Goal: Task Accomplishment & Management: Manage account settings

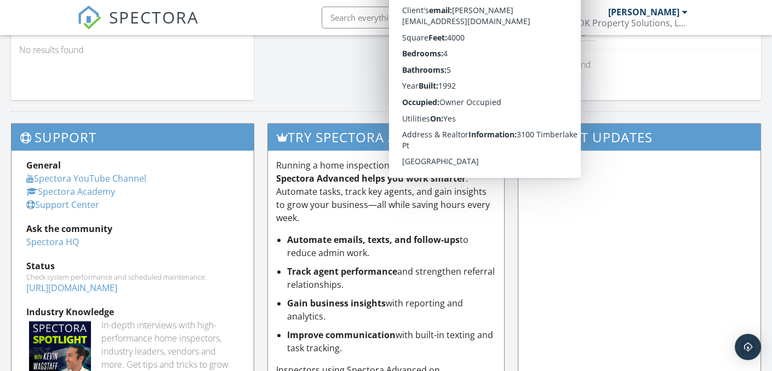
scroll to position [1004, 0]
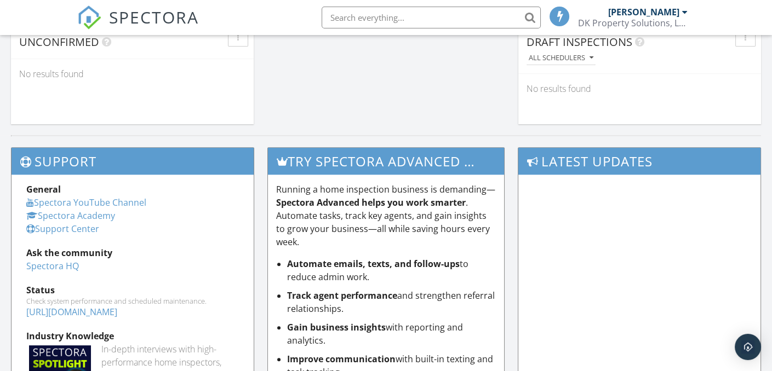
click at [625, 137] on div at bounding box center [386, 141] width 750 height 12
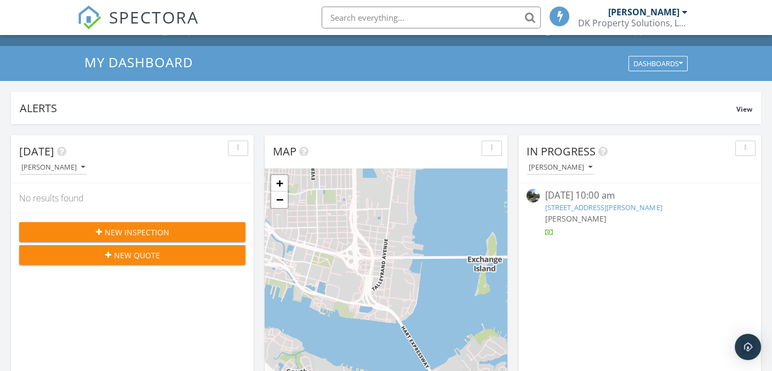
scroll to position [0, 0]
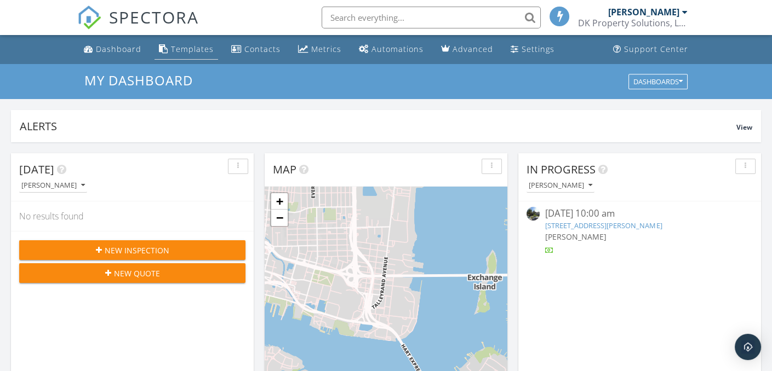
click at [186, 49] on div "Templates" at bounding box center [192, 49] width 43 height 10
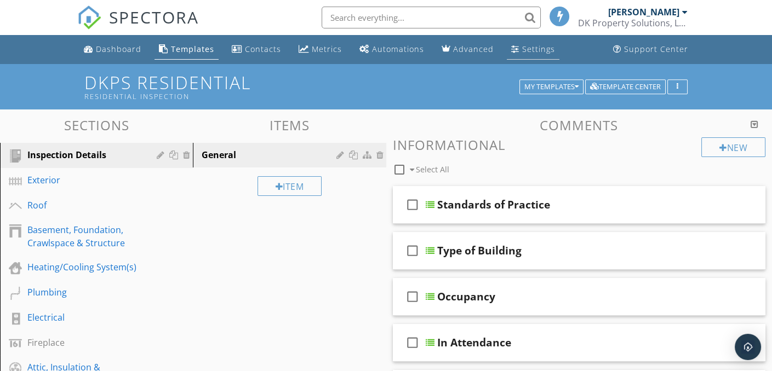
click at [529, 53] on div "Settings" at bounding box center [538, 49] width 33 height 10
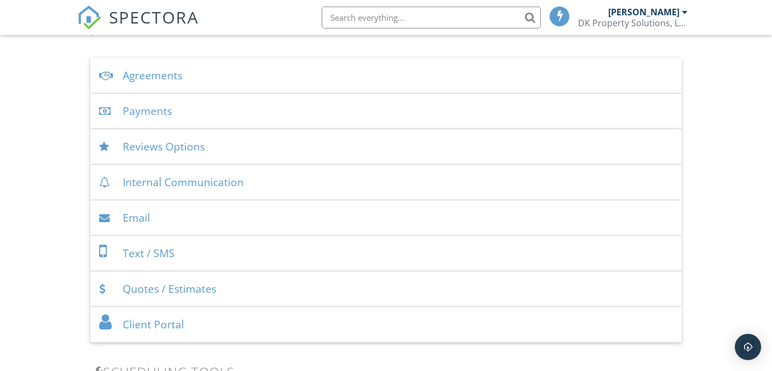
scroll to position [383, 0]
click at [148, 146] on div "Reviews Options" at bounding box center [385, 146] width 591 height 36
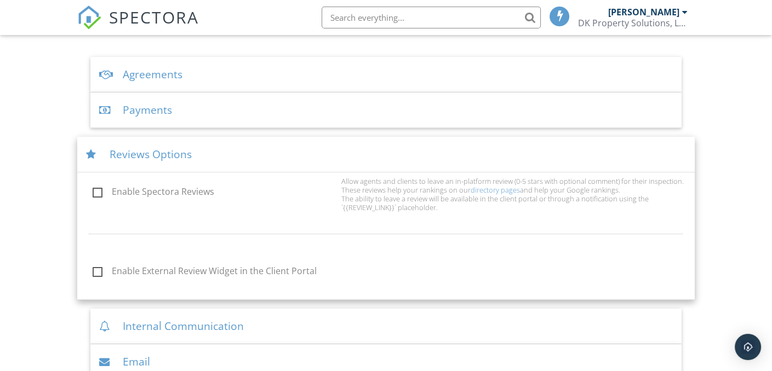
click at [140, 154] on div "Reviews Options" at bounding box center [385, 155] width 617 height 36
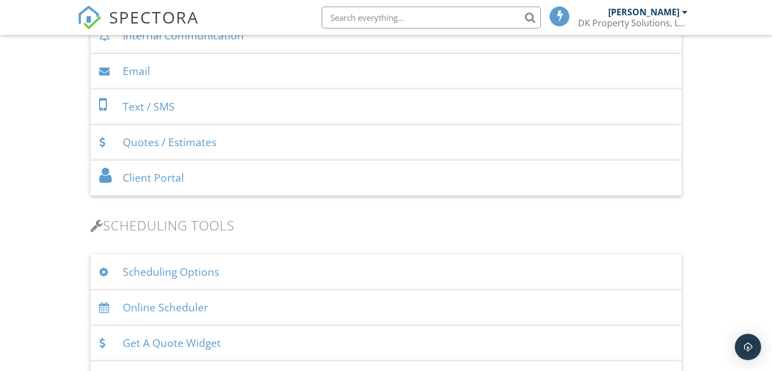
scroll to position [548, 0]
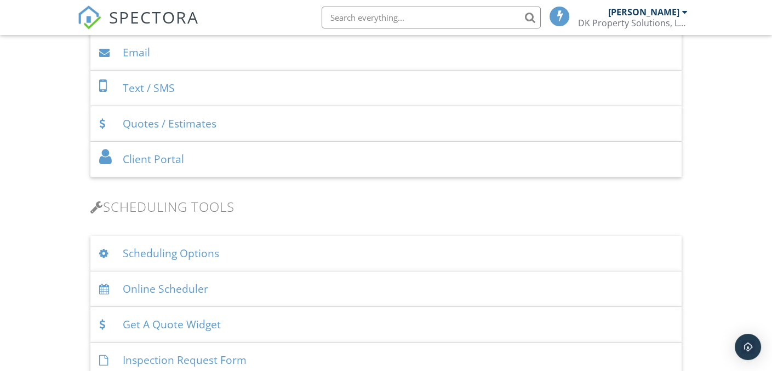
click at [164, 162] on div "Client Portal" at bounding box center [385, 160] width 591 height 36
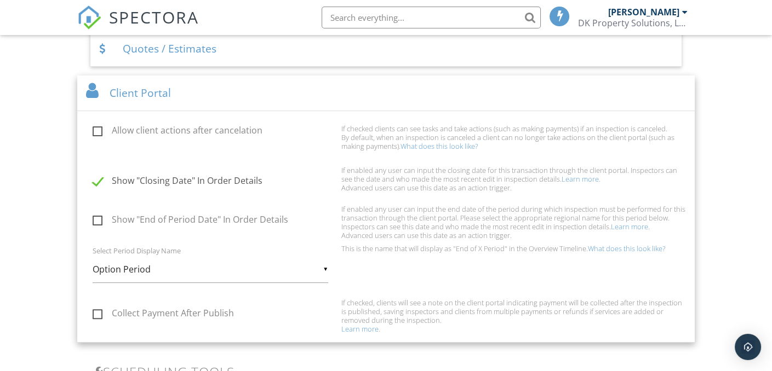
scroll to position [657, 0]
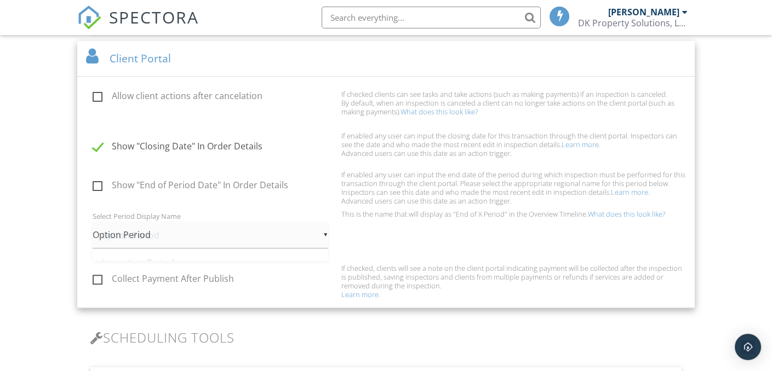
click at [158, 236] on div "▼ Option Period Option Period Inspection Period Due Diligence Period Contingenc…" at bounding box center [211, 235] width 236 height 27
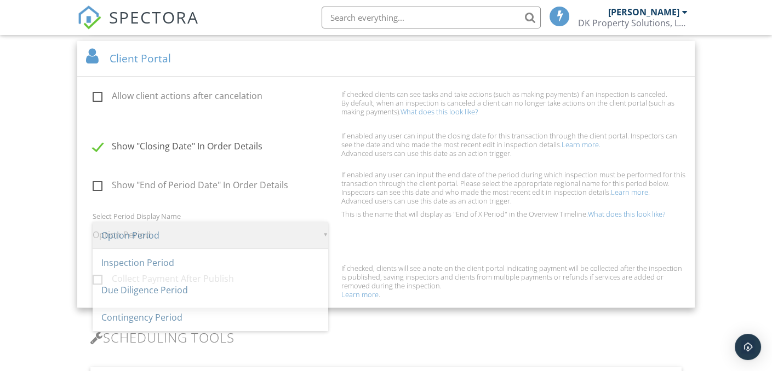
click at [158, 236] on span "Option Period" at bounding box center [211, 235] width 236 height 27
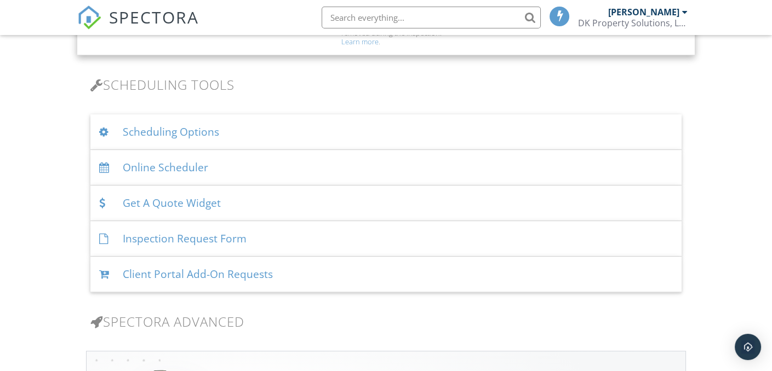
scroll to position [931, 0]
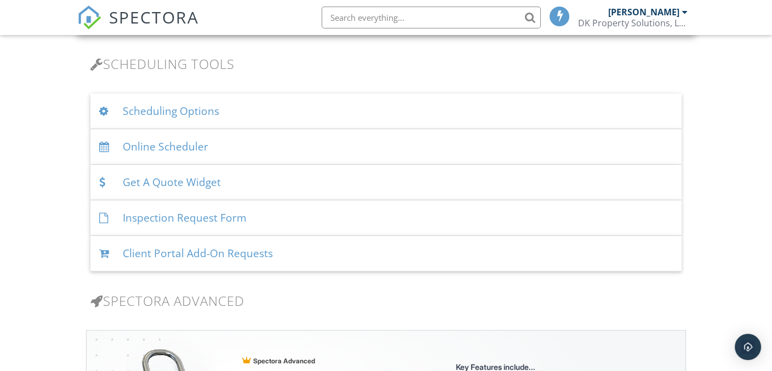
click at [134, 112] on div "Scheduling Options" at bounding box center [385, 112] width 591 height 36
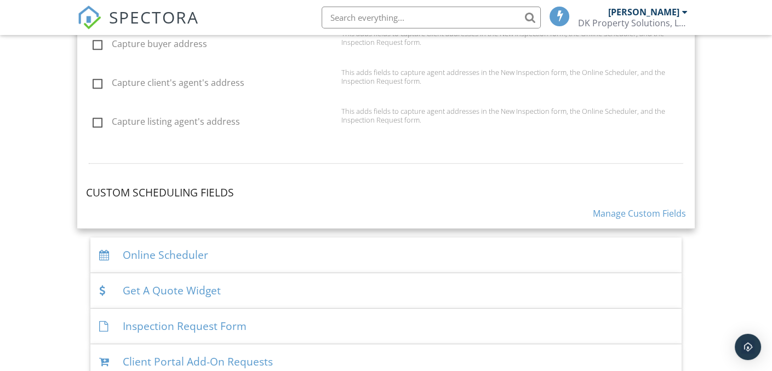
scroll to position [1370, 0]
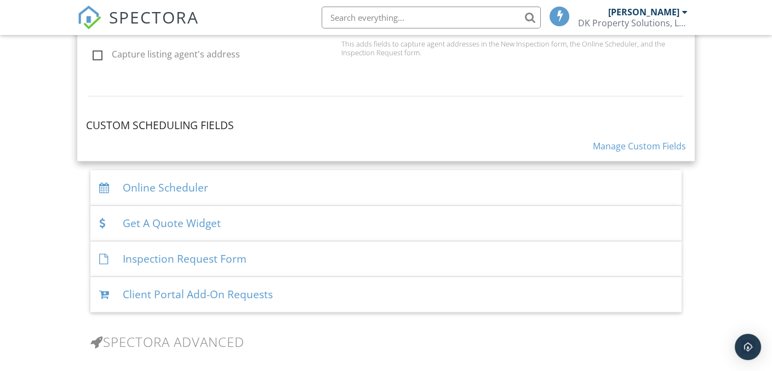
click at [168, 185] on div "Online Scheduler" at bounding box center [385, 188] width 591 height 36
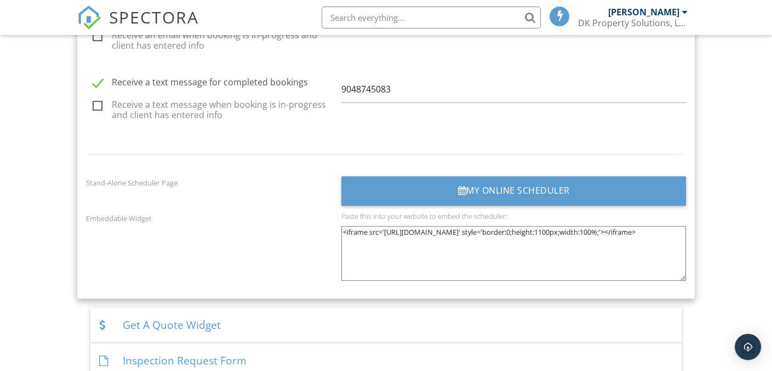
scroll to position [1753, 0]
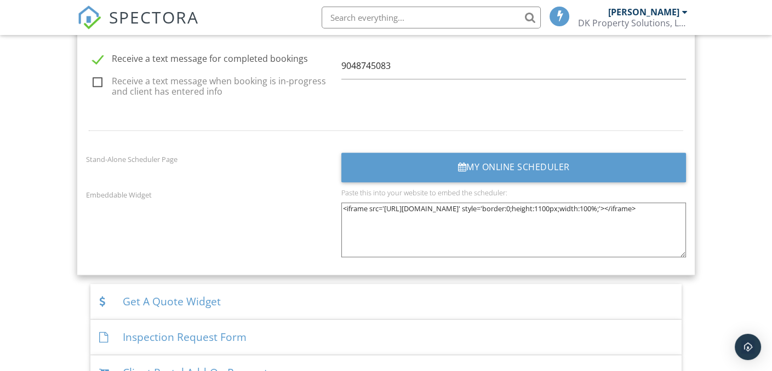
drag, startPoint x: 555, startPoint y: 214, endPoint x: 341, endPoint y: 207, distance: 214.3
click at [341, 205] on div "Paste this into your website to embed the scheduler: <iframe src='https://app.s…" at bounding box center [514, 226] width 358 height 77
click at [505, 169] on div "My Online Scheduler" at bounding box center [513, 168] width 345 height 30
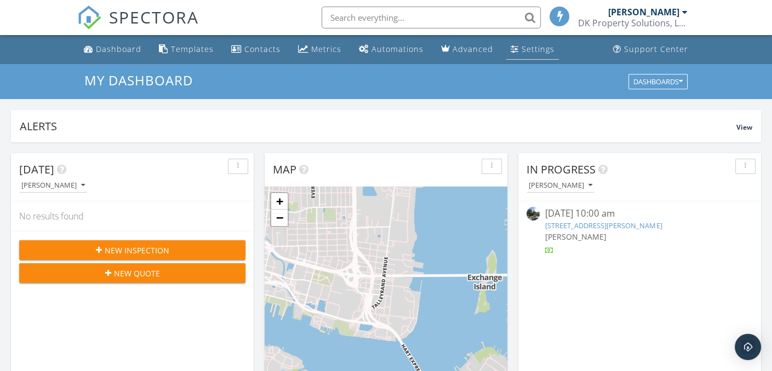
click at [534, 48] on div "Settings" at bounding box center [538, 49] width 33 height 10
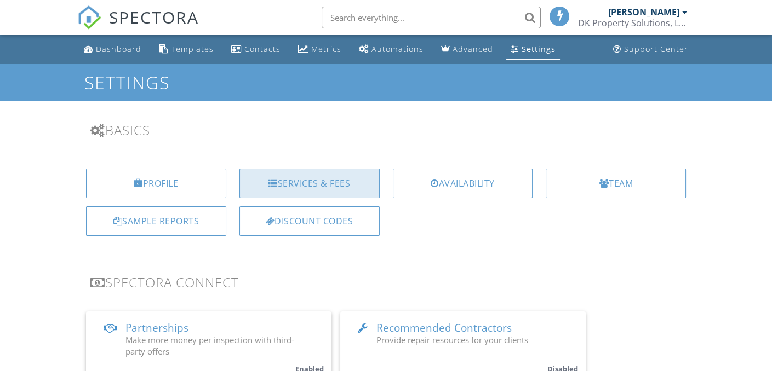
click at [342, 187] on div "Services & Fees" at bounding box center [309, 184] width 140 height 30
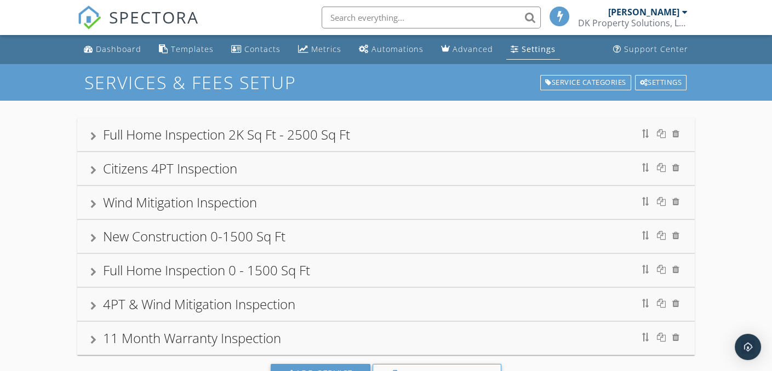
click at [94, 273] on div at bounding box center [93, 272] width 6 height 9
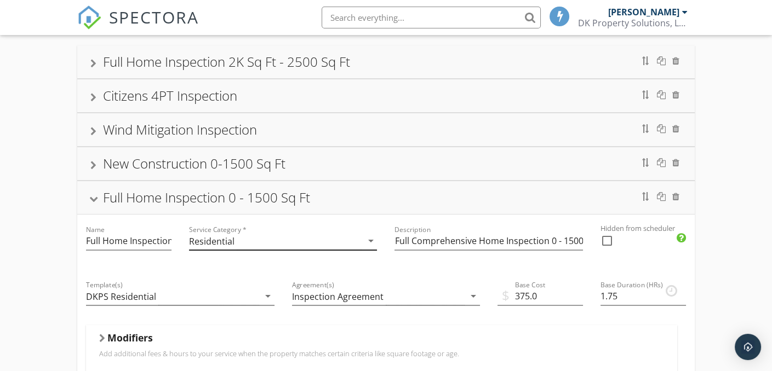
scroll to position [55, 0]
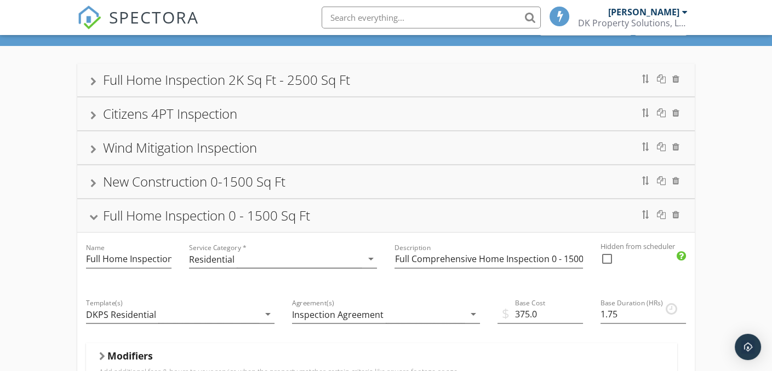
click at [95, 217] on div at bounding box center [93, 218] width 9 height 6
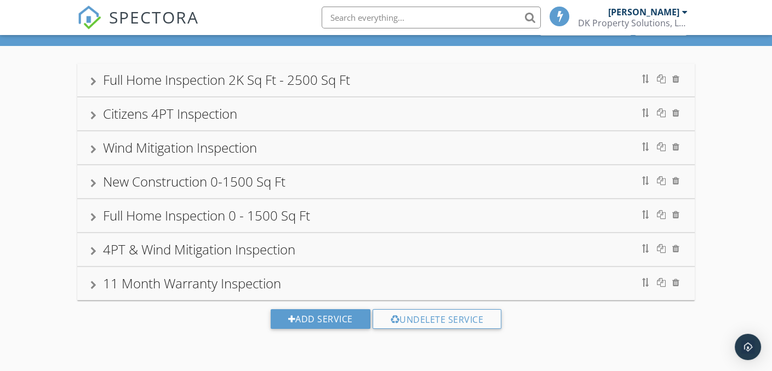
click at [95, 84] on div at bounding box center [93, 81] width 6 height 9
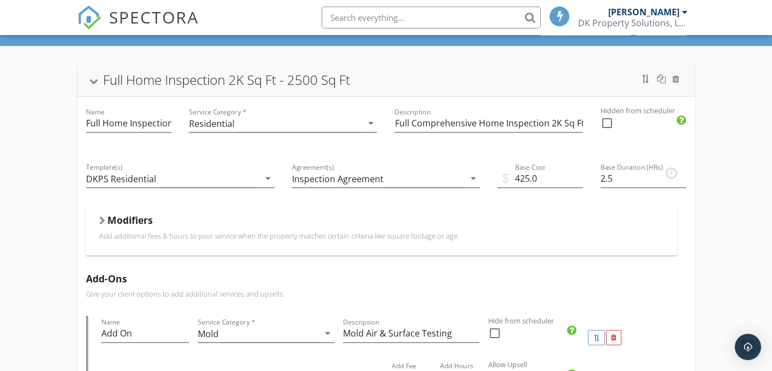
click at [95, 84] on div at bounding box center [93, 82] width 9 height 6
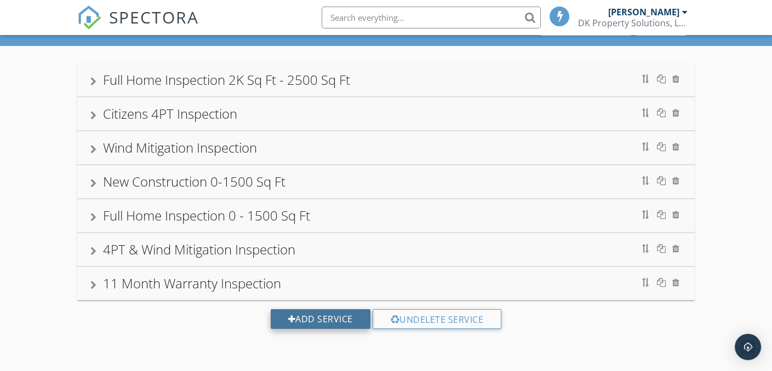
click at [341, 321] on div "Add Service" at bounding box center [321, 320] width 100 height 20
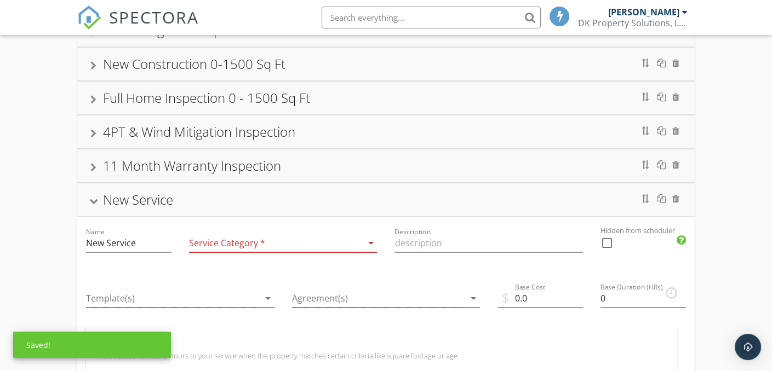
scroll to position [219, 0]
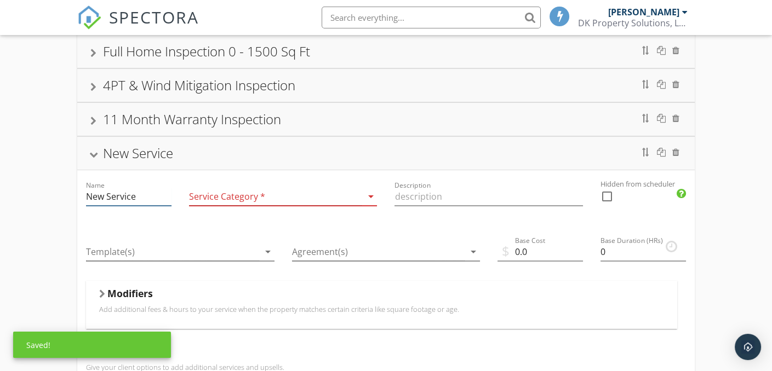
click at [146, 201] on input "New Service" at bounding box center [128, 197] width 85 height 18
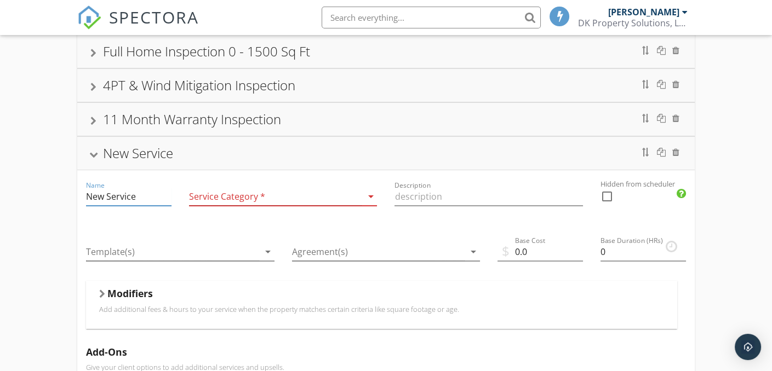
drag, startPoint x: 142, startPoint y: 194, endPoint x: 82, endPoint y: 199, distance: 60.5
click at [82, 199] on div "Name New Service" at bounding box center [128, 197] width 103 height 55
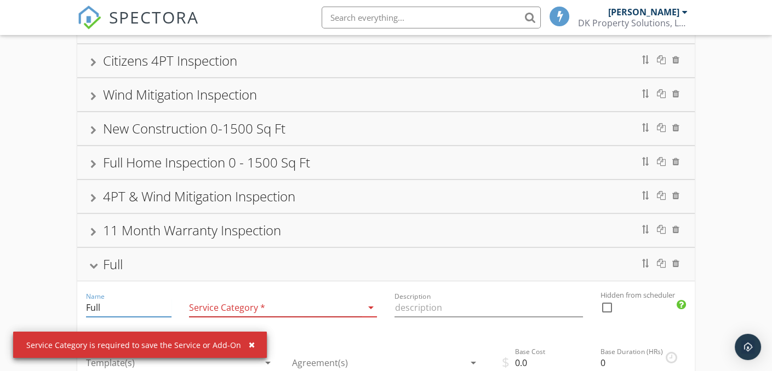
scroll to position [164, 0]
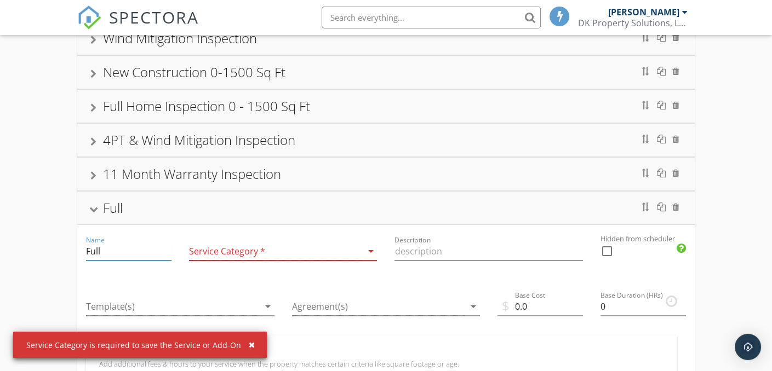
click at [111, 252] on input "Full" at bounding box center [128, 252] width 85 height 18
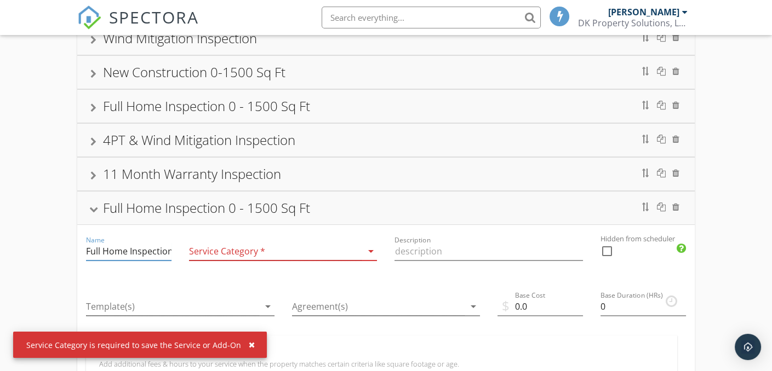
click at [133, 257] on div "Name Full Home Inspection 0 - 1500 Sq Ft" at bounding box center [128, 252] width 85 height 18
click at [138, 251] on input "Full Home Inspection 0 - 1500 Sq Ft" at bounding box center [128, 252] width 85 height 18
click at [249, 344] on div "button" at bounding box center [252, 345] width 6 height 8
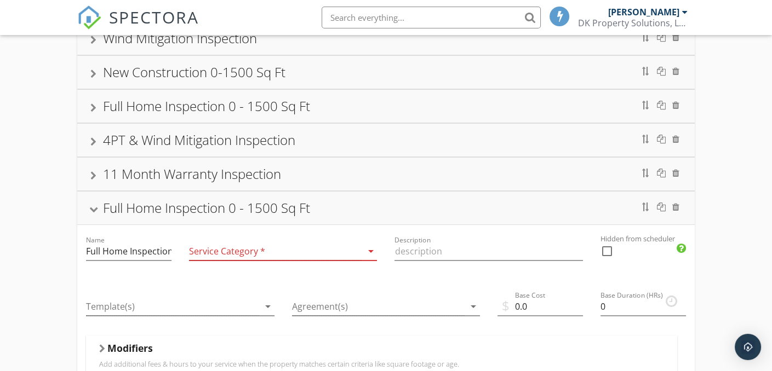
click at [208, 247] on div at bounding box center [275, 252] width 173 height 18
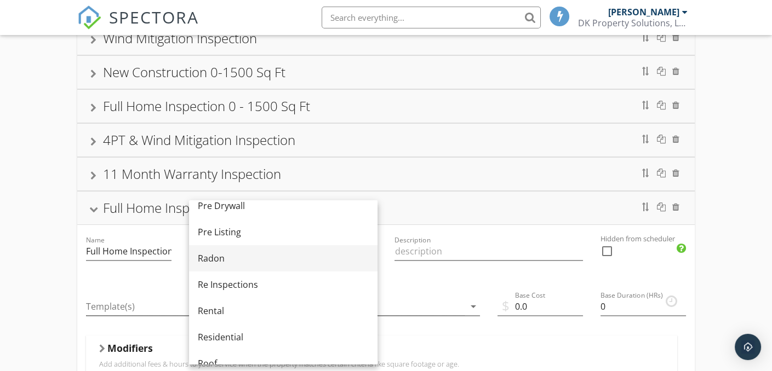
scroll to position [493, 0]
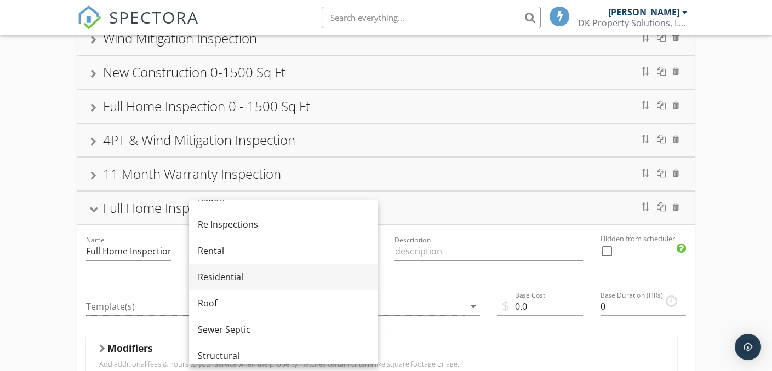
click at [219, 276] on div "Residential" at bounding box center [283, 277] width 171 height 13
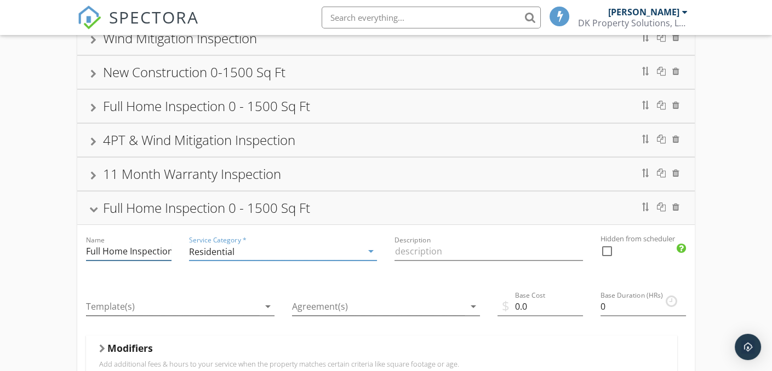
click at [136, 248] on input "Full Home Inspection 0 - 1500 Sq Ft" at bounding box center [128, 252] width 85 height 18
click at [271, 209] on div "Full Home Inspection 0 - 1500 Sq Ft" at bounding box center [206, 208] width 207 height 18
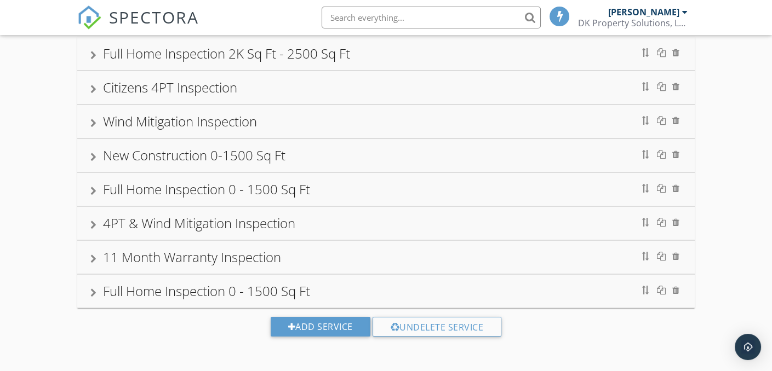
scroll to position [78, 0]
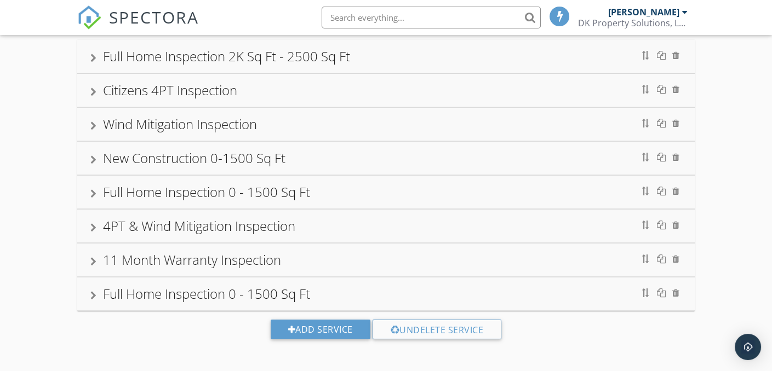
click at [91, 294] on div at bounding box center [93, 295] width 6 height 9
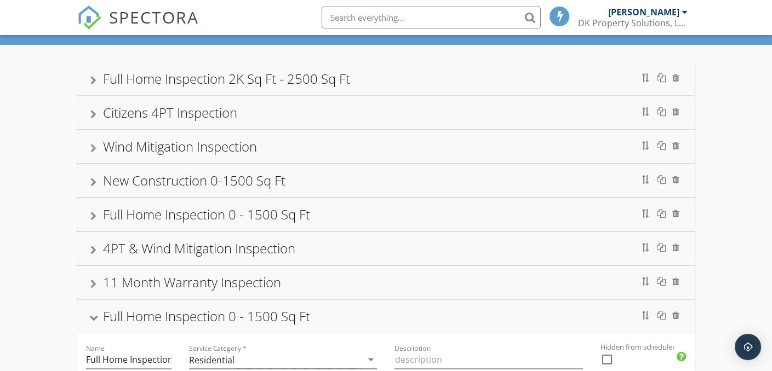
scroll to position [55, 0]
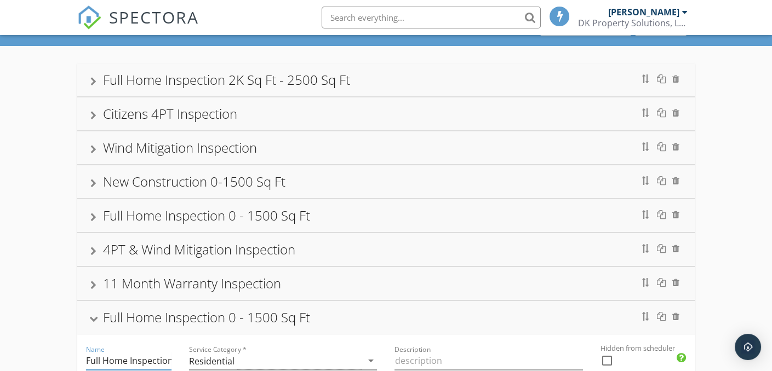
click at [157, 357] on input "Full Home Inspection 0 - 1500 Sq Ft" at bounding box center [128, 361] width 85 height 18
click at [166, 360] on input "Full Home Inspection 0 - 1500 Sq Ft" at bounding box center [128, 361] width 85 height 18
click at [140, 360] on input "Full Home Inspection 0 - 2K Sq Ft" at bounding box center [128, 361] width 85 height 18
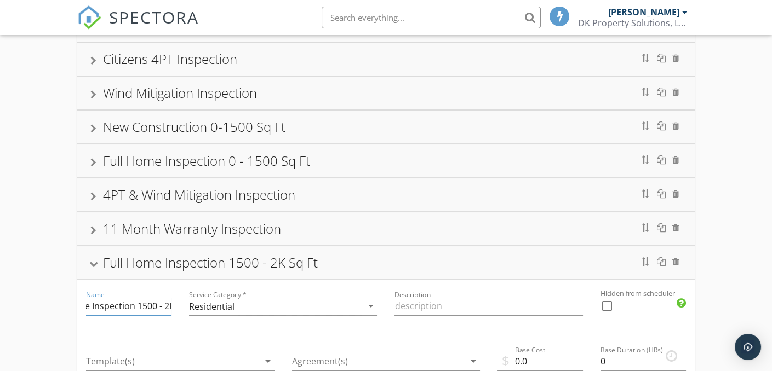
scroll to position [164, 0]
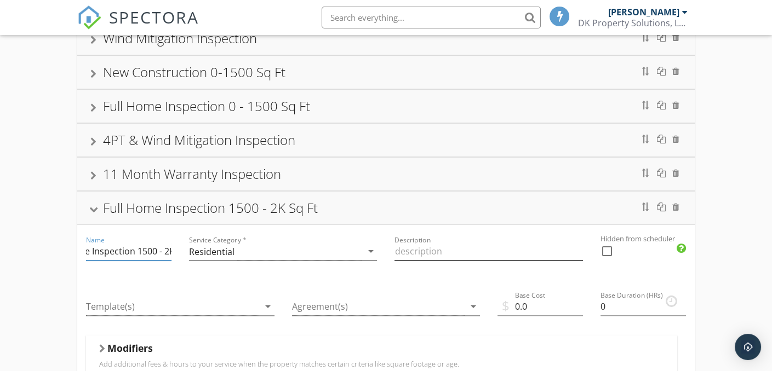
type input "Full Home Inspection 1500 - 2K Sq Ft"
click at [408, 251] on input "Description" at bounding box center [488, 252] width 188 height 18
click at [96, 208] on div at bounding box center [93, 210] width 9 height 6
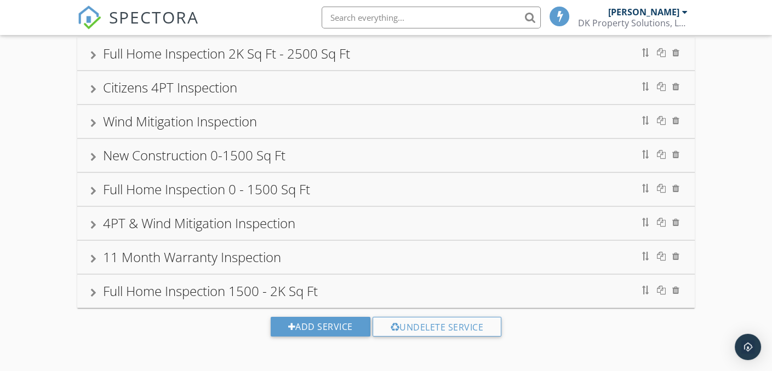
scroll to position [78, 0]
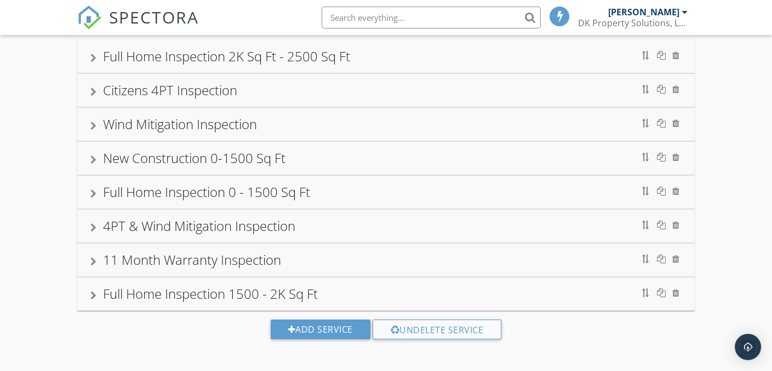
click at [91, 191] on div at bounding box center [93, 194] width 6 height 9
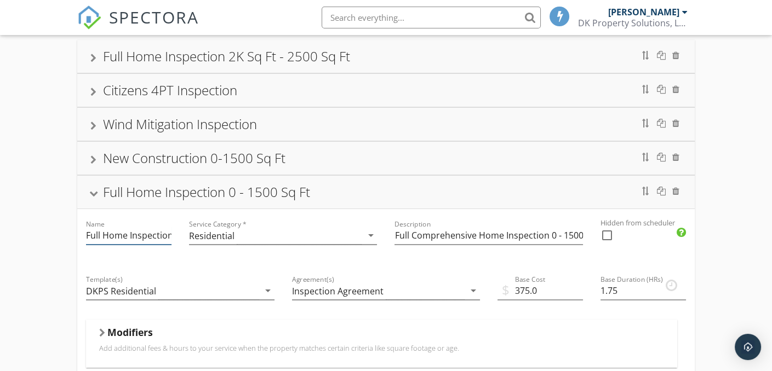
click at [147, 236] on input "Full Home Inspection 0 - 1500 Sq Ft" at bounding box center [128, 236] width 85 height 18
click at [349, 192] on div "Full Home Inspection 0 - 900 Sq Ft" at bounding box center [385, 192] width 591 height 20
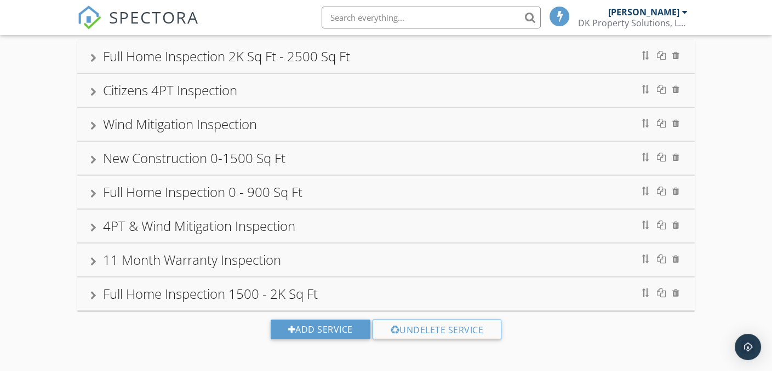
click at [267, 193] on div "Full Home Inspection 0 - 900 Sq Ft" at bounding box center [202, 192] width 199 height 18
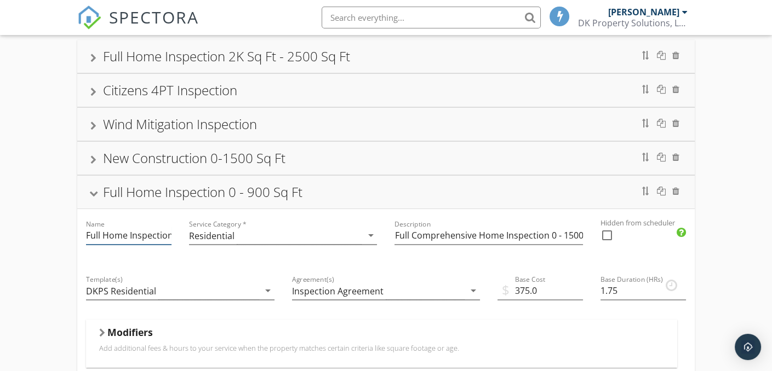
click at [166, 237] on input "Full Home Inspection 0 - 900 Sq Ft" at bounding box center [128, 236] width 85 height 18
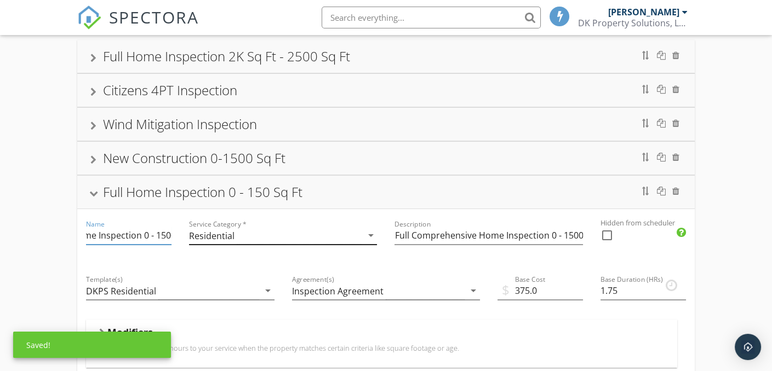
scroll to position [0, 36]
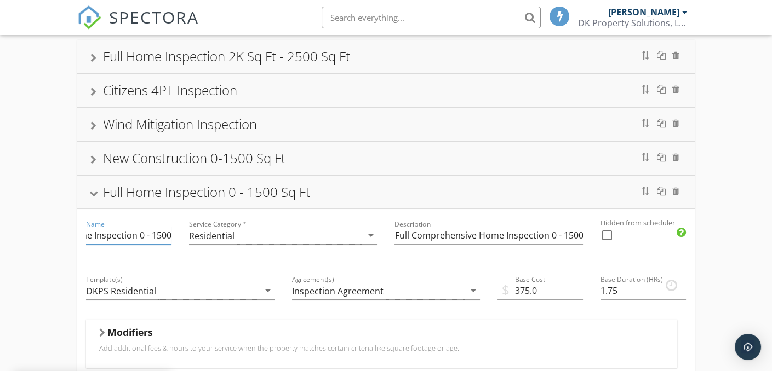
type input "Full Home Inspection 0 - 1500 Sq Ft"
click at [338, 194] on div "Full Home Inspection 0 - 1500 Sq Ft" at bounding box center [385, 192] width 591 height 20
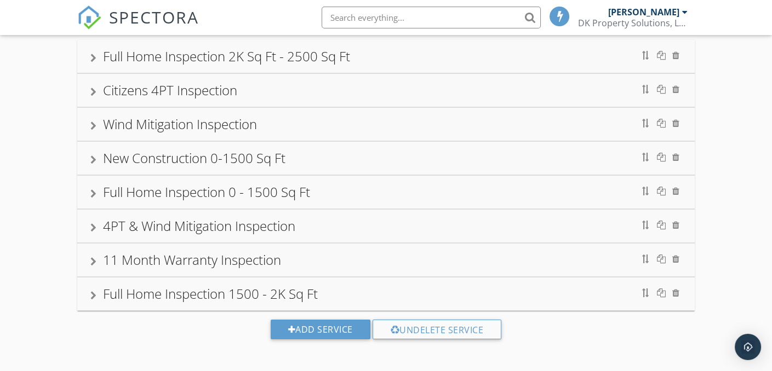
click at [321, 194] on div "Full Home Inspection 0 - 1500 Sq Ft" at bounding box center [385, 192] width 591 height 20
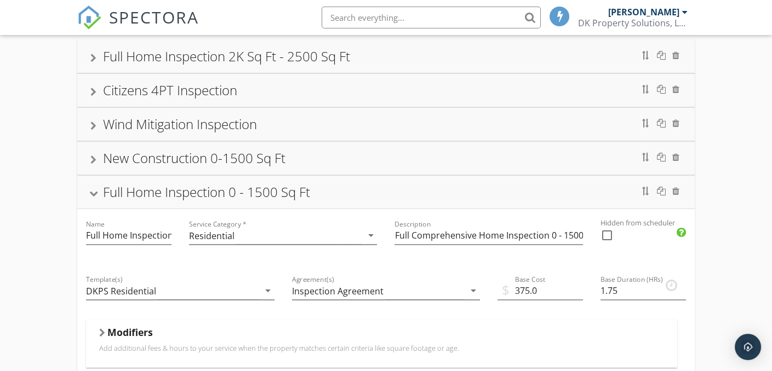
click at [115, 190] on div "Full Home Inspection 0 - 1500 Sq Ft" at bounding box center [206, 192] width 207 height 18
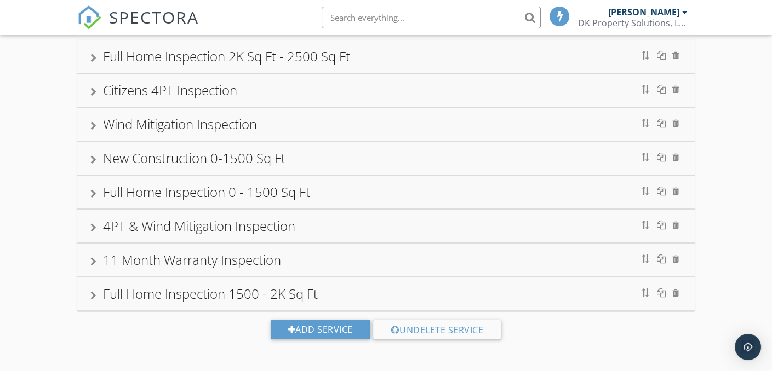
click at [147, 287] on div "Full Home Inspection 1500 - 2K Sq Ft" at bounding box center [210, 294] width 215 height 18
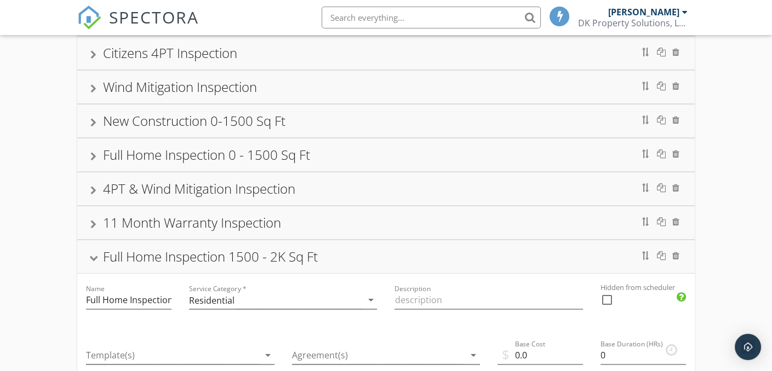
scroll to position [188, 0]
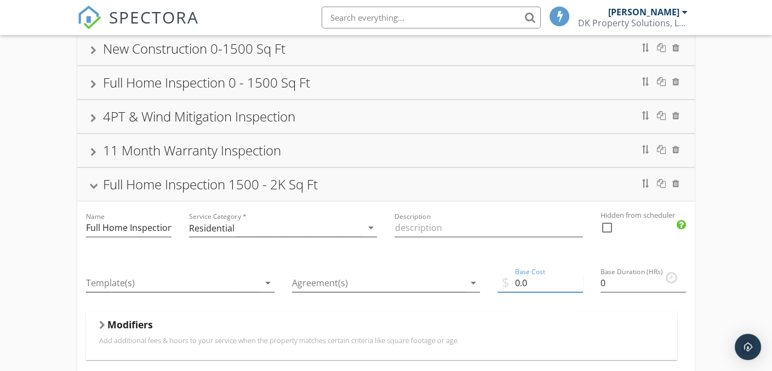
drag, startPoint x: 536, startPoint y: 282, endPoint x: 516, endPoint y: 283, distance: 20.3
click at [516, 283] on input "0.0" at bounding box center [539, 283] width 85 height 18
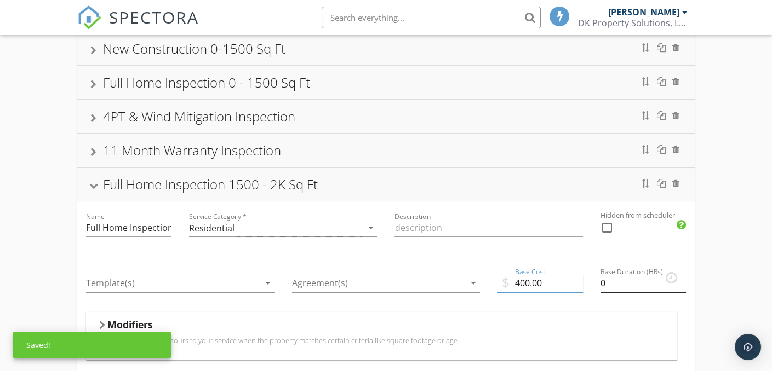
type input "400.00"
click at [682, 277] on input "0.25" at bounding box center [642, 283] width 85 height 18
click at [682, 277] on input "0.5" at bounding box center [642, 283] width 85 height 18
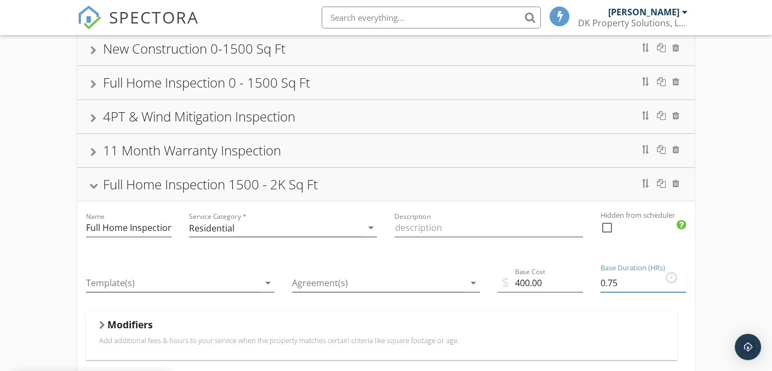
click at [681, 277] on input "0.75" at bounding box center [642, 283] width 85 height 18
click at [681, 277] on input "1" at bounding box center [642, 283] width 85 height 18
click at [681, 277] on input "1.25" at bounding box center [642, 283] width 85 height 18
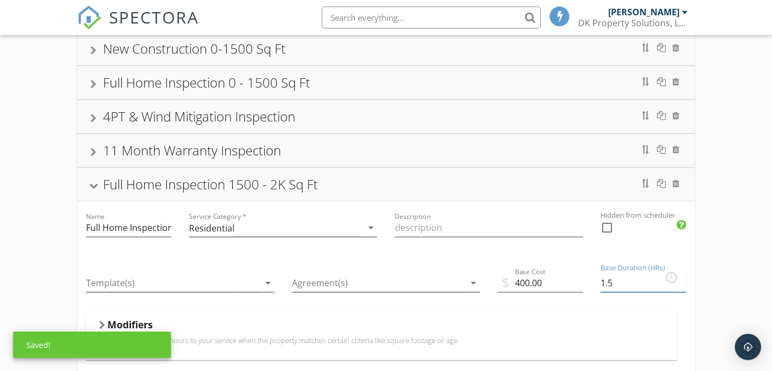
click at [680, 278] on input "1.5" at bounding box center [642, 283] width 85 height 18
click at [680, 278] on input "1.75" at bounding box center [642, 283] width 85 height 18
click at [680, 278] on input "2" at bounding box center [642, 283] width 85 height 18
click at [680, 278] on input "2.25" at bounding box center [642, 283] width 85 height 18
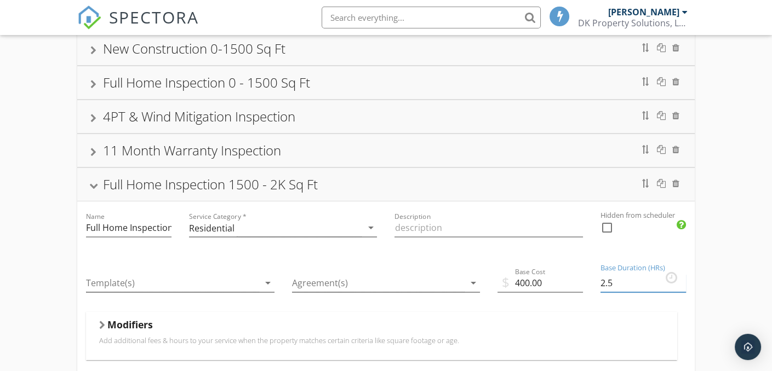
type input "2.5"
click at [680, 278] on input "2.5" at bounding box center [642, 283] width 85 height 18
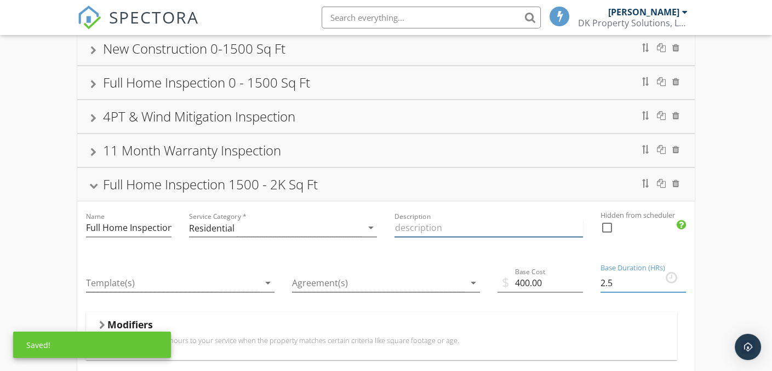
click at [419, 227] on input "Description" at bounding box center [488, 228] width 188 height 18
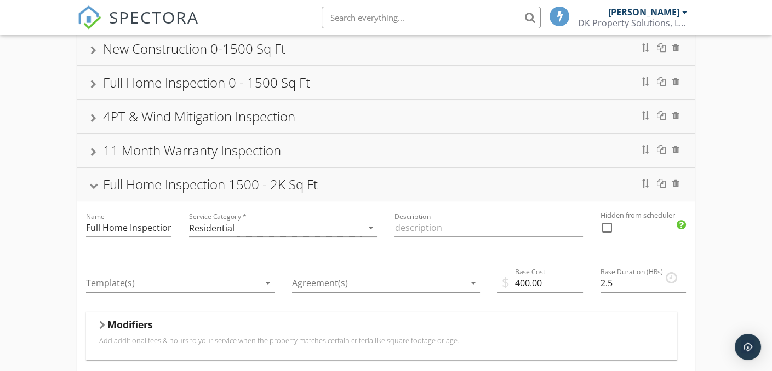
click at [233, 85] on div "Full Home Inspection 0 - 1500 Sq Ft" at bounding box center [206, 82] width 207 height 18
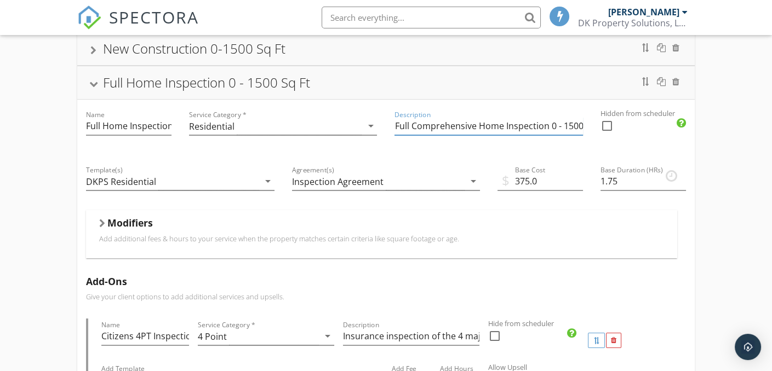
scroll to position [0, 78]
drag, startPoint x: 394, startPoint y: 125, endPoint x: 614, endPoint y: 130, distance: 219.2
click at [93, 83] on div at bounding box center [93, 85] width 9 height 6
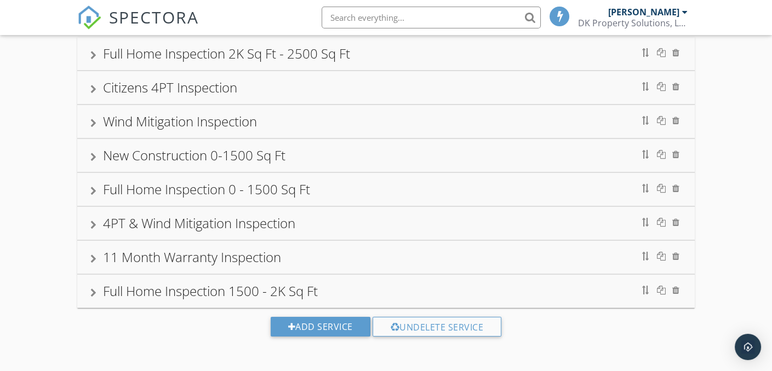
scroll to position [78, 0]
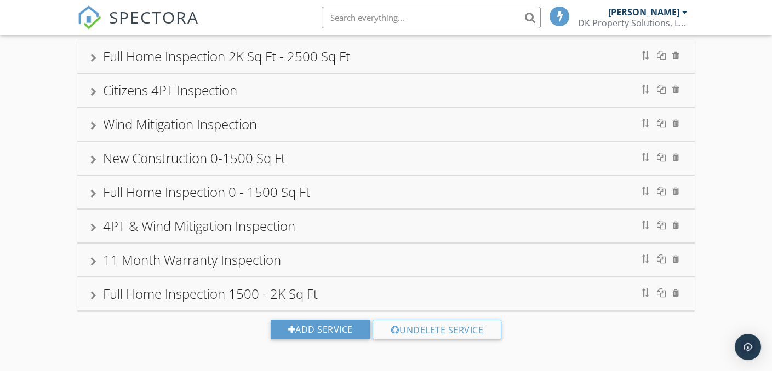
click at [413, 289] on div "Full Home Inspection 1500 - 2K Sq Ft" at bounding box center [385, 294] width 591 height 20
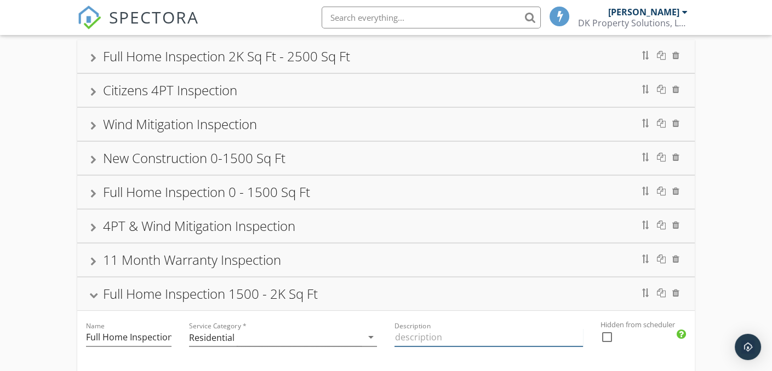
click at [415, 339] on input "Description" at bounding box center [488, 338] width 188 height 18
paste input "Full Comprehensive Home Inspection 0 - 1500 Sq Ft Heated Sq Ft."
click at [504, 336] on input "Full Comprehensive Home Inspection 0 - 1500 Sq Ft Heated Sq Ft." at bounding box center [488, 338] width 188 height 18
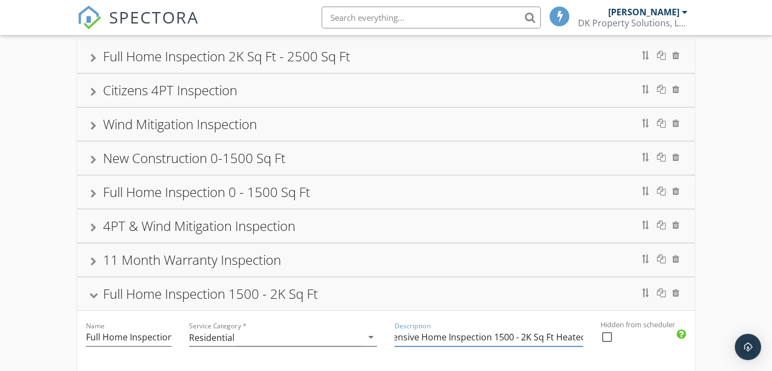
type input "Full Comprehensive Home Inspection 1500 - 2K Sq Ft Heated Sq Ft."
click at [385, 307] on div "Full Home Inspection 1500 - 2K Sq Ft" at bounding box center [385, 294] width 617 height 33
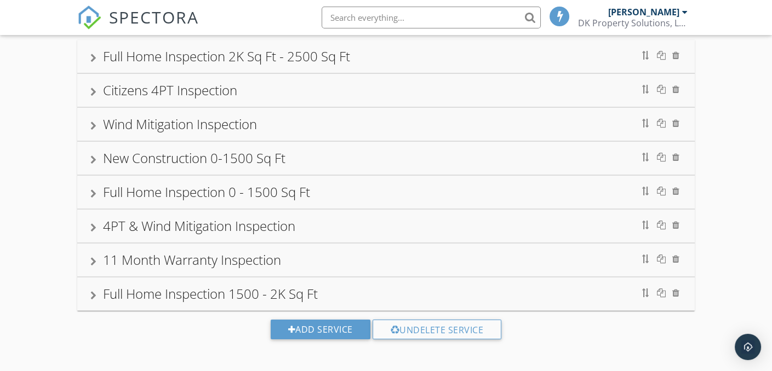
click at [128, 295] on div "Full Home Inspection 1500 - 2K Sq Ft" at bounding box center [210, 294] width 215 height 18
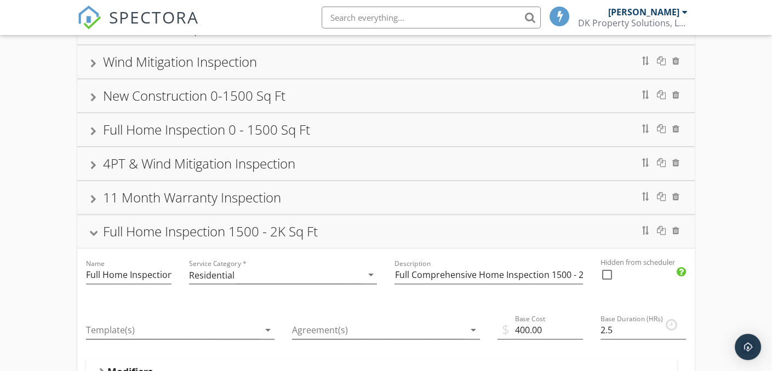
scroll to position [243, 0]
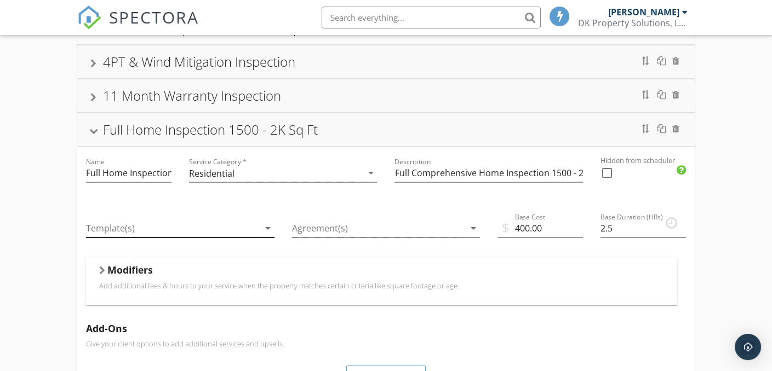
click at [195, 227] on div at bounding box center [172, 229] width 173 height 18
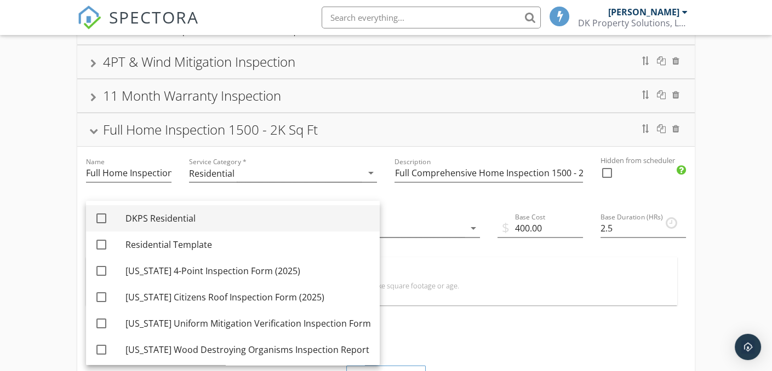
click at [103, 220] on div at bounding box center [101, 218] width 19 height 19
checkbox input "true"
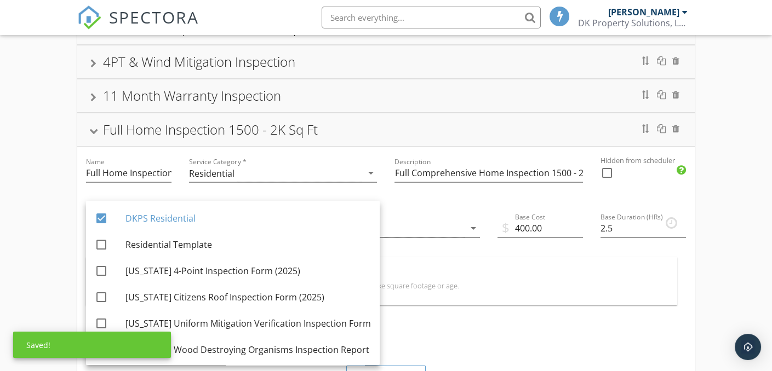
click at [427, 213] on div "Agreement(s) arrow_drop_down" at bounding box center [386, 231] width 188 height 36
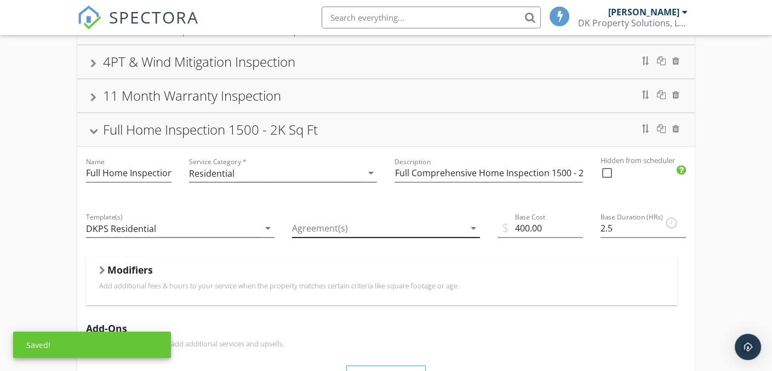
click at [348, 226] on div at bounding box center [378, 229] width 173 height 18
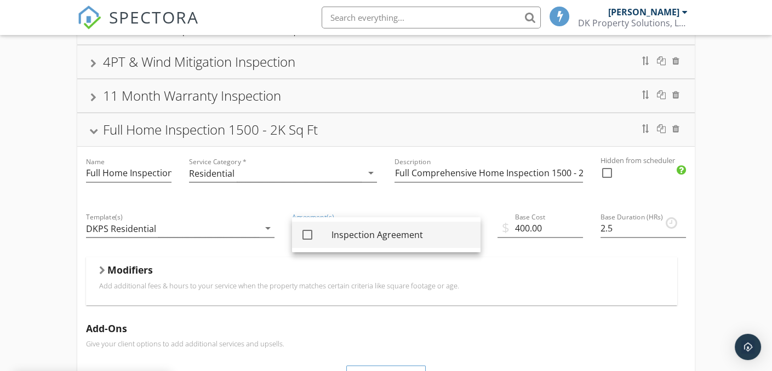
click at [304, 237] on div at bounding box center [307, 235] width 19 height 19
checkbox input "true"
click at [402, 198] on div "Description Full Comprehensive Home Inspection 1500 - 2K Sq Ft Heated Sq Ft." at bounding box center [489, 174] width 206 height 55
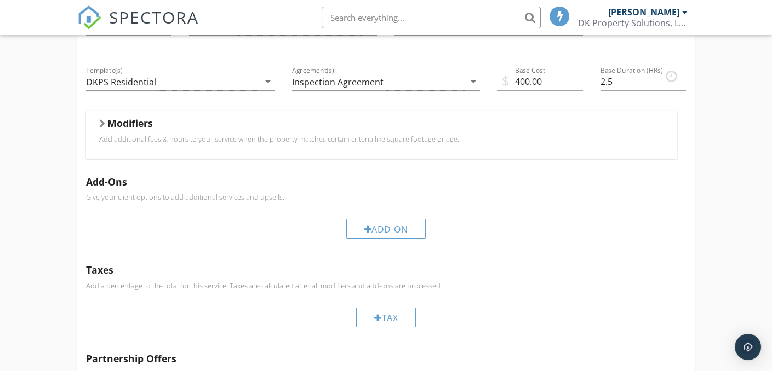
scroll to position [407, 0]
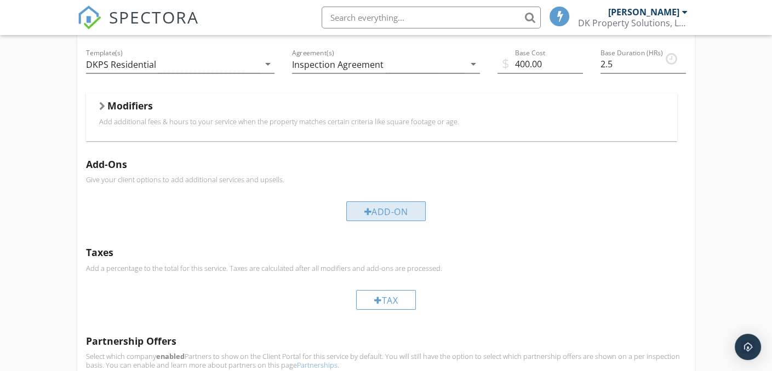
click at [375, 215] on div "Add-On" at bounding box center [386, 212] width 80 height 20
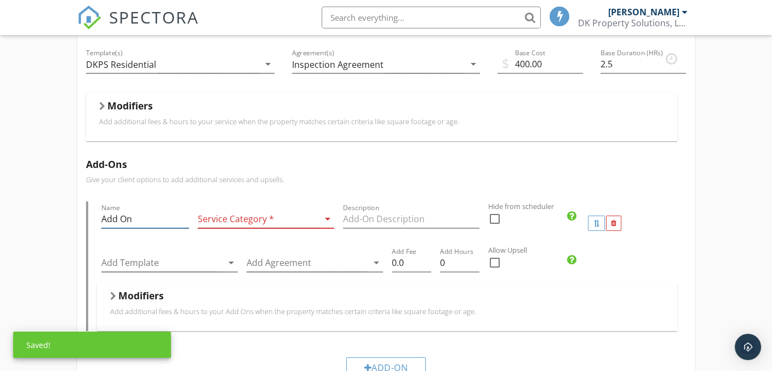
click at [138, 219] on input "Add On" at bounding box center [145, 219] width 88 height 18
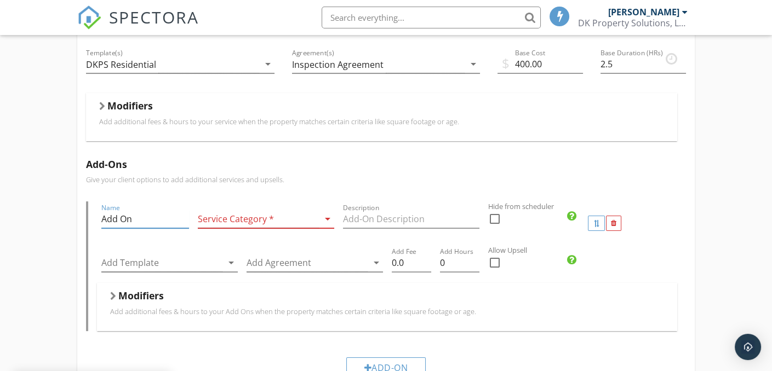
drag, startPoint x: 138, startPoint y: 219, endPoint x: 75, endPoint y: 222, distance: 63.7
click at [75, 222] on div "Full Home Inspection 2K Sq Ft - 2500 Sq Ft Name Full Home Inspection 2K Sq Ft -…" at bounding box center [386, 175] width 772 height 963
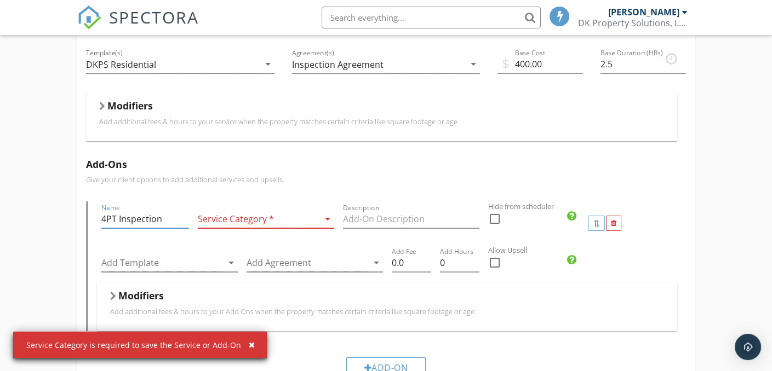
type input "4PT Inspection"
click at [237, 216] on div at bounding box center [258, 219] width 121 height 18
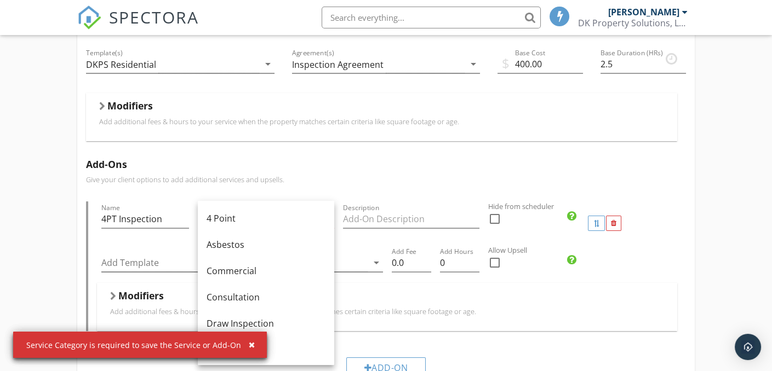
click at [236, 216] on div "4 Point" at bounding box center [266, 218] width 119 height 13
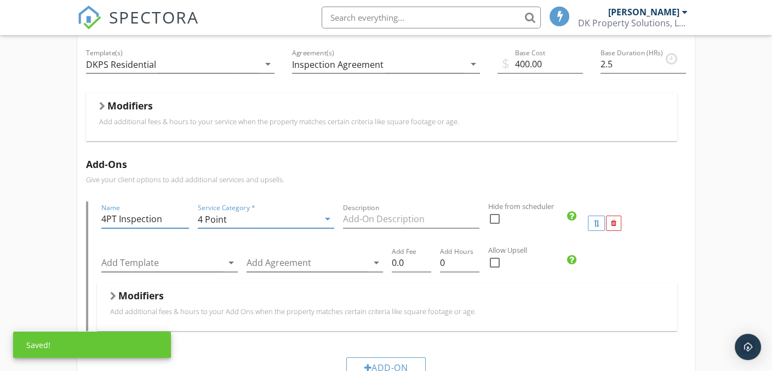
drag, startPoint x: 164, startPoint y: 217, endPoint x: 94, endPoint y: 221, distance: 70.8
click at [94, 221] on div "Name 4PT Inspection Service Category * 4 Point arrow_drop_down Description Hide…" at bounding box center [386, 266] width 600 height 129
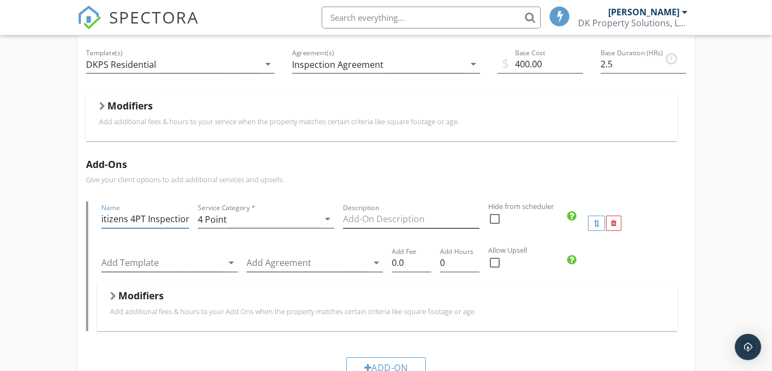
type input "Citizens 4PT Inspection"
click at [408, 218] on input "Description" at bounding box center [411, 219] width 136 height 18
type input "I"
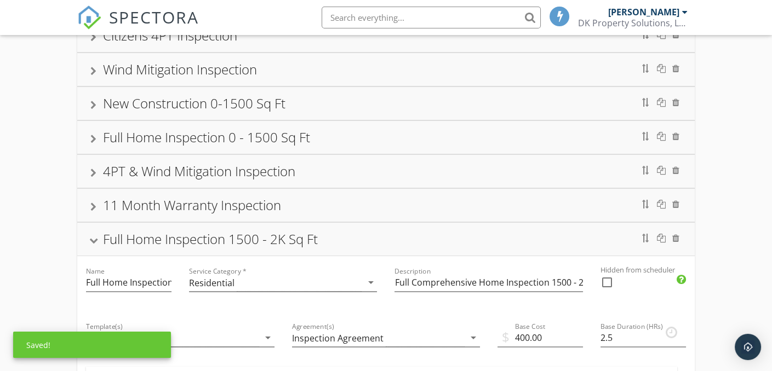
scroll to position [78, 0]
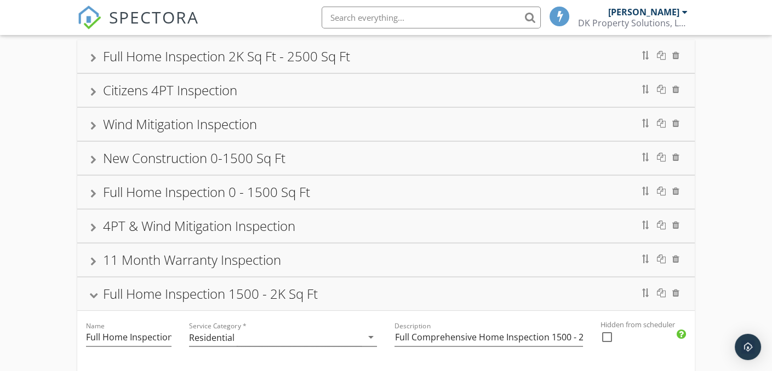
click at [245, 98] on div "Citizens 4PT Inspection" at bounding box center [385, 91] width 591 height 20
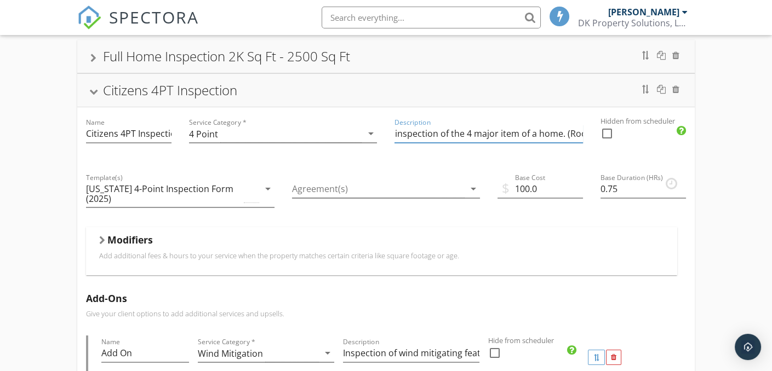
scroll to position [0, 200]
drag, startPoint x: 394, startPoint y: 133, endPoint x: 595, endPoint y: 138, distance: 200.6
click at [95, 91] on div at bounding box center [93, 92] width 9 height 6
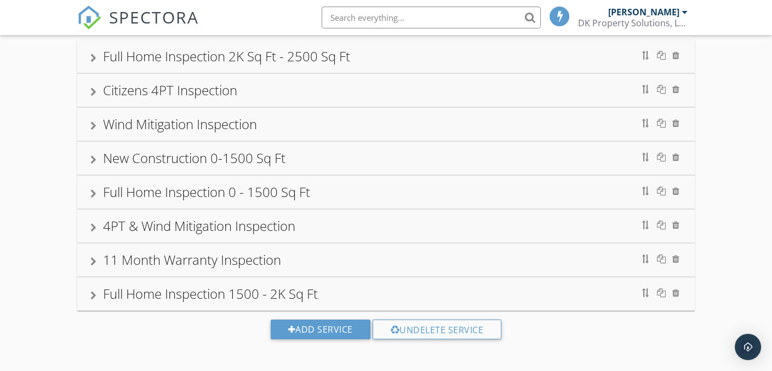
click at [240, 292] on div "Full Home Inspection 1500 - 2K Sq Ft" at bounding box center [210, 294] width 215 height 18
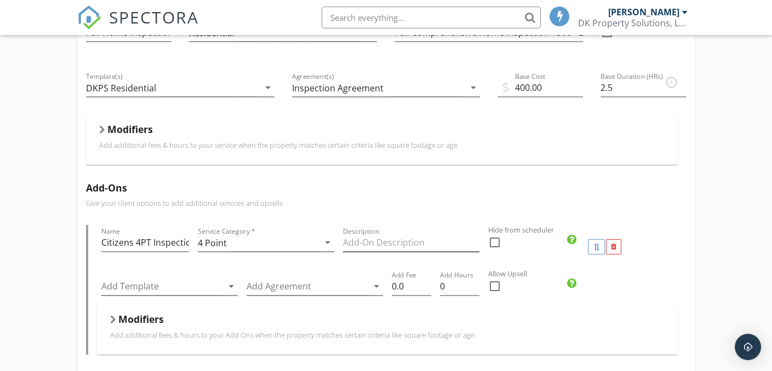
scroll to position [407, 0]
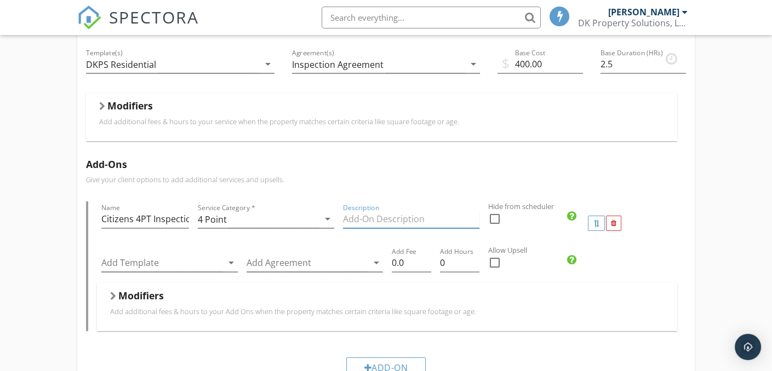
click at [350, 219] on input "Description" at bounding box center [411, 219] width 136 height 18
paste input "Insurance inspection of the 4 major item of a home. (Roof, Electrical, HVAC, & …"
type input "Insurance inspection of the 4 major item of a home. (Roof, Electrical, HVAC, & …"
click at [226, 260] on icon "arrow_drop_down" at bounding box center [231, 262] width 13 height 13
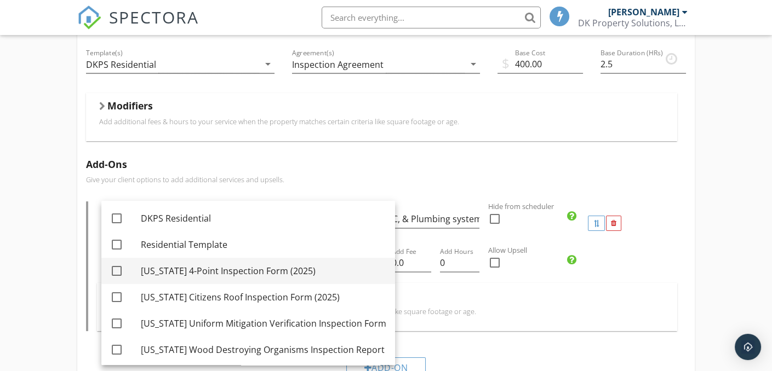
scroll to position [0, 0]
click at [118, 272] on div at bounding box center [116, 271] width 19 height 19
checkbox input "true"
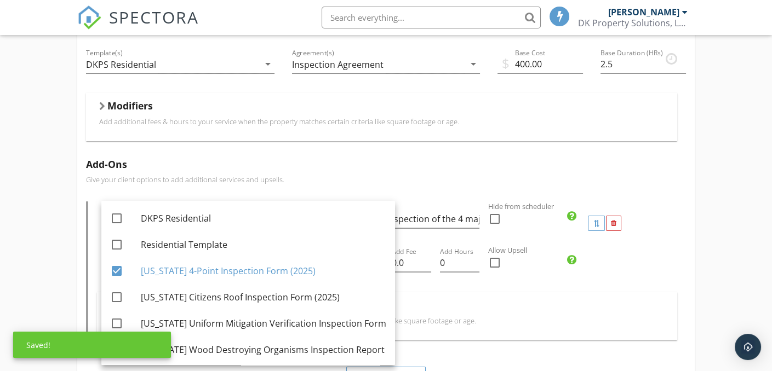
click at [334, 180] on p "Give your client options to add additional services and upsells." at bounding box center [386, 179] width 600 height 9
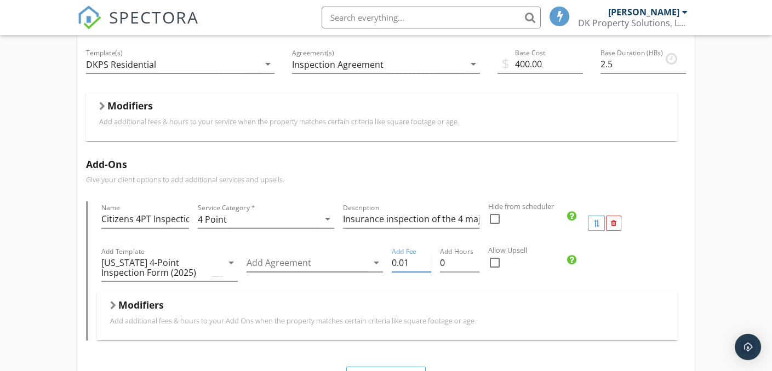
click at [427, 258] on input "0.01" at bounding box center [411, 263] width 39 height 18
click at [427, 258] on input "0.02" at bounding box center [411, 263] width 39 height 18
click at [427, 258] on input "0.03" at bounding box center [411, 263] width 39 height 18
click at [427, 257] on input "0.04" at bounding box center [411, 263] width 39 height 18
click at [427, 257] on input "0.05" at bounding box center [411, 263] width 39 height 18
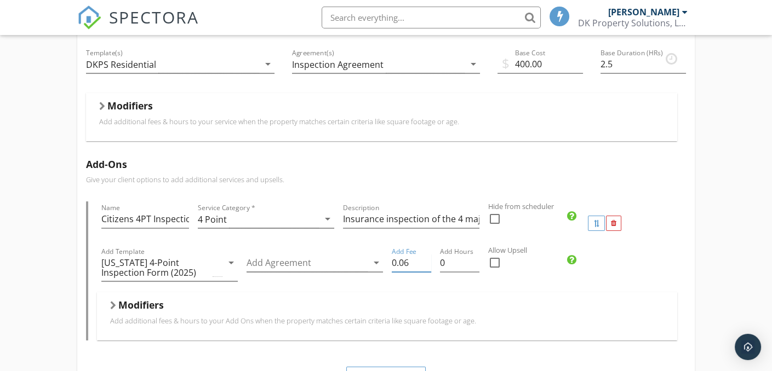
click at [427, 257] on input "0.06" at bounding box center [411, 263] width 39 height 18
click at [427, 257] on input "0.07" at bounding box center [411, 263] width 39 height 18
click at [427, 257] on input "0.08" at bounding box center [411, 263] width 39 height 18
click at [427, 257] on input "0.09" at bounding box center [411, 263] width 39 height 18
click at [427, 257] on input "0.1" at bounding box center [411, 263] width 39 height 18
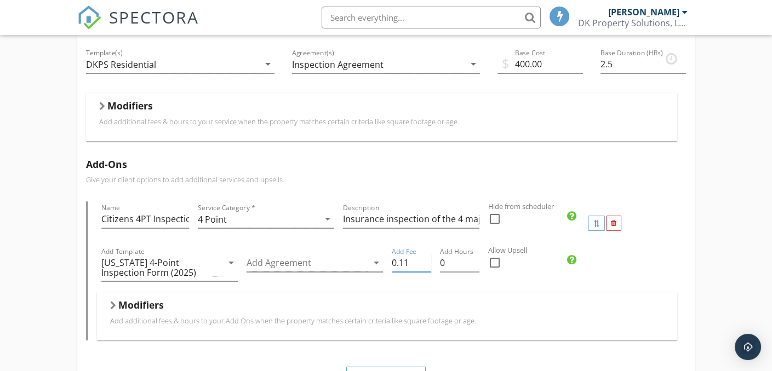
click at [427, 257] on input "0.11" at bounding box center [411, 263] width 39 height 18
click at [427, 257] on input "0.12" at bounding box center [411, 263] width 39 height 18
click at [427, 257] on input "0.13" at bounding box center [411, 263] width 39 height 18
click at [427, 257] on input "0.14" at bounding box center [411, 263] width 39 height 18
click at [427, 257] on input "0.15" at bounding box center [411, 263] width 39 height 18
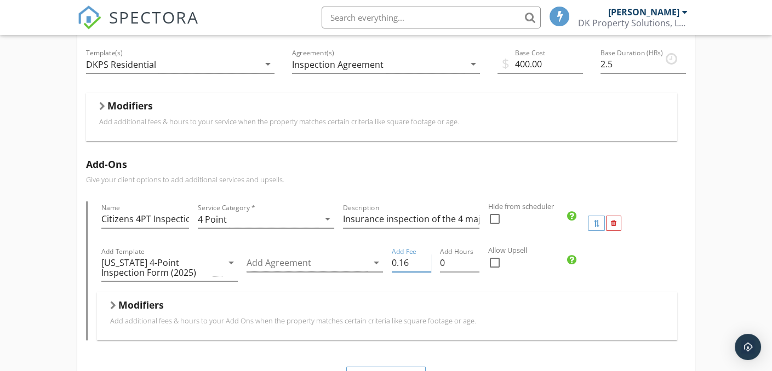
click at [427, 257] on input "0.16" at bounding box center [411, 263] width 39 height 18
click at [427, 257] on input "0.17" at bounding box center [411, 263] width 39 height 18
click at [427, 257] on input "0.18" at bounding box center [411, 263] width 39 height 18
click at [427, 257] on input "0.19" at bounding box center [411, 263] width 39 height 18
click at [427, 257] on input "0.2" at bounding box center [411, 263] width 39 height 18
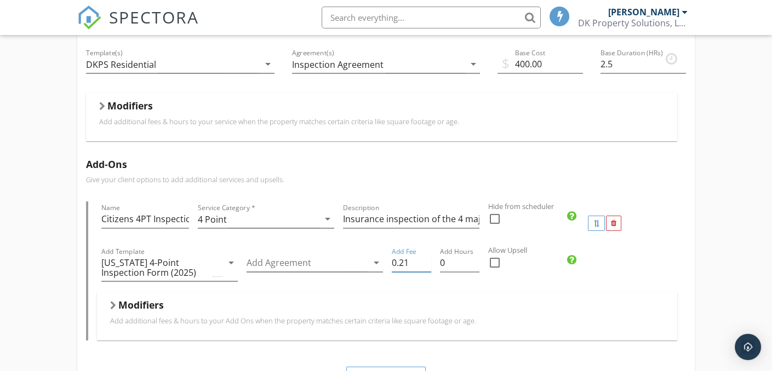
click at [427, 257] on input "0.21" at bounding box center [411, 263] width 39 height 18
click at [427, 257] on input "0.22" at bounding box center [411, 263] width 39 height 18
click at [428, 257] on input "0.23" at bounding box center [411, 263] width 39 height 18
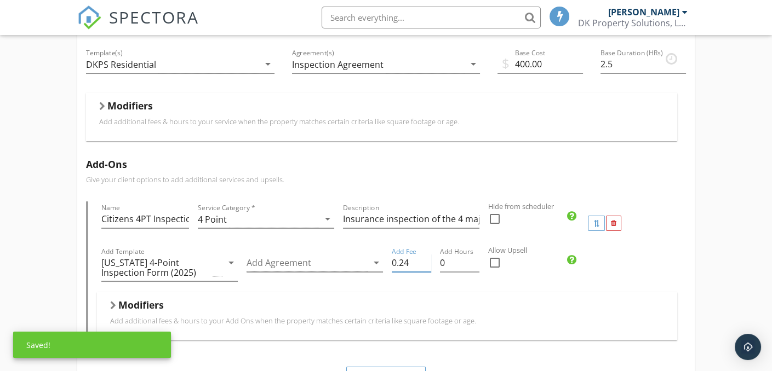
click at [428, 257] on input "0.24" at bounding box center [411, 263] width 39 height 18
click at [428, 257] on input "0.25" at bounding box center [411, 263] width 39 height 18
click at [428, 257] on input "0.26" at bounding box center [411, 263] width 39 height 18
click at [428, 257] on input "0.27" at bounding box center [411, 263] width 39 height 18
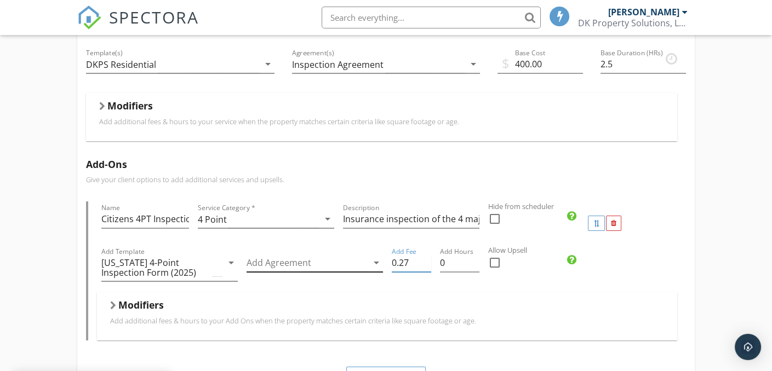
drag, startPoint x: 414, startPoint y: 259, endPoint x: 382, endPoint y: 264, distance: 32.6
click at [382, 264] on div "Add Template Florida 4-Point Inspection Form (2025) arrow_drop_down Add Agreeme…" at bounding box center [387, 268] width 580 height 47
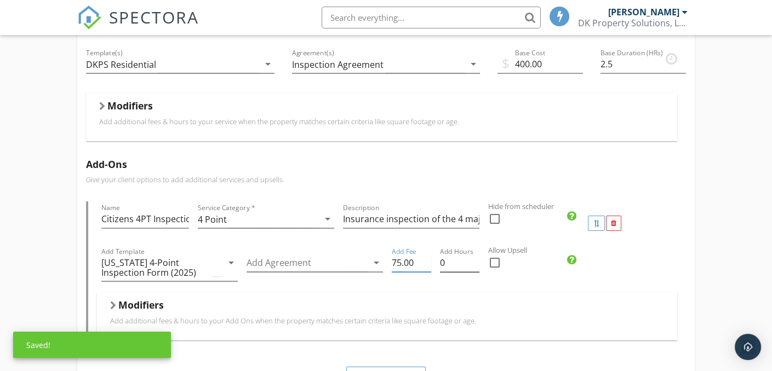
type input "75.00"
click at [474, 257] on input "0.25" at bounding box center [459, 263] width 39 height 18
click at [474, 257] on input "0.5" at bounding box center [459, 263] width 39 height 18
click at [474, 256] on input "0.75" at bounding box center [459, 263] width 39 height 18
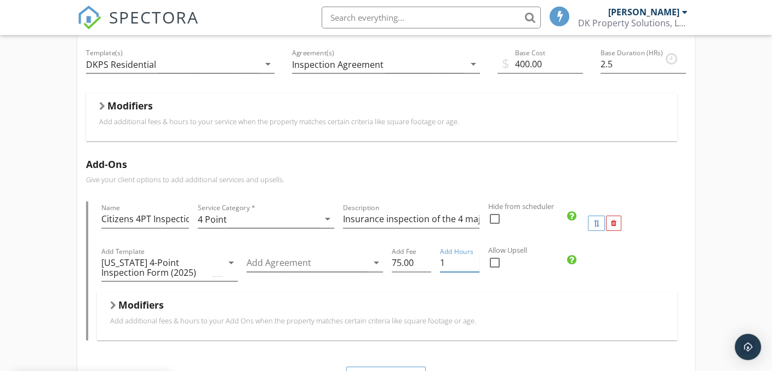
click at [474, 256] on input "1" at bounding box center [459, 263] width 39 height 18
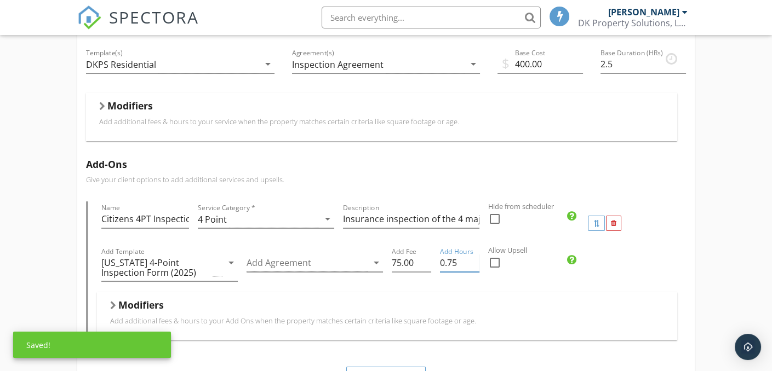
click at [474, 264] on input "0.75" at bounding box center [459, 263] width 39 height 18
type input "0.5"
click at [474, 264] on input "0.5" at bounding box center [459, 263] width 39 height 18
click at [417, 235] on div at bounding box center [411, 236] width 136 height 7
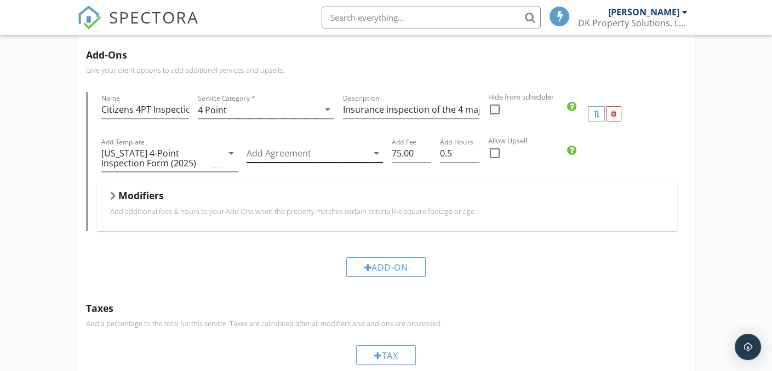
scroll to position [571, 0]
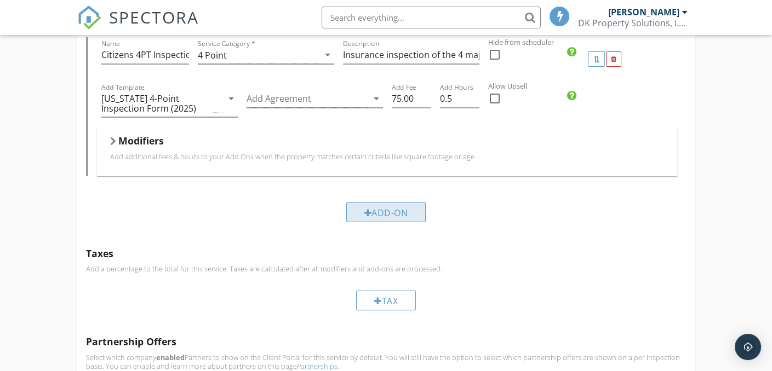
click at [368, 211] on div at bounding box center [368, 213] width 8 height 9
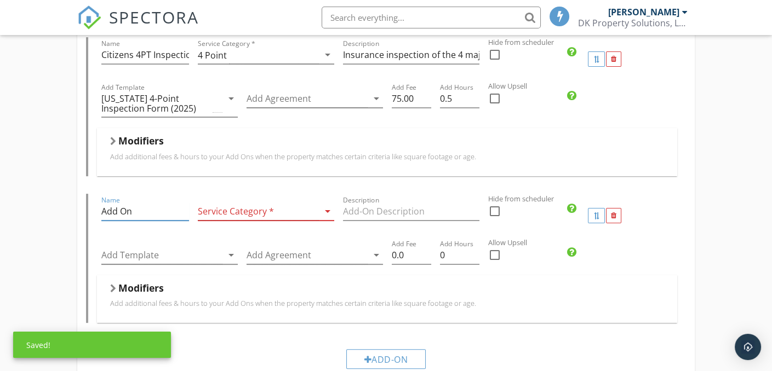
click at [116, 210] on input "Add On" at bounding box center [145, 212] width 88 height 18
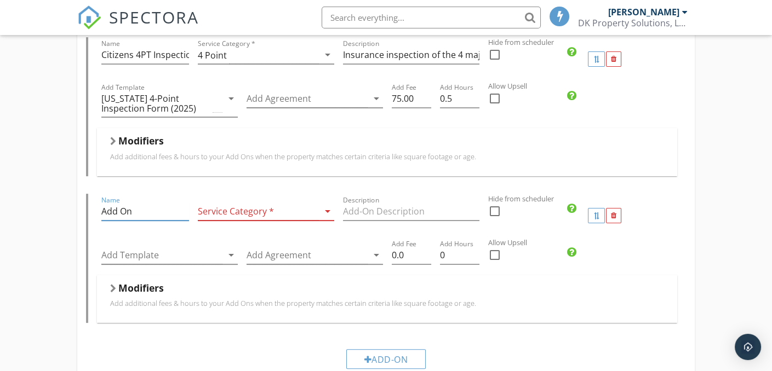
drag, startPoint x: 142, startPoint y: 212, endPoint x: 77, endPoint y: 223, distance: 66.1
click at [77, 223] on div "Add-Ons Give your client options to add additional services and upsells. Name C…" at bounding box center [385, 186] width 617 height 400
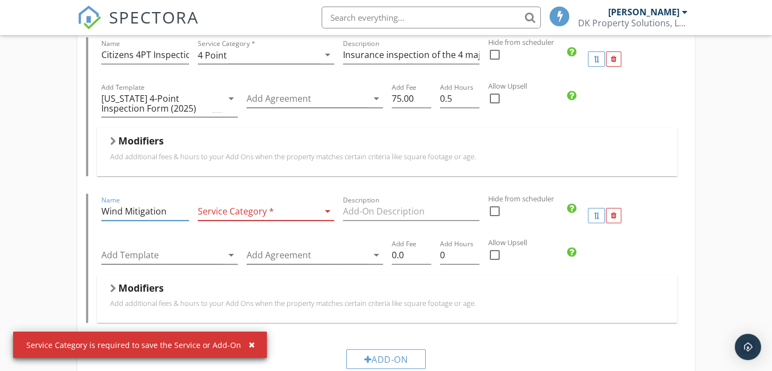
type input "Wind Mitigation"
click at [266, 208] on div at bounding box center [258, 212] width 121 height 18
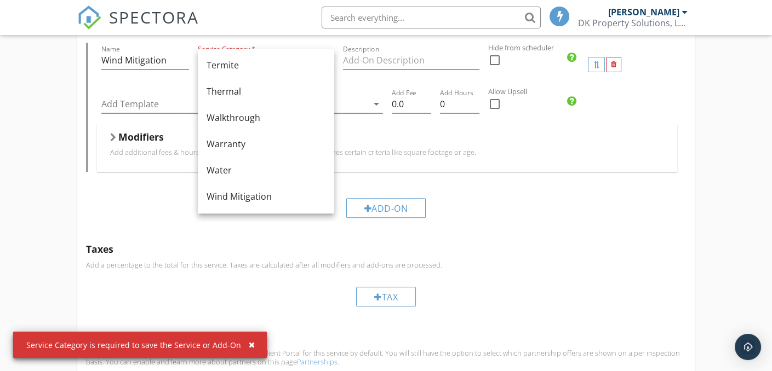
scroll to position [736, 0]
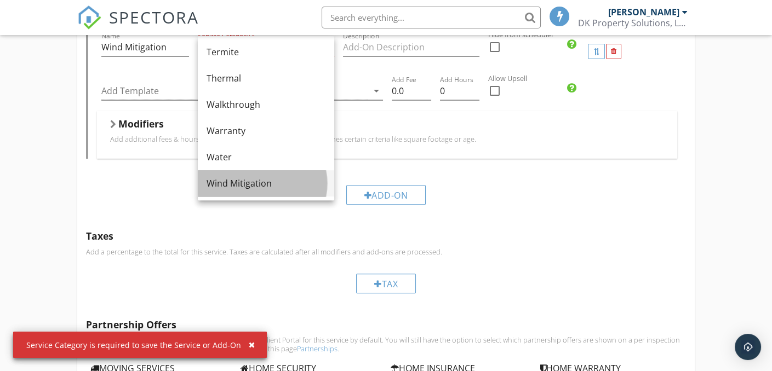
click at [270, 188] on div "Wind Mitigation" at bounding box center [266, 183] width 119 height 13
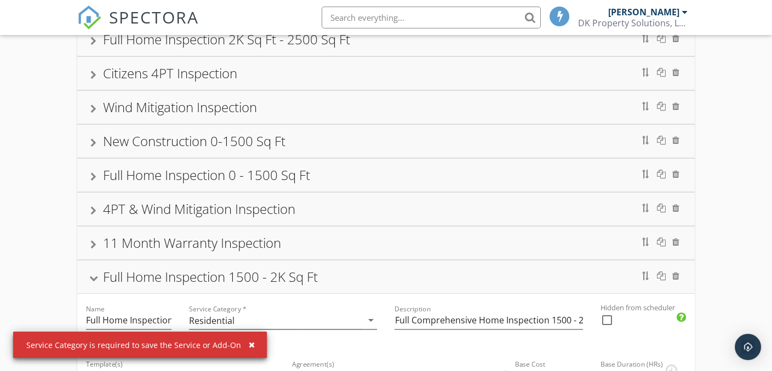
scroll to position [78, 0]
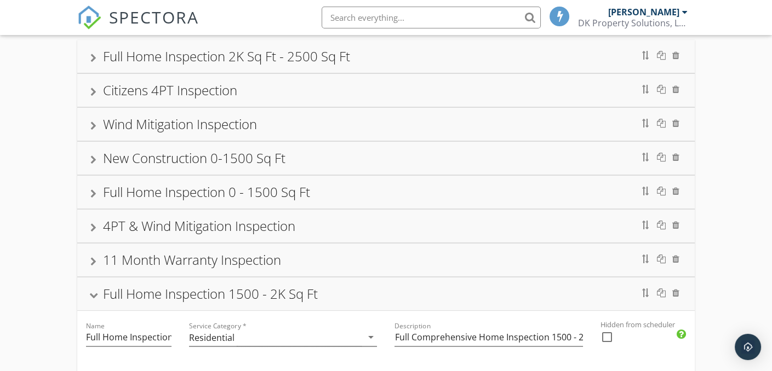
click at [244, 130] on div "Wind Mitigation Inspection" at bounding box center [180, 124] width 154 height 18
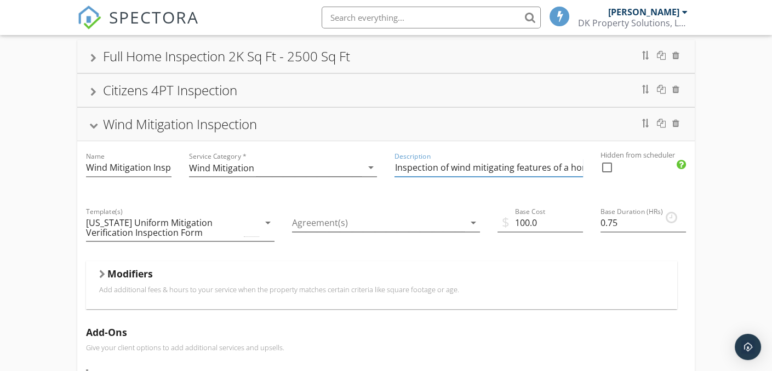
scroll to position [0, 9]
drag, startPoint x: 394, startPoint y: 167, endPoint x: 597, endPoint y: 170, distance: 202.2
click at [92, 126] on div at bounding box center [93, 126] width 9 height 6
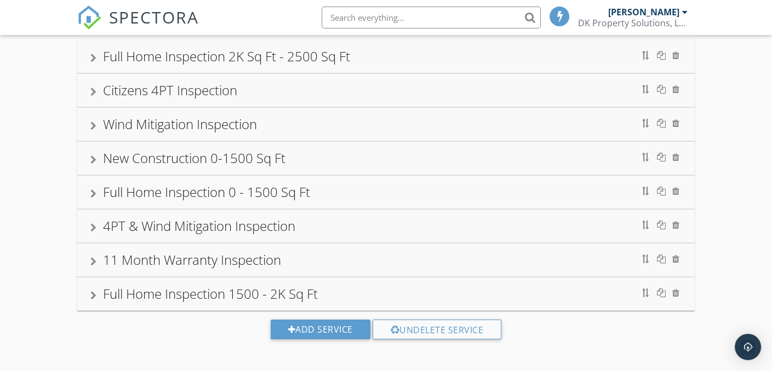
click at [213, 294] on div "Full Home Inspection 1500 - 2K Sq Ft" at bounding box center [210, 294] width 215 height 18
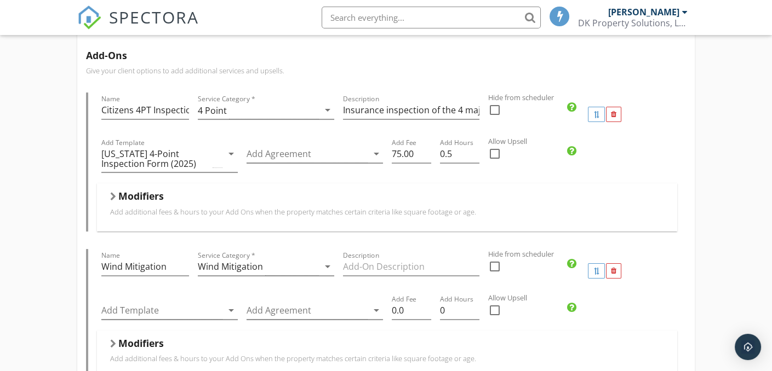
scroll to position [571, 0]
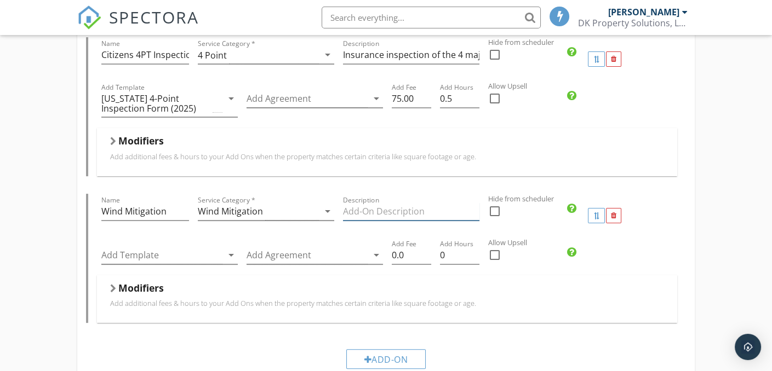
click at [350, 209] on input "Description" at bounding box center [411, 212] width 136 height 18
paste input "Inspection of wind mitigating features of a home"
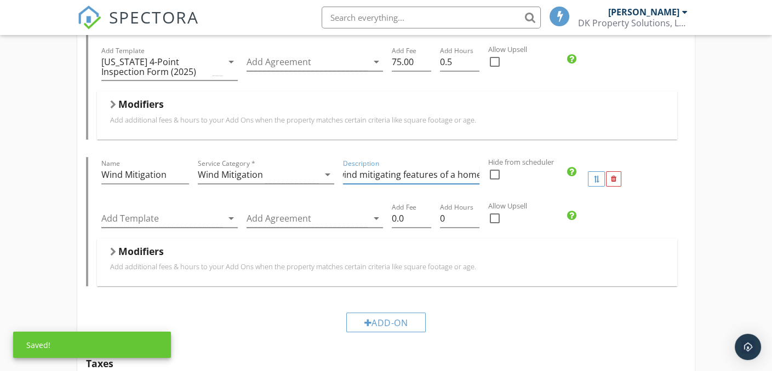
scroll to position [626, 0]
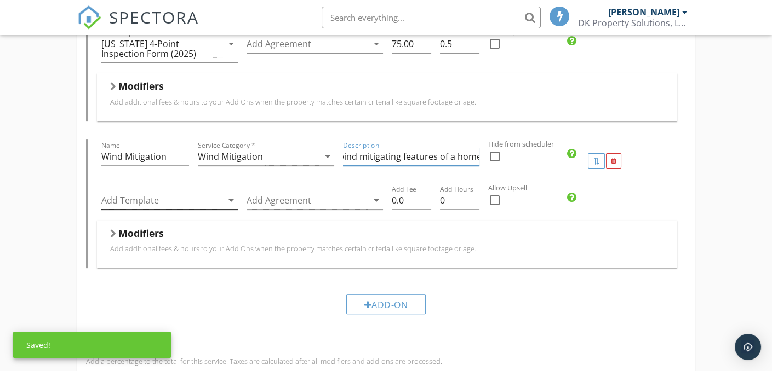
type input "Inspection of wind mitigating features of a home"
click at [179, 198] on div at bounding box center [161, 201] width 121 height 18
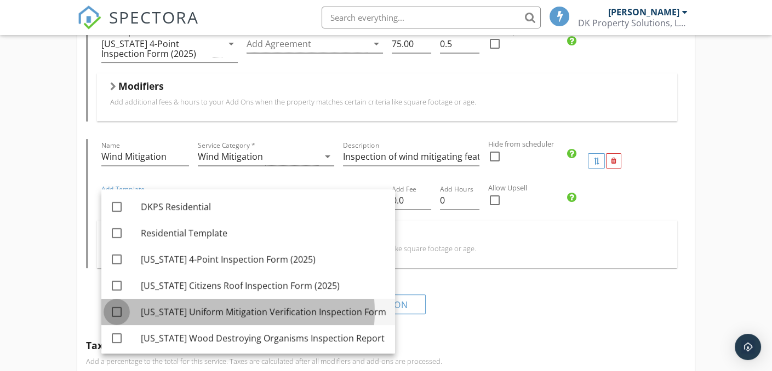
click at [119, 312] on div at bounding box center [116, 312] width 19 height 19
checkbox input "true"
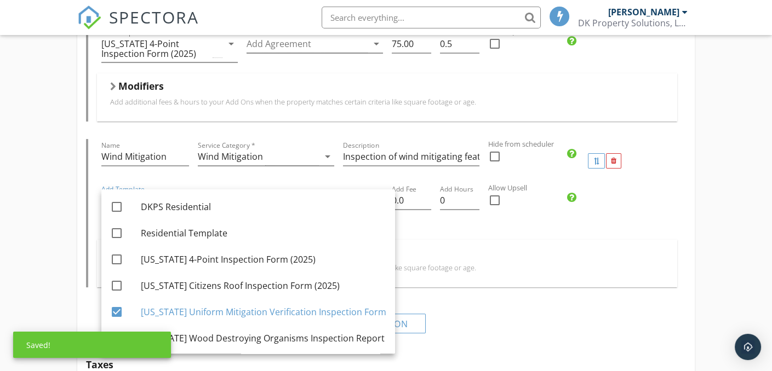
click at [304, 175] on div "Service Category * Wind Mitigation arrow_drop_down" at bounding box center [265, 161] width 145 height 44
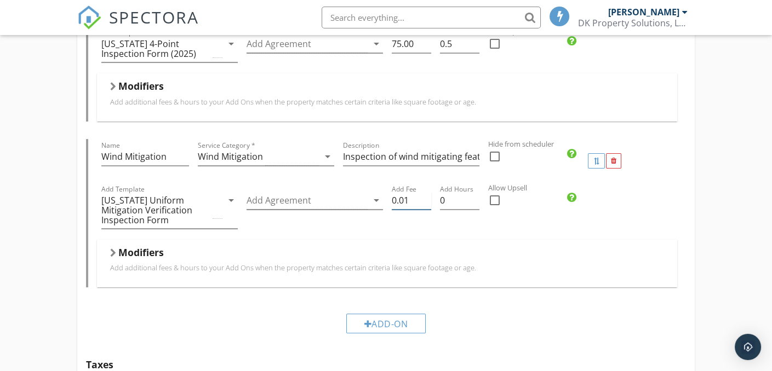
click at [427, 194] on input "0.01" at bounding box center [411, 201] width 39 height 18
click at [427, 194] on input "0.02" at bounding box center [411, 201] width 39 height 18
click at [427, 194] on input "0.03" at bounding box center [411, 201] width 39 height 18
click at [427, 194] on input "0.04" at bounding box center [411, 201] width 39 height 18
click at [427, 194] on input "0.05" at bounding box center [411, 201] width 39 height 18
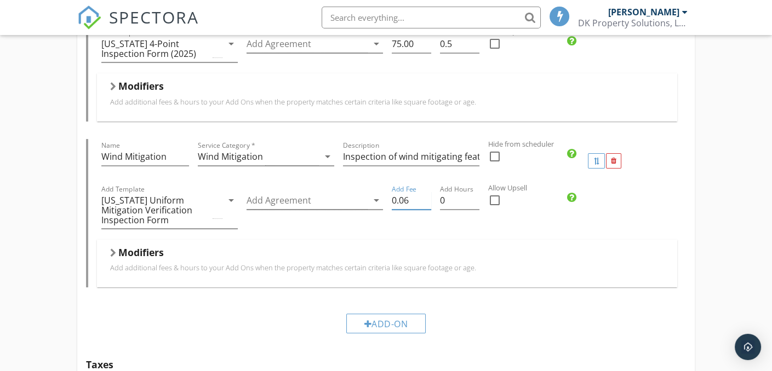
click at [427, 194] on input "0.06" at bounding box center [411, 201] width 39 height 18
click at [427, 194] on input "0.07" at bounding box center [411, 201] width 39 height 18
click at [427, 194] on input "0.08" at bounding box center [411, 201] width 39 height 18
click at [427, 194] on input "0.09" at bounding box center [411, 201] width 39 height 18
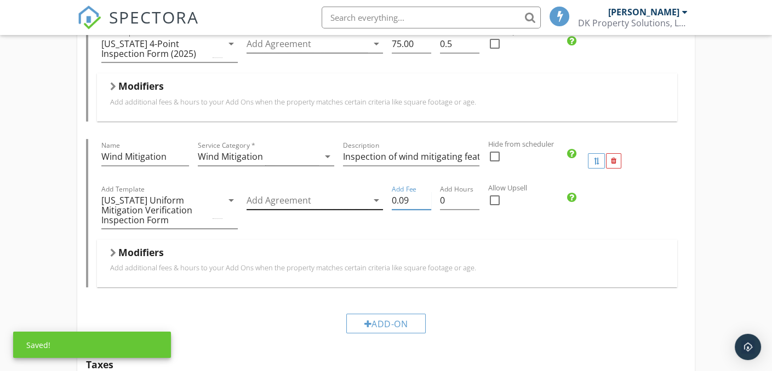
drag, startPoint x: 417, startPoint y: 197, endPoint x: 350, endPoint y: 205, distance: 67.3
click at [350, 205] on div "Add Template Florida Uniform Mitigation Verification Inspection Form arrow_drop…" at bounding box center [387, 211] width 580 height 57
type input "75"
click at [444, 205] on input "0" at bounding box center [459, 201] width 39 height 18
click at [476, 193] on input "0.25" at bounding box center [459, 201] width 39 height 18
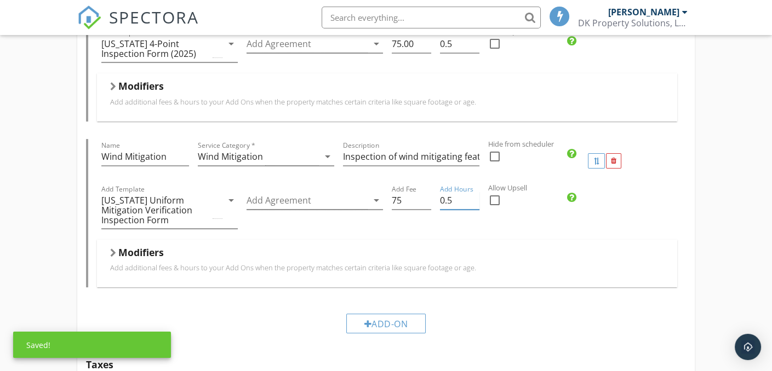
type input "0.5"
click at [476, 193] on input "0.5" at bounding box center [459, 201] width 39 height 18
click at [467, 231] on div "Add Hours 0.5" at bounding box center [460, 211] width 48 height 57
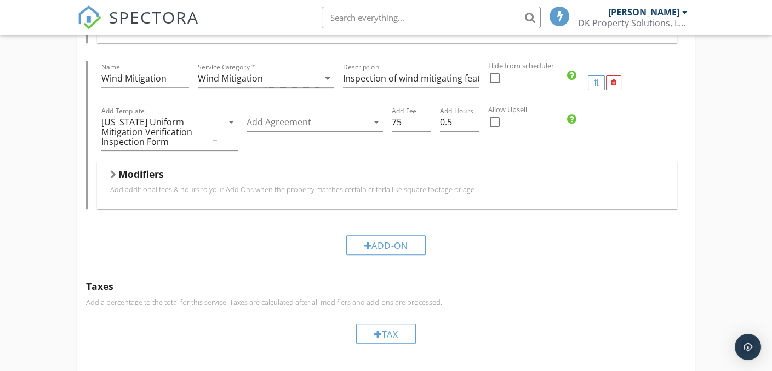
scroll to position [756, 0]
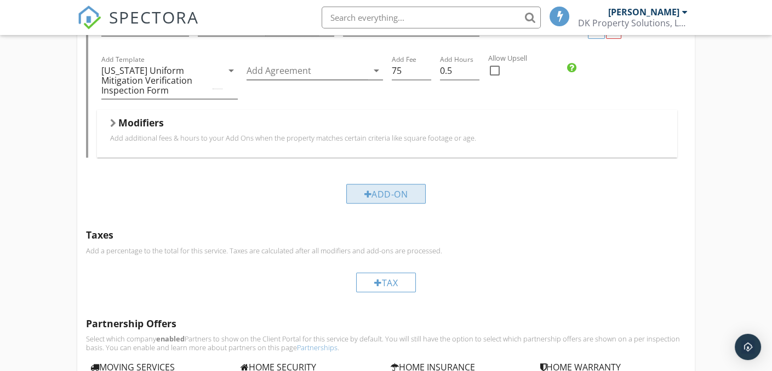
click at [398, 195] on div "Add-On" at bounding box center [386, 194] width 80 height 20
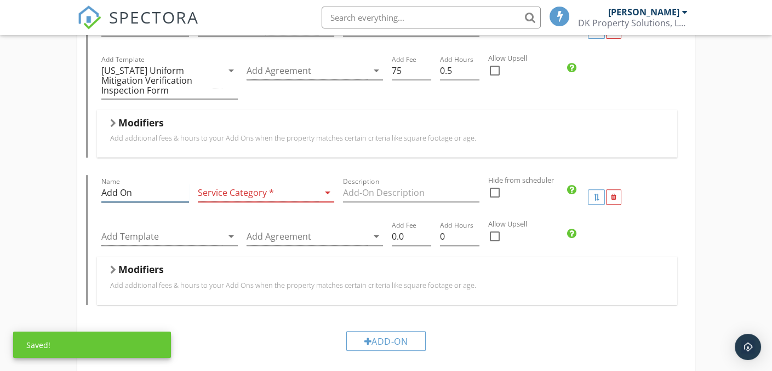
click at [124, 192] on input "Add On" at bounding box center [145, 193] width 88 height 18
drag, startPoint x: 146, startPoint y: 193, endPoint x: 94, endPoint y: 194, distance: 52.1
click at [94, 194] on div "Name Add On Service Category * arrow_drop_down Description Hide from scheduler …" at bounding box center [386, 239] width 600 height 129
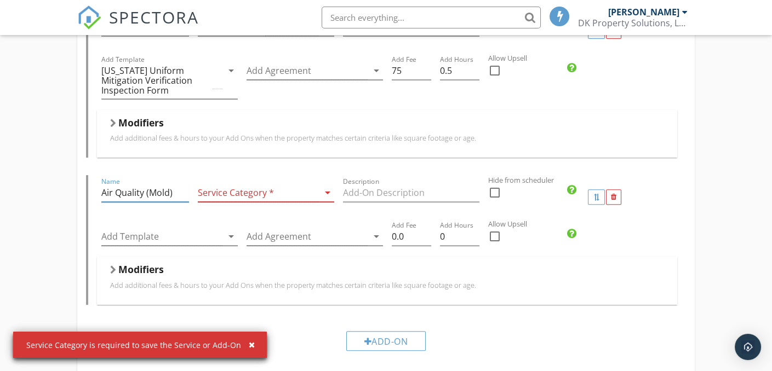
type input "Air Quality (Mold)"
click at [222, 192] on div at bounding box center [258, 193] width 121 height 18
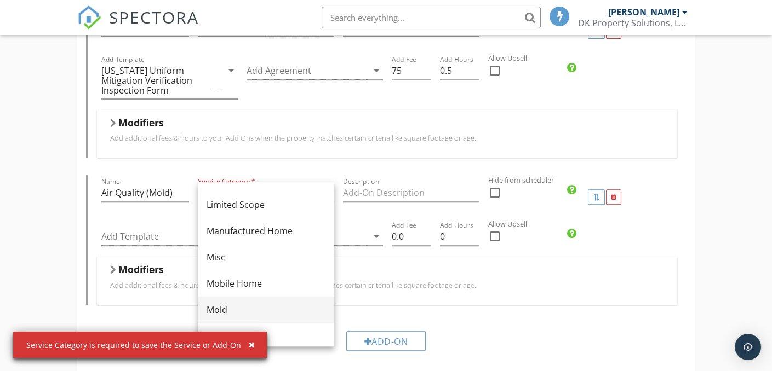
scroll to position [219, 0]
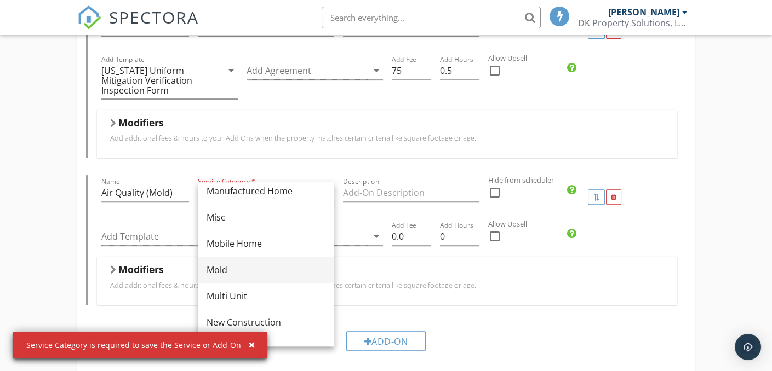
click at [230, 270] on div "Mold" at bounding box center [266, 270] width 119 height 13
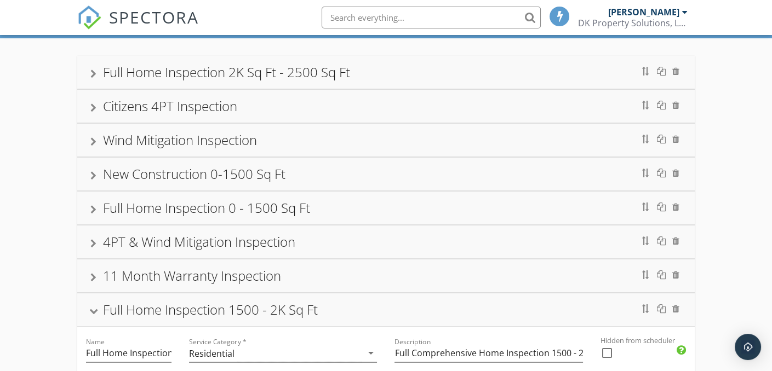
scroll to position [44, 0]
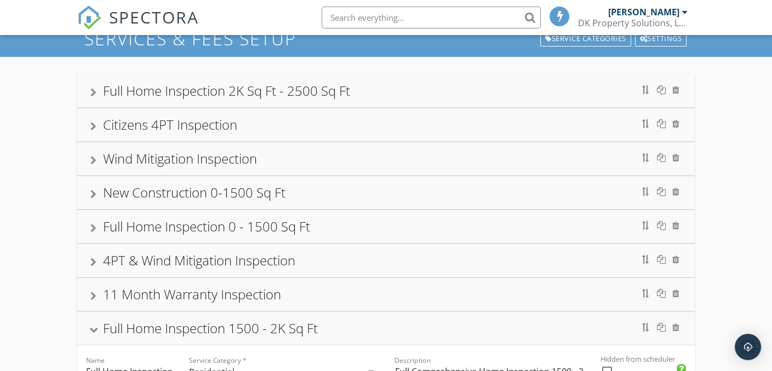
click at [89, 91] on div "Full Home Inspection 2K Sq Ft - 2500 Sq Ft" at bounding box center [385, 91] width 617 height 33
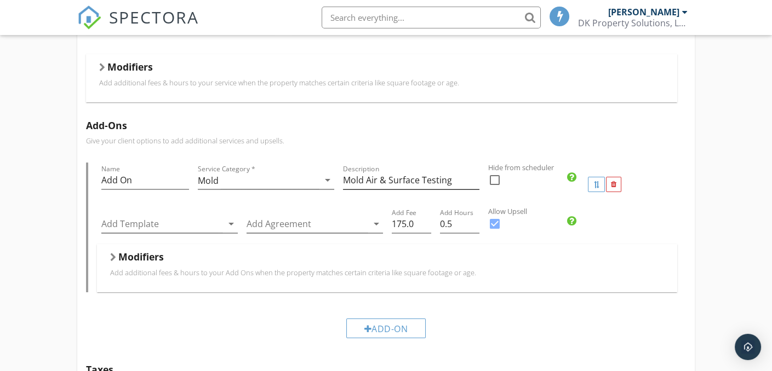
scroll to position [263, 0]
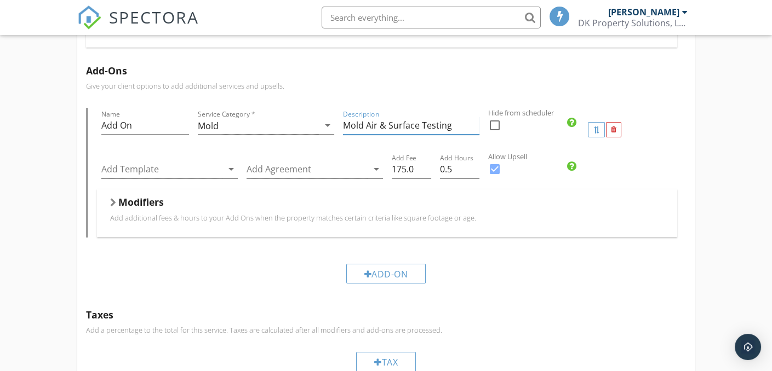
drag, startPoint x: 459, startPoint y: 127, endPoint x: 343, endPoint y: 132, distance: 115.7
click at [343, 132] on input "Mold Air & Surface Testing" at bounding box center [411, 126] width 136 height 18
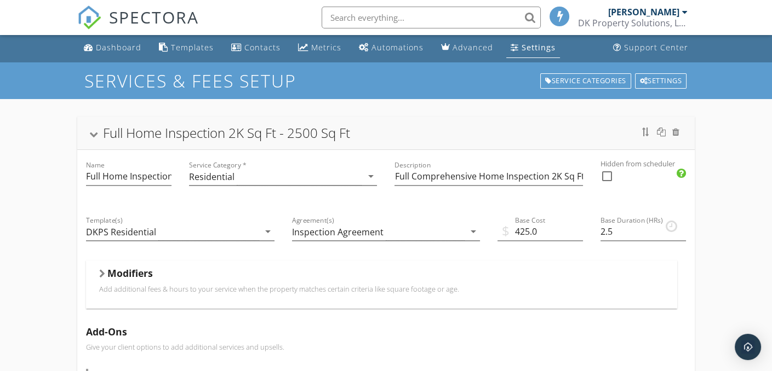
scroll to position [0, 0]
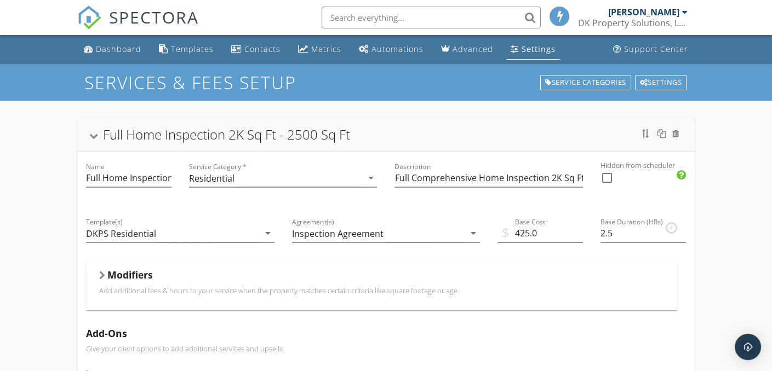
click at [98, 139] on div at bounding box center [93, 137] width 9 height 6
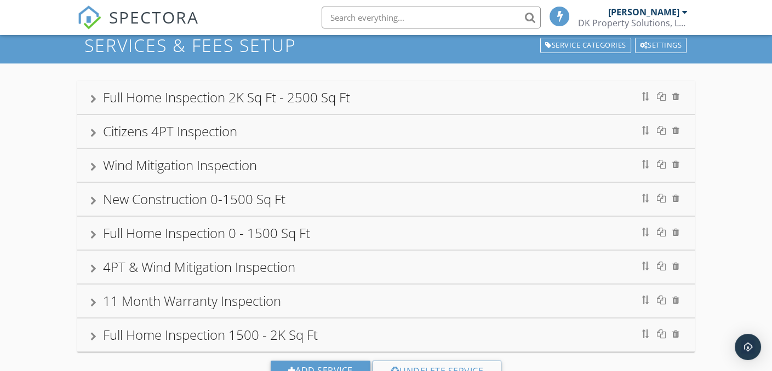
scroll to position [78, 0]
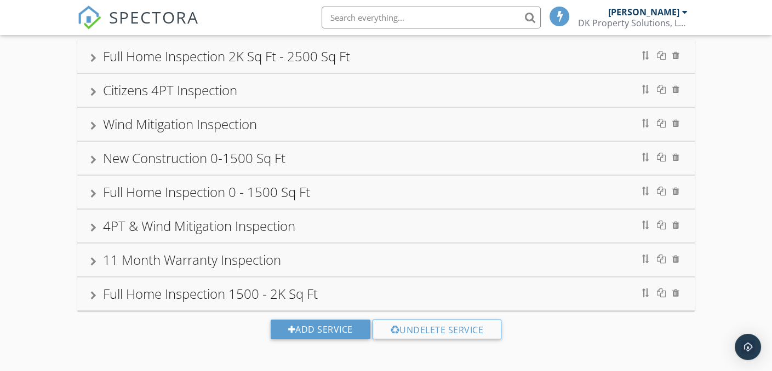
click at [345, 297] on div "Full Home Inspection 1500 - 2K Sq Ft" at bounding box center [385, 294] width 591 height 20
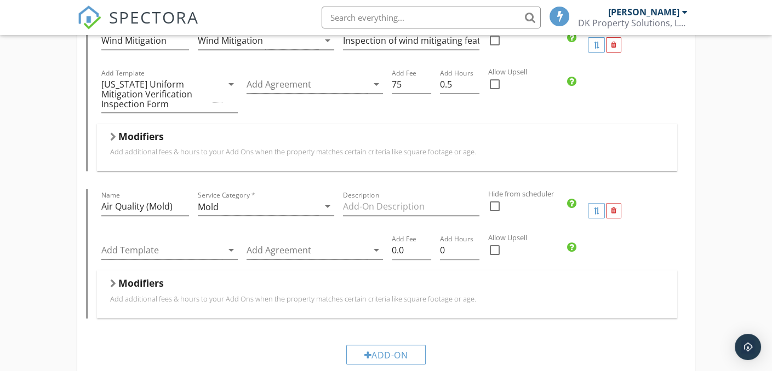
scroll to position [791, 0]
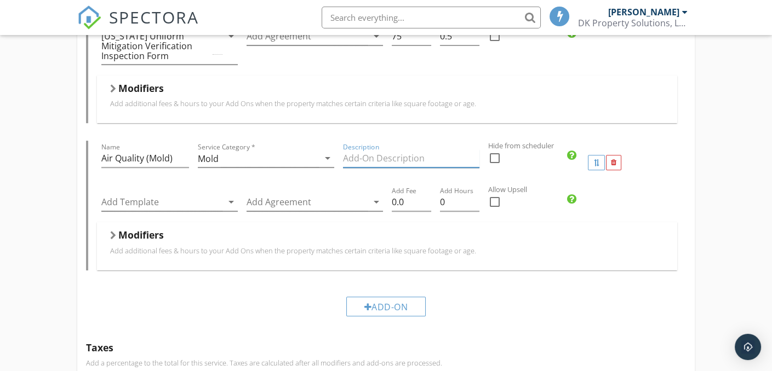
click at [347, 157] on input "Description" at bounding box center [411, 159] width 136 height 18
paste input "Mold Air & Surface Testing"
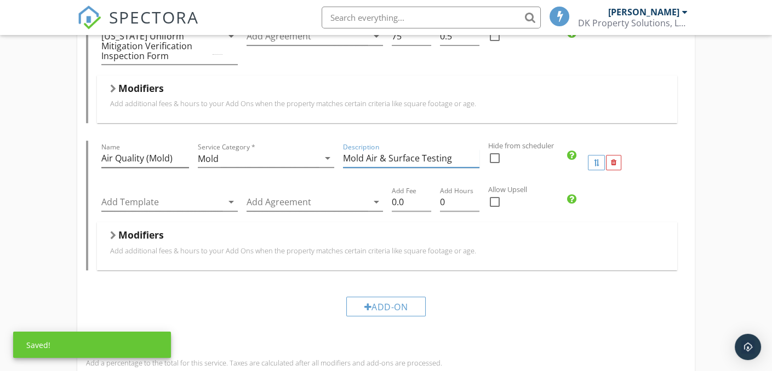
type input "Mold Air & Surface Testing"
drag, startPoint x: 176, startPoint y: 159, endPoint x: 97, endPoint y: 161, distance: 79.5
click at [97, 161] on div "Name Air Quality (Mold)" at bounding box center [145, 163] width 97 height 44
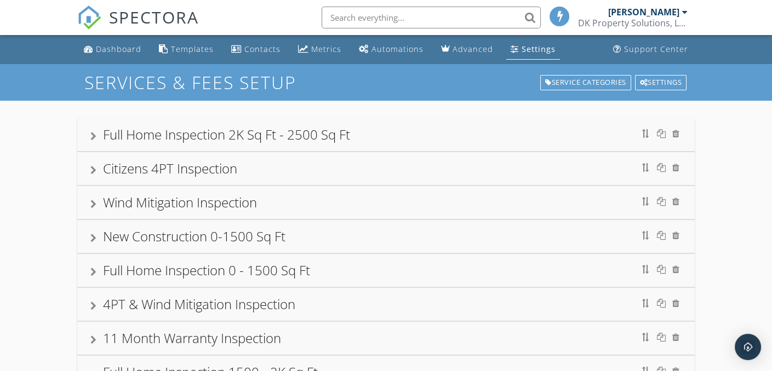
scroll to position [0, 0]
click at [152, 140] on div "Full Home Inspection 2K Sq Ft - 2500 Sq Ft" at bounding box center [226, 134] width 247 height 18
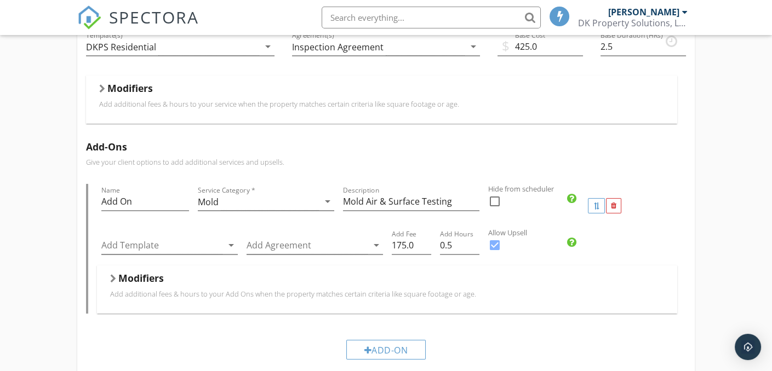
scroll to position [219, 0]
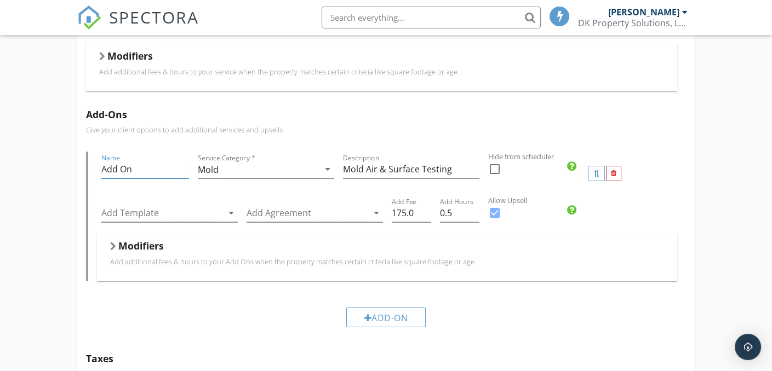
drag, startPoint x: 157, startPoint y: 171, endPoint x: 102, endPoint y: 174, distance: 54.3
click at [103, 174] on input "Add On" at bounding box center [145, 170] width 88 height 18
paste input "ir Quality (Mold)"
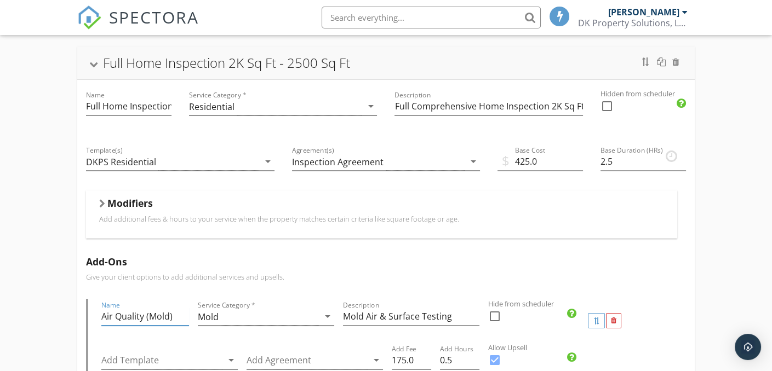
scroll to position [0, 0]
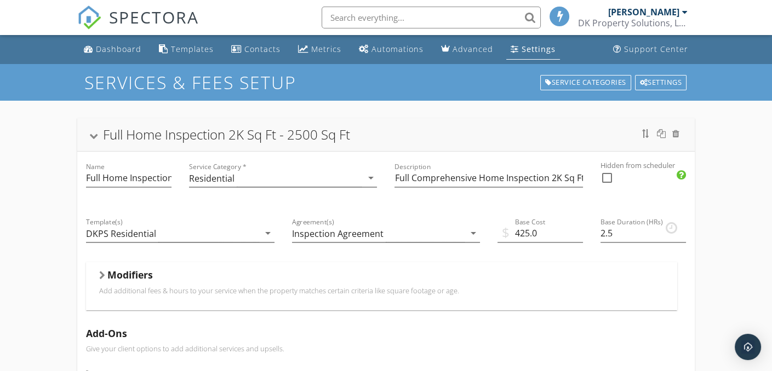
type input "Air Quality (Mold)"
click at [96, 136] on div at bounding box center [93, 137] width 9 height 6
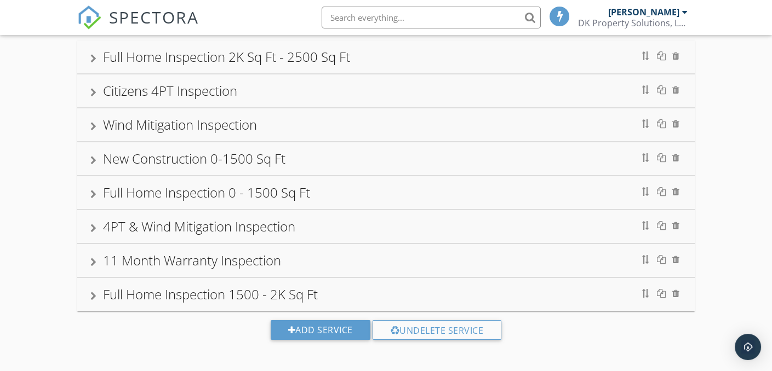
scroll to position [78, 0]
click at [242, 297] on div "Full Home Inspection 1500 - 2K Sq Ft" at bounding box center [210, 294] width 215 height 18
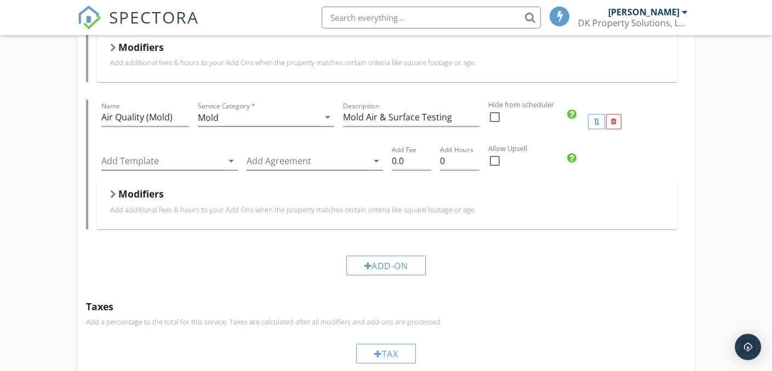
scroll to position [845, 0]
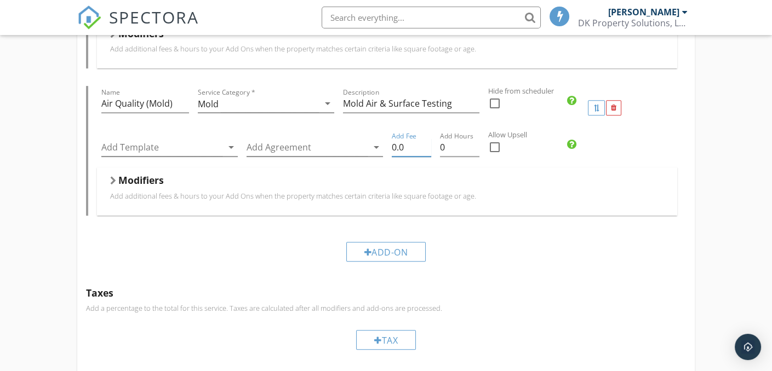
drag, startPoint x: 404, startPoint y: 147, endPoint x: 386, endPoint y: 150, distance: 18.3
click at [386, 150] on div "Add Template arrow_drop_down Add Agreement arrow_drop_down Add Fee 0.0 Add Hour…" at bounding box center [387, 149] width 580 height 38
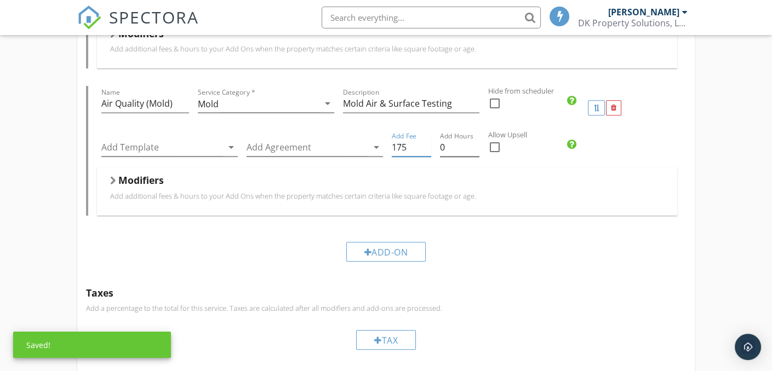
type input "175"
click at [462, 141] on input "0" at bounding box center [459, 148] width 39 height 18
click at [476, 141] on input "0.25" at bounding box center [459, 148] width 39 height 18
click at [476, 141] on input "0.5" at bounding box center [459, 148] width 39 height 18
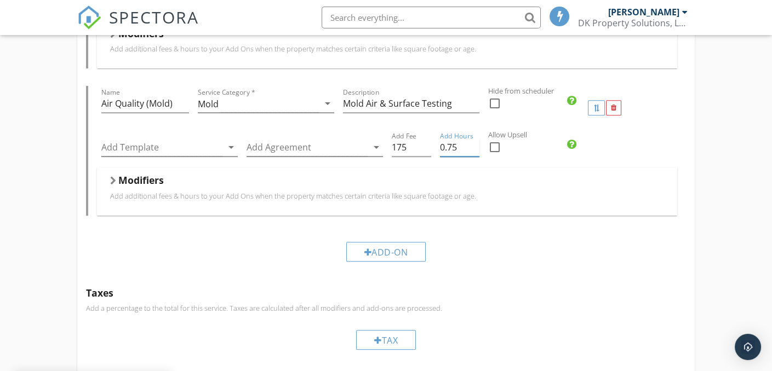
click at [476, 141] on input "0.75" at bounding box center [459, 148] width 39 height 18
type input "0.5"
click at [473, 148] on input "0.5" at bounding box center [459, 148] width 39 height 18
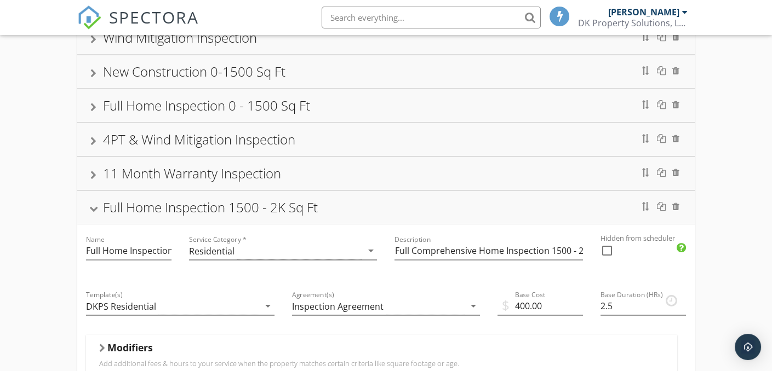
scroll to position [110, 0]
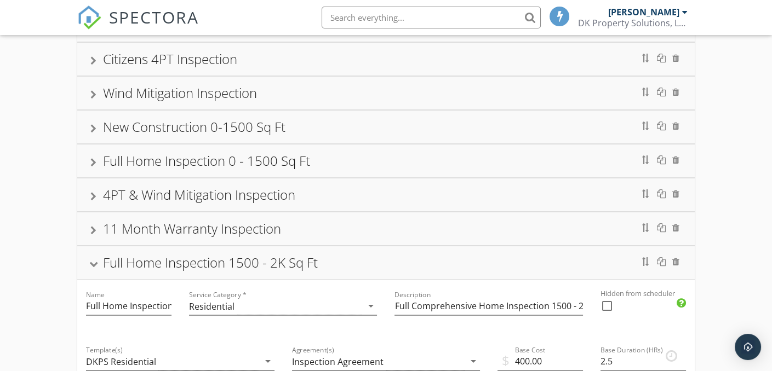
click at [91, 161] on div at bounding box center [93, 162] width 6 height 9
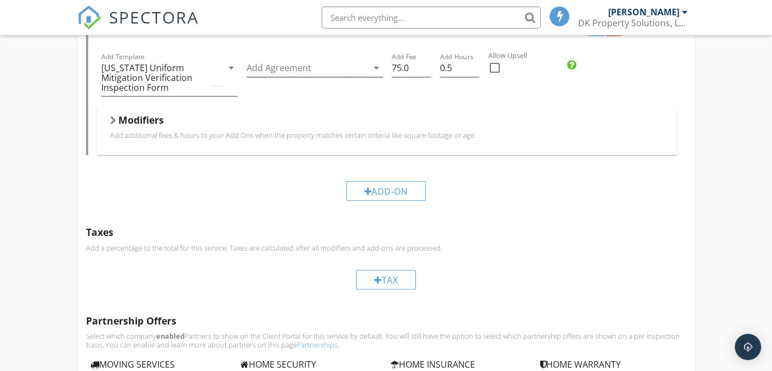
scroll to position [712, 0]
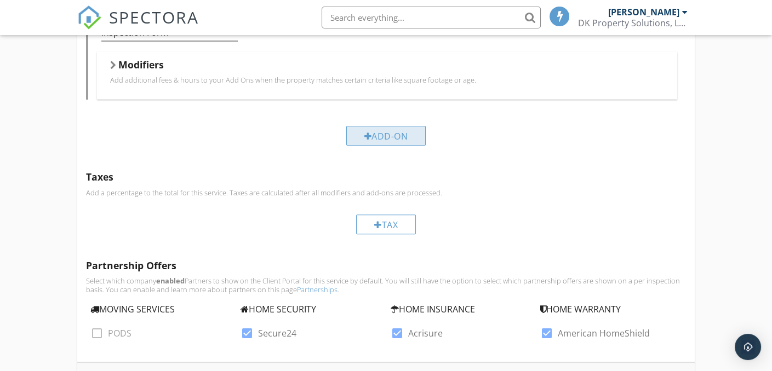
click at [383, 139] on div "Add-On" at bounding box center [386, 136] width 80 height 20
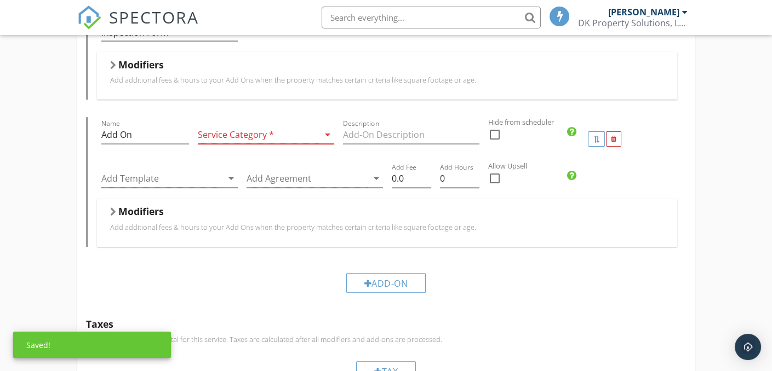
click at [267, 129] on div at bounding box center [258, 135] width 121 height 18
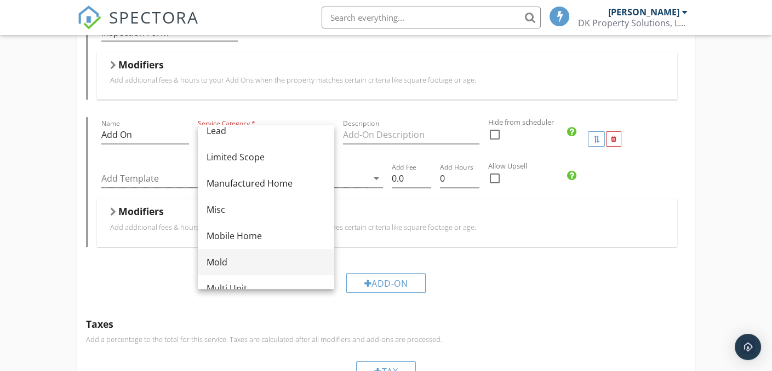
scroll to position [219, 0]
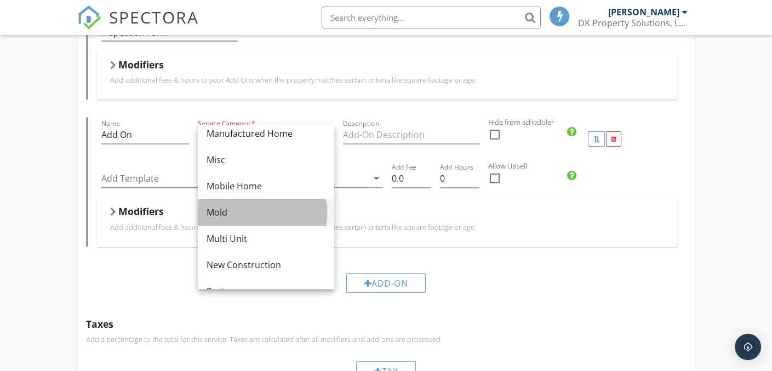
click at [238, 215] on div "Mold" at bounding box center [266, 212] width 119 height 13
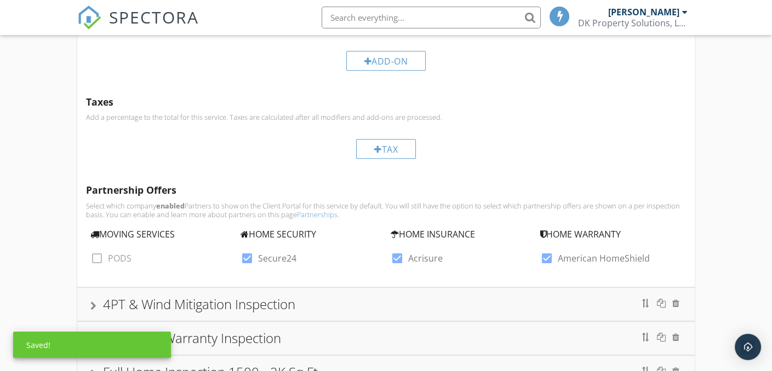
scroll to position [1013, 0]
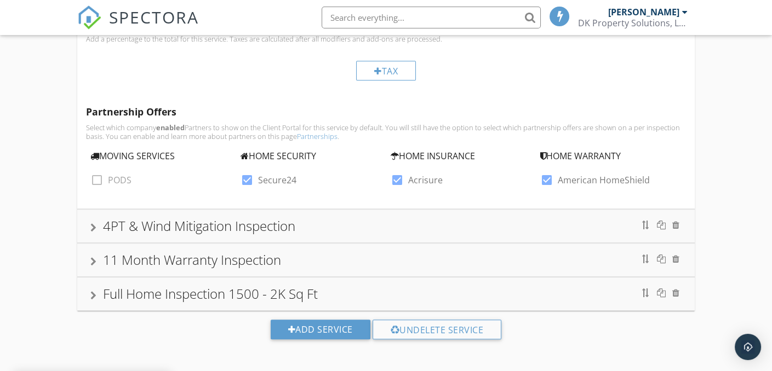
click at [229, 296] on div "Full Home Inspection 1500 - 2K Sq Ft" at bounding box center [210, 294] width 215 height 18
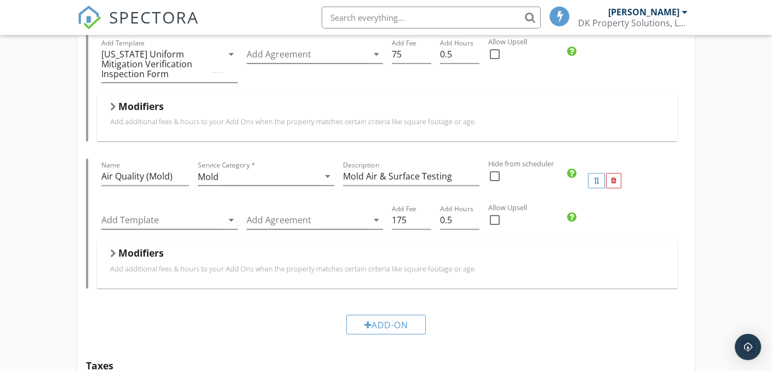
scroll to position [828, 0]
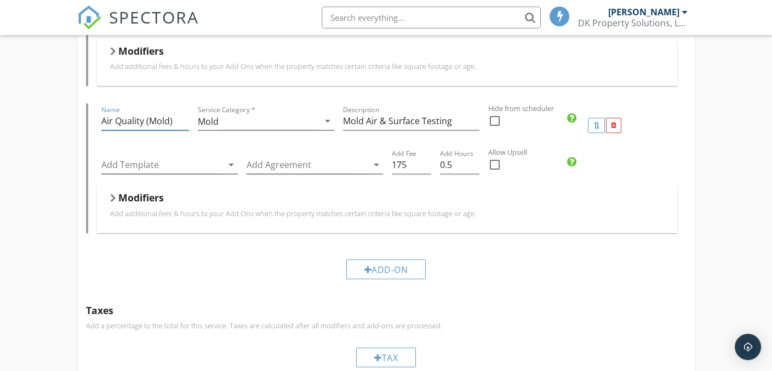
drag, startPoint x: 176, startPoint y: 120, endPoint x: 92, endPoint y: 122, distance: 84.4
click at [92, 122] on div "Name Air Quality (Mold) Service Category * Mold arrow_drop_down Description Mol…" at bounding box center [386, 168] width 600 height 129
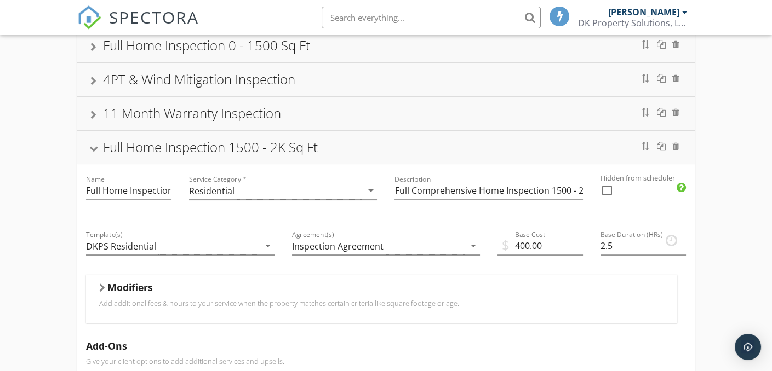
scroll to position [116, 0]
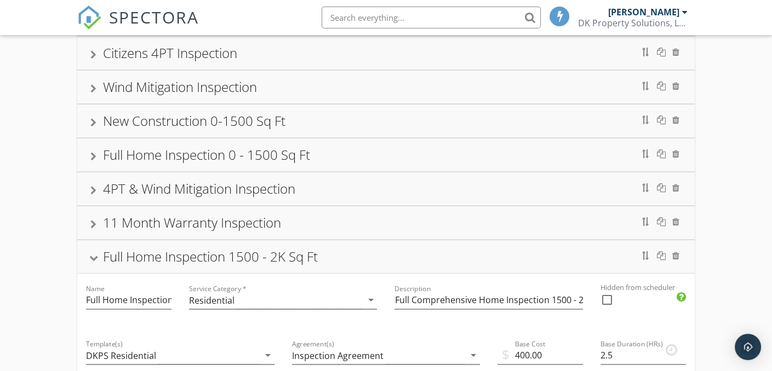
click at [198, 156] on div "Full Home Inspection 0 - 1500 Sq Ft" at bounding box center [206, 155] width 207 height 18
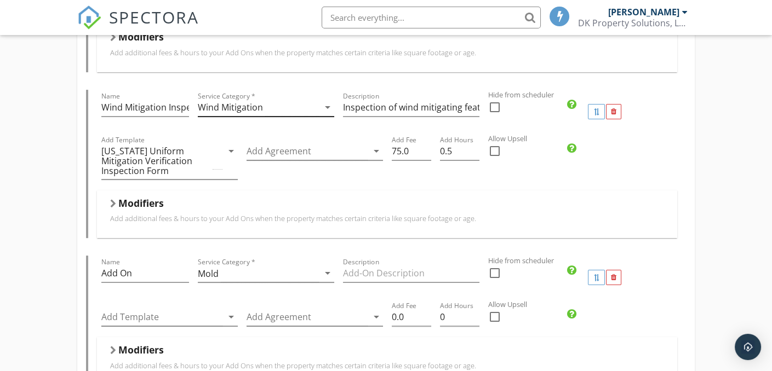
scroll to position [663, 0]
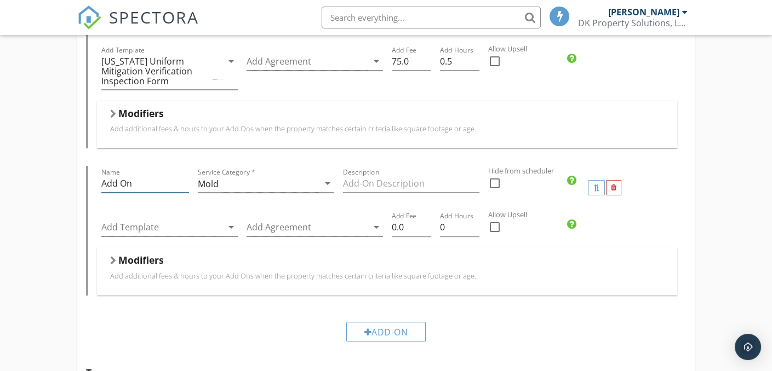
click at [111, 184] on input "Add On" at bounding box center [145, 184] width 88 height 18
drag, startPoint x: 134, startPoint y: 183, endPoint x: 78, endPoint y: 188, distance: 56.6
click at [78, 187] on div "Add-Ons Give your client options to add additional services and upsells. Name C…" at bounding box center [385, 75] width 617 height 567
paste input "ir Quality (Mold)"
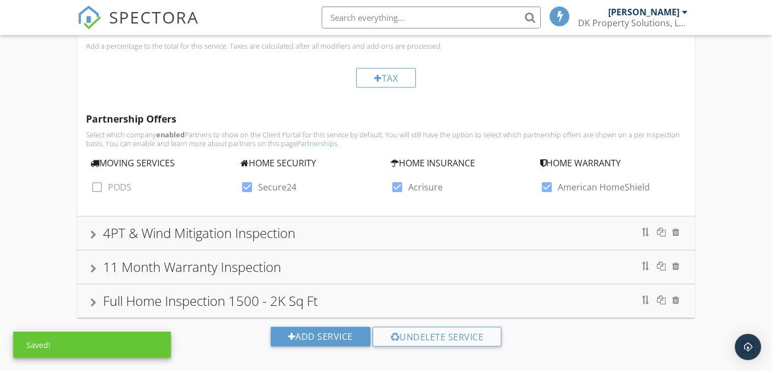
scroll to position [1013, 0]
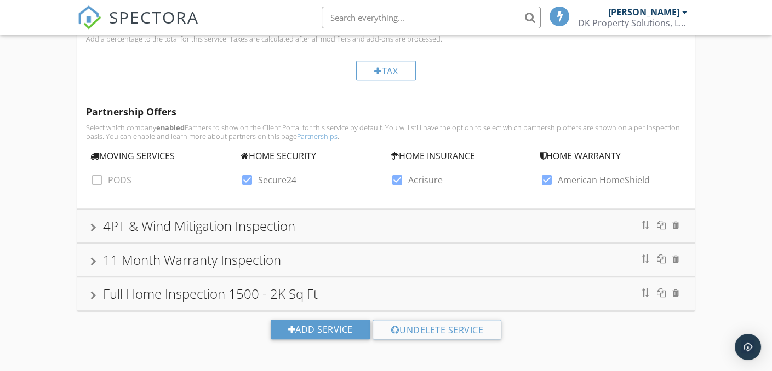
type input "Air Quality (Mold)"
click at [310, 291] on div "Full Home Inspection 1500 - 2K Sq Ft" at bounding box center [210, 294] width 215 height 18
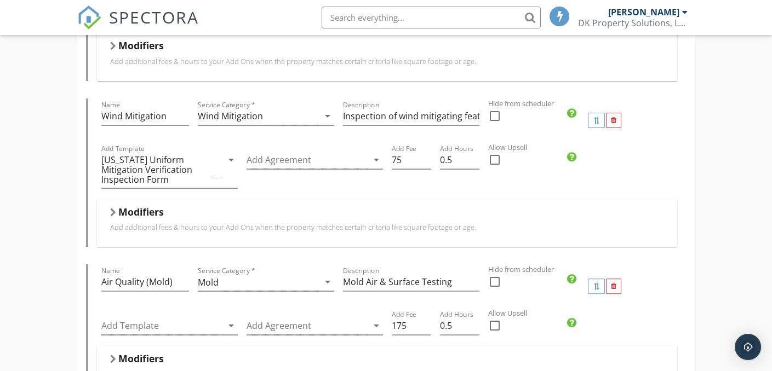
scroll to position [718, 0]
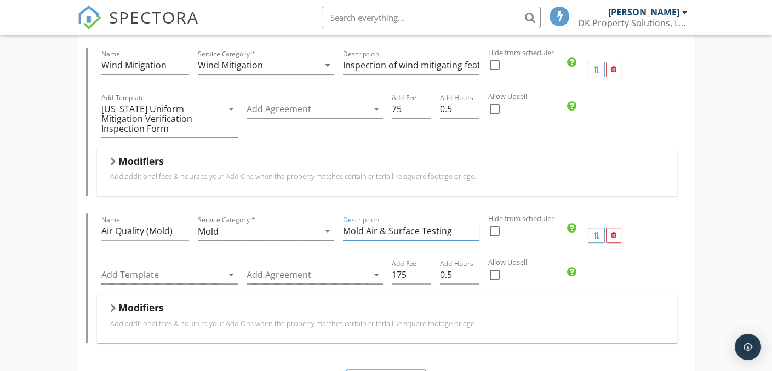
drag, startPoint x: 457, startPoint y: 233, endPoint x: 341, endPoint y: 240, distance: 116.9
click at [341, 240] on div "Description Mold Air & Surface Testing" at bounding box center [411, 236] width 145 height 44
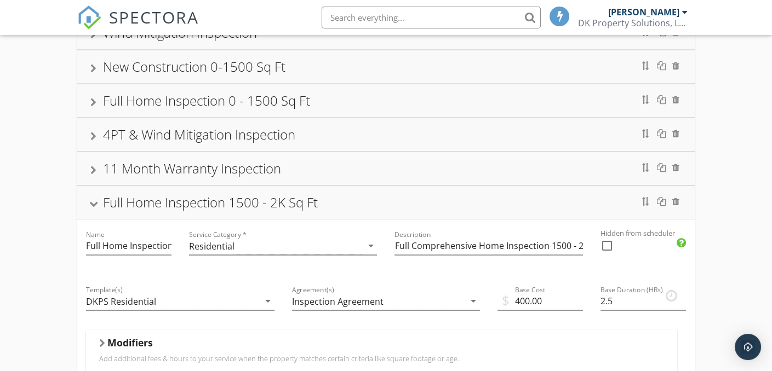
scroll to position [60, 0]
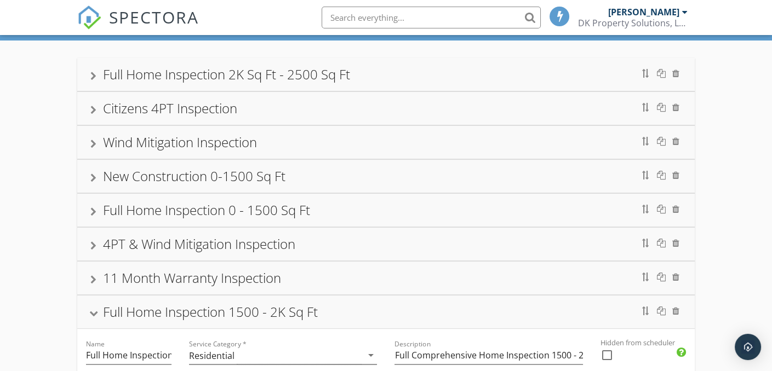
click at [94, 308] on div "Full Home Inspection 1500 - 2K Sq Ft" at bounding box center [385, 312] width 591 height 20
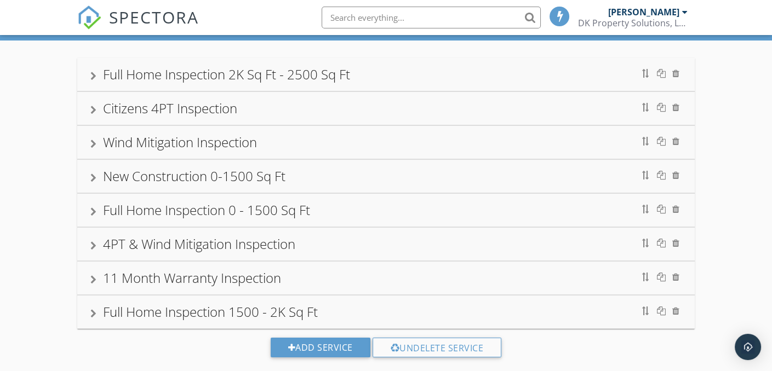
click at [107, 208] on div "Full Home Inspection 0 - 1500 Sq Ft" at bounding box center [206, 210] width 207 height 18
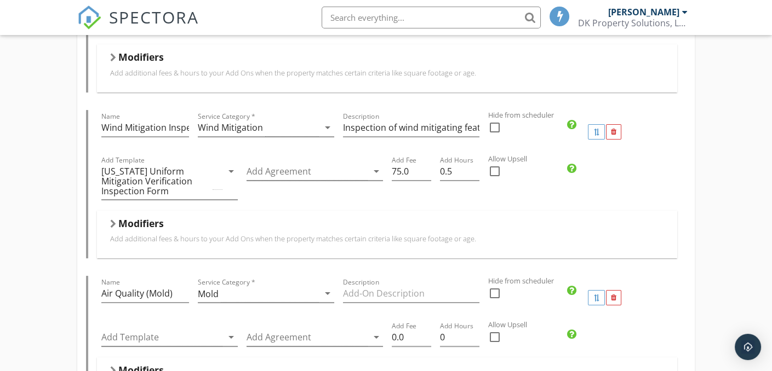
scroll to position [663, 0]
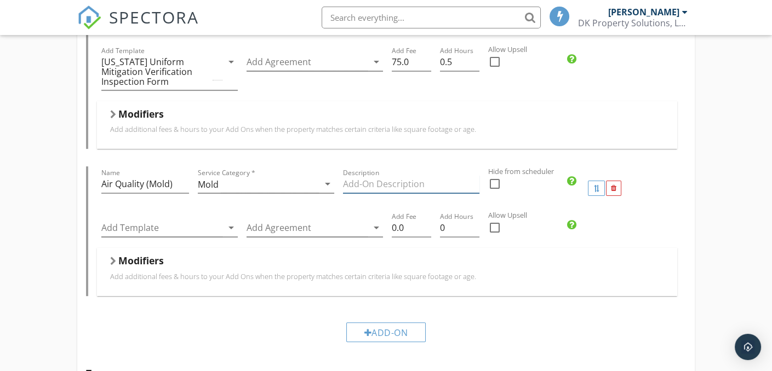
click at [348, 185] on input "Description" at bounding box center [411, 184] width 136 height 18
paste input "Mold Air & Surface Testing"
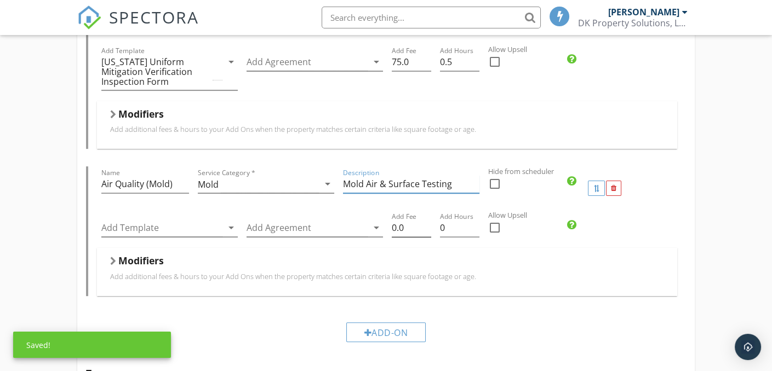
type input "Mold Air & Surface Testing"
click at [412, 226] on input "0.0" at bounding box center [411, 228] width 39 height 18
click at [380, 229] on div "Add Template arrow_drop_down Add Agreement arrow_drop_down Add Fee 0.0 Add Hour…" at bounding box center [387, 229] width 580 height 38
type input "175"
click at [474, 225] on input "0.25" at bounding box center [459, 228] width 39 height 18
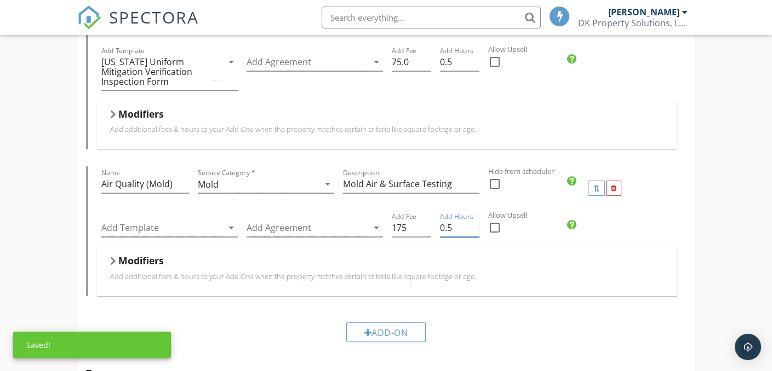
click at [474, 225] on input "0.5" at bounding box center [459, 228] width 39 height 18
click at [474, 225] on input "0.75" at bounding box center [459, 228] width 39 height 18
drag, startPoint x: 476, startPoint y: 229, endPoint x: 466, endPoint y: 233, distance: 10.3
type input "0.5"
click at [475, 229] on input "0.5" at bounding box center [459, 228] width 39 height 18
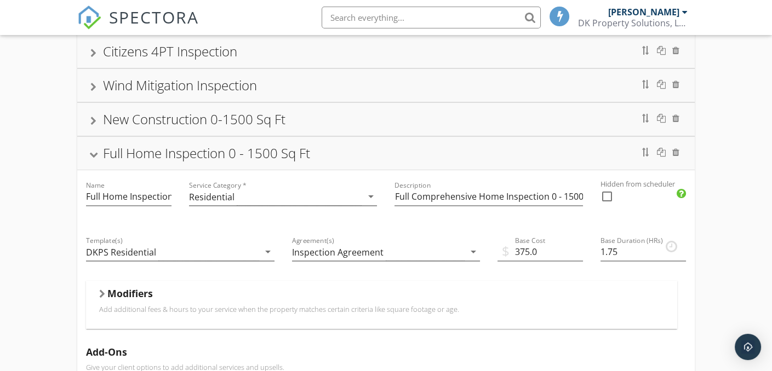
scroll to position [115, 0]
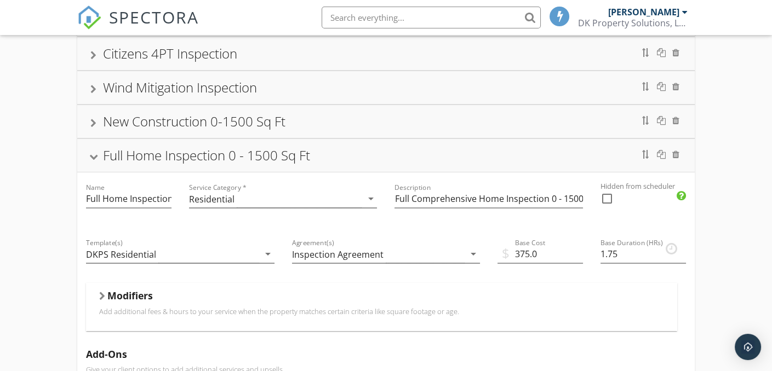
click at [95, 156] on div at bounding box center [93, 157] width 9 height 6
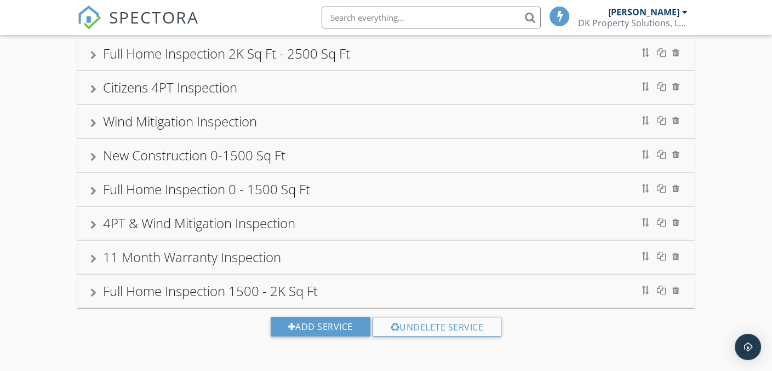
scroll to position [78, 0]
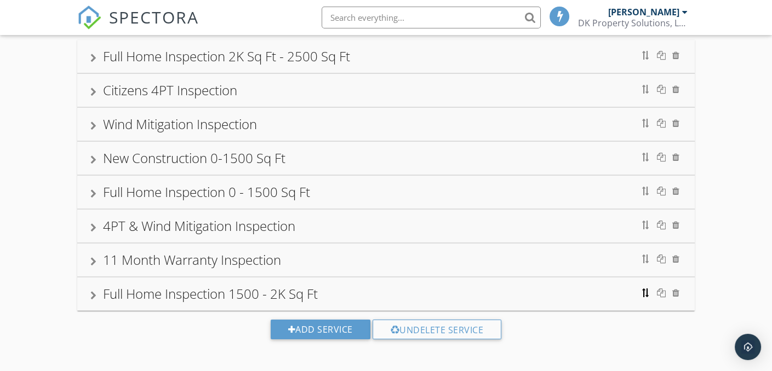
click at [645, 291] on div at bounding box center [646, 293] width 9 height 9
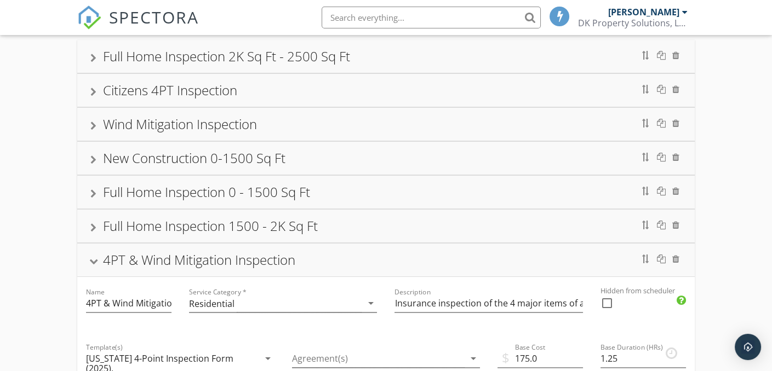
click at [91, 260] on div at bounding box center [93, 262] width 9 height 6
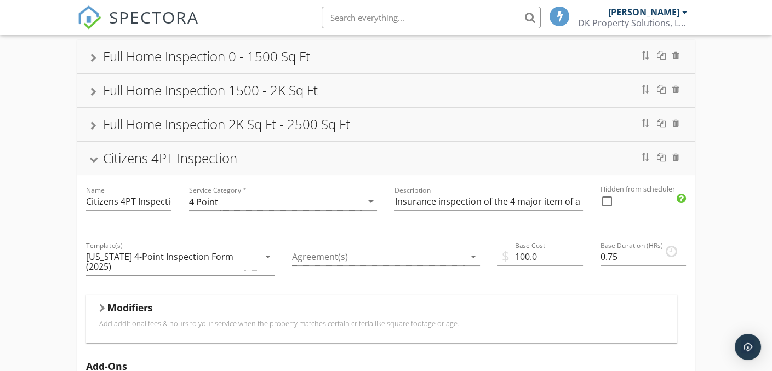
click at [94, 161] on div at bounding box center [93, 160] width 9 height 6
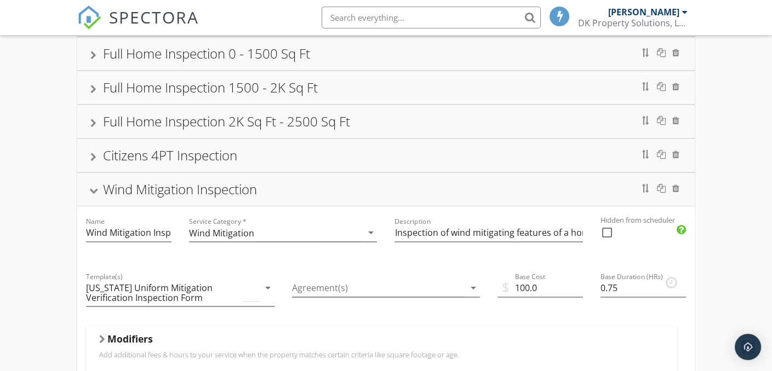
scroll to position [133, 0]
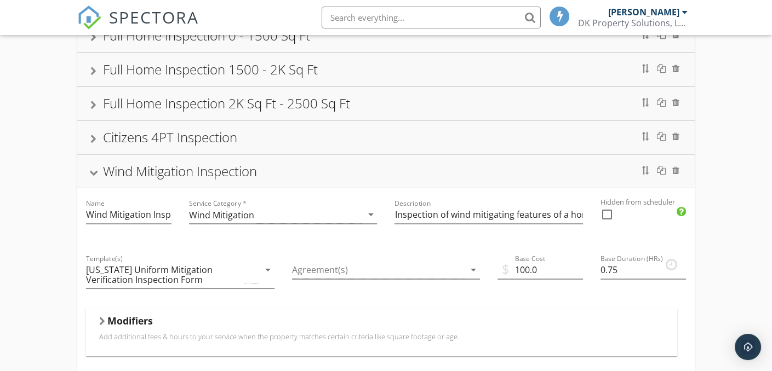
click at [98, 170] on div at bounding box center [93, 173] width 9 height 6
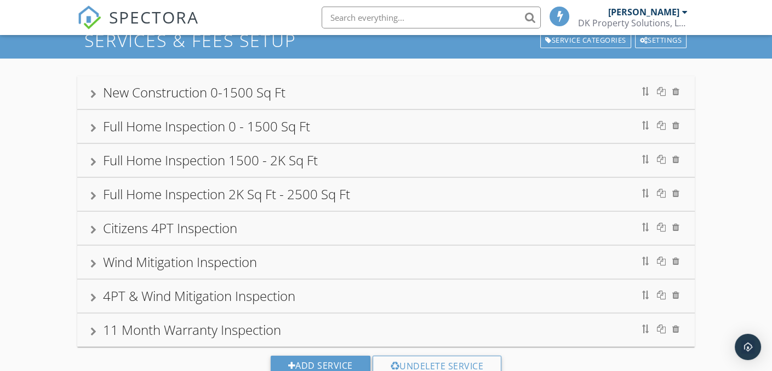
scroll to position [24, 0]
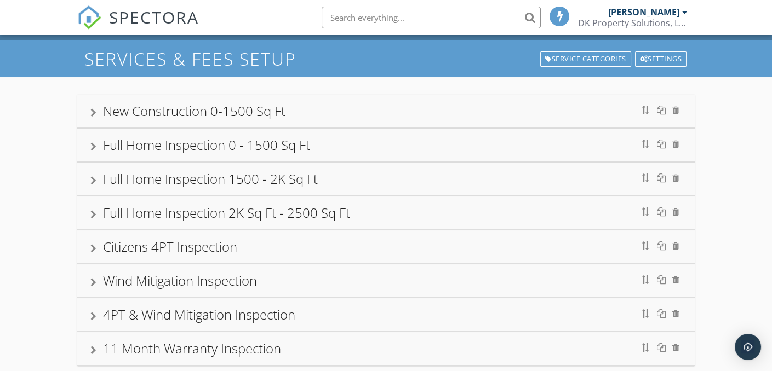
click at [93, 213] on div at bounding box center [93, 214] width 6 height 9
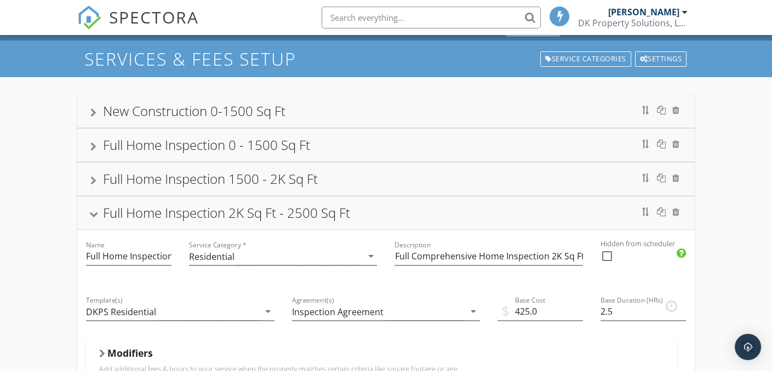
click at [95, 146] on div at bounding box center [93, 146] width 6 height 9
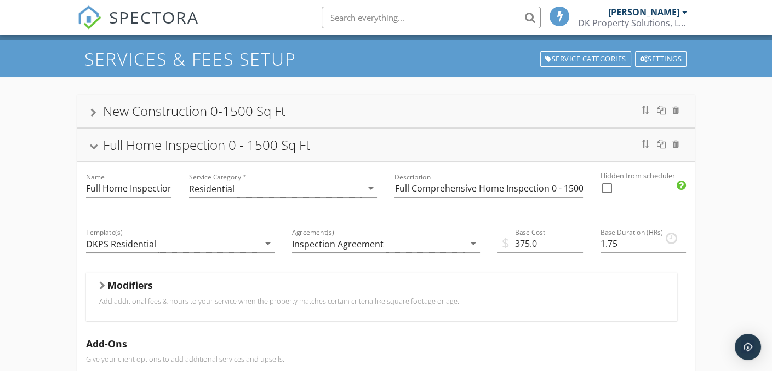
click at [93, 147] on div at bounding box center [93, 147] width 9 height 6
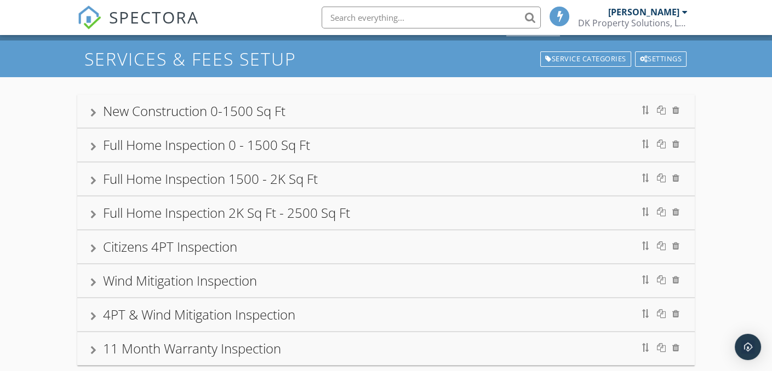
click at [90, 176] on div at bounding box center [93, 180] width 6 height 9
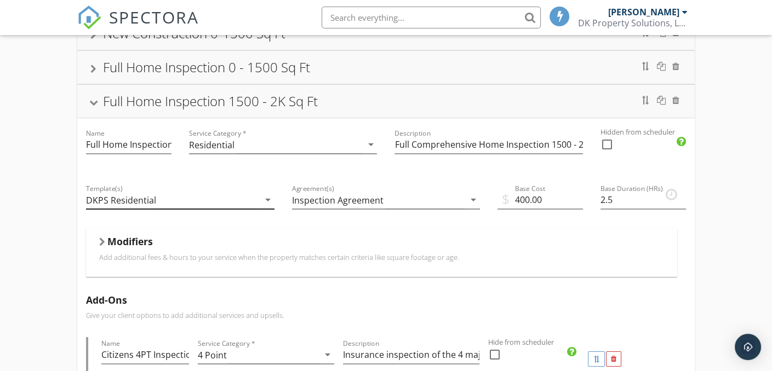
scroll to position [78, 0]
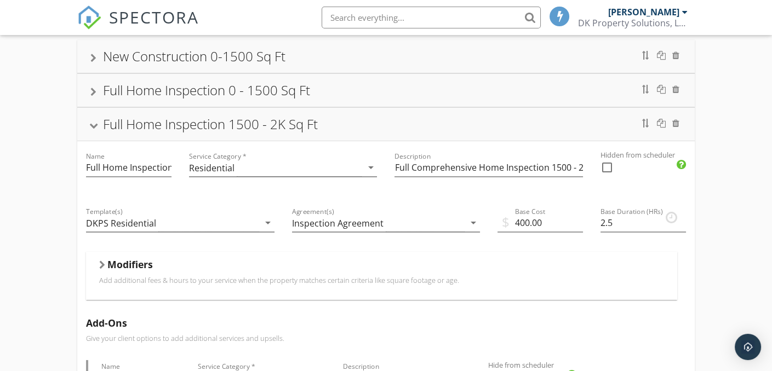
click at [95, 124] on div at bounding box center [93, 126] width 9 height 6
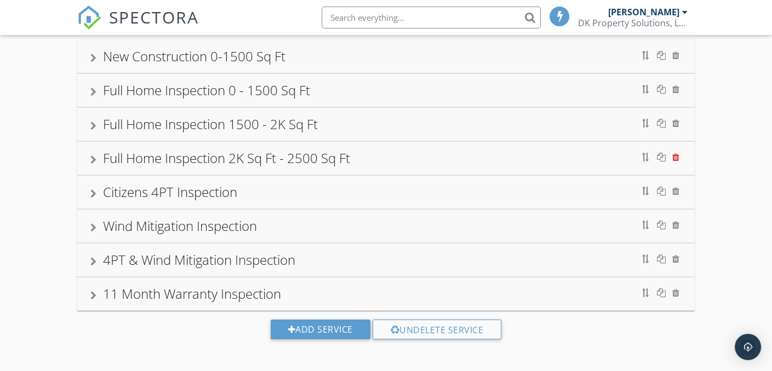
click at [674, 156] on div at bounding box center [675, 157] width 7 height 9
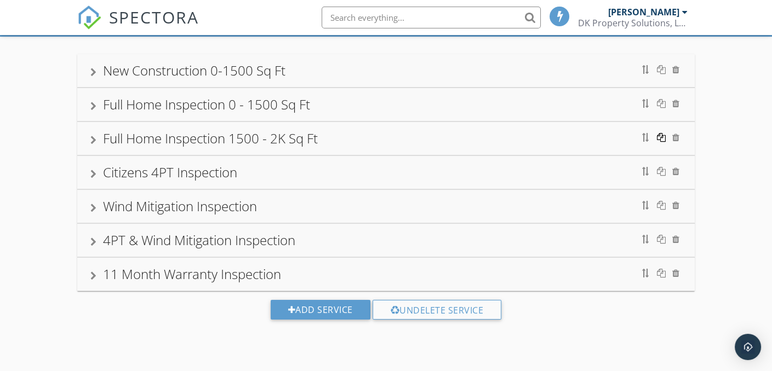
click at [660, 137] on div at bounding box center [661, 137] width 9 height 9
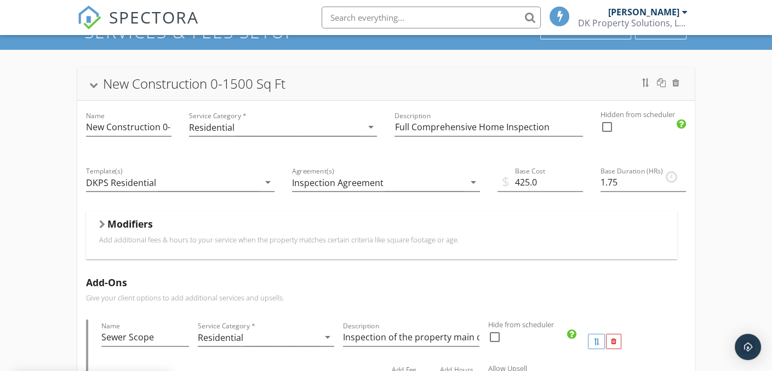
scroll to position [0, 0]
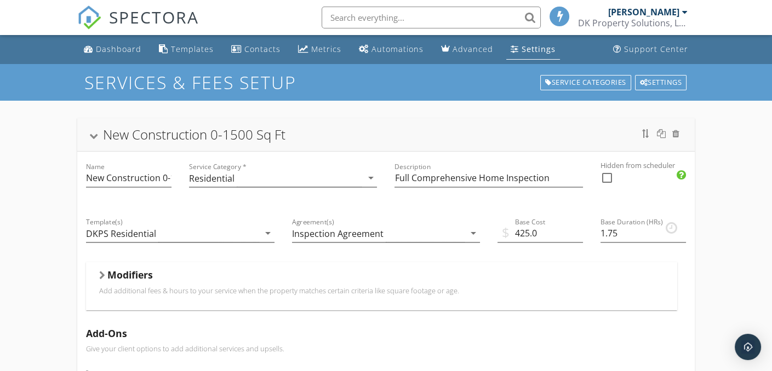
click at [95, 136] on div at bounding box center [93, 137] width 9 height 6
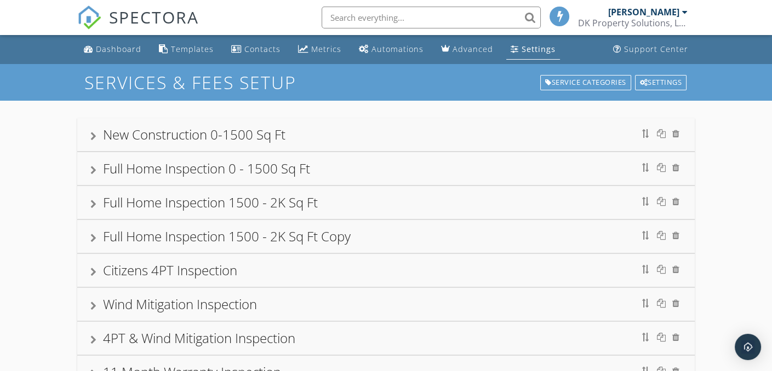
click at [91, 237] on div at bounding box center [93, 238] width 6 height 9
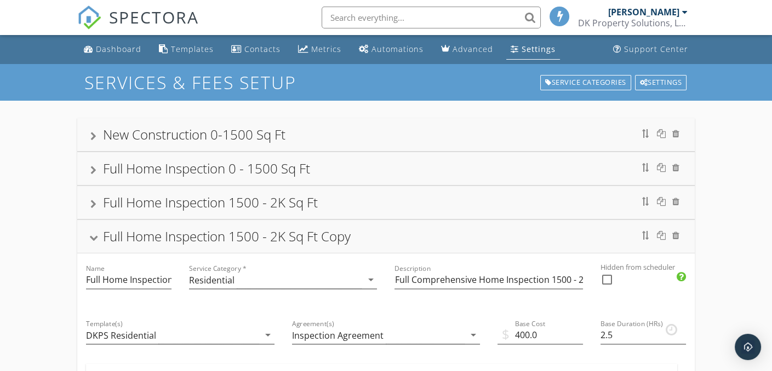
click at [258, 237] on div "Full Home Inspection 1500 - 2K Sq Ft Copy" at bounding box center [227, 236] width 248 height 18
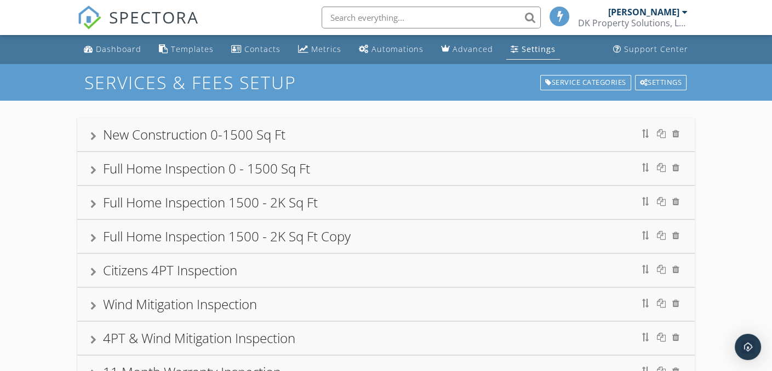
click at [106, 239] on div "Full Home Inspection 1500 - 2K Sq Ft Copy" at bounding box center [227, 236] width 248 height 18
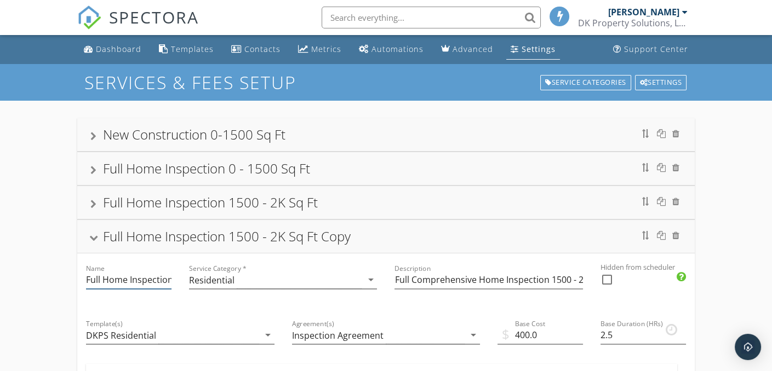
click at [145, 283] on input "Full Home Inspection 1500 - 2K Sq Ft Copy" at bounding box center [128, 280] width 85 height 18
type input "Full Home Inspection 2K - 2500 Sq Ft Copy"
click at [569, 278] on input "Full Comprehensive Home Inspection 1500 - 2K Sq Ft Heated Sq Ft." at bounding box center [488, 280] width 188 height 18
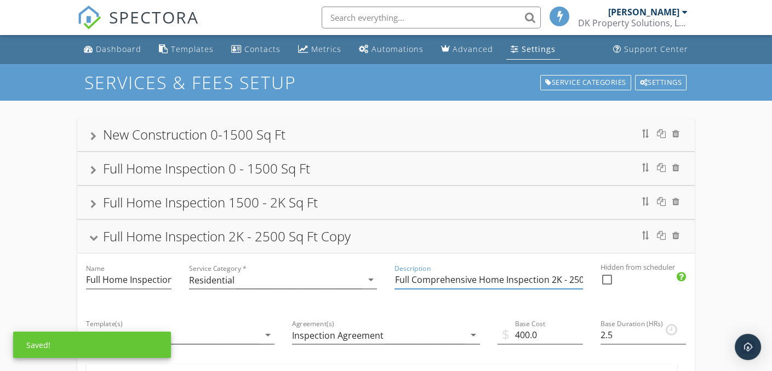
scroll to position [0, 4]
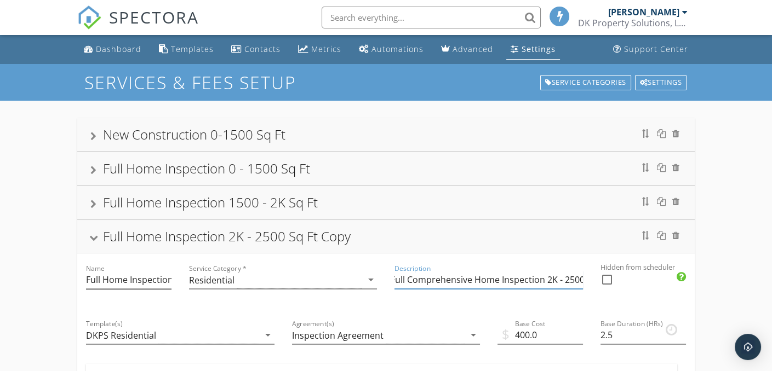
type input "Full Comprehensive Home Inspection 2K - 2500 Sq Ft Heated Sq Ft."
click at [162, 277] on input "Full Home Inspection 2K - 2500 Sq Ft Copy" at bounding box center [128, 280] width 85 height 18
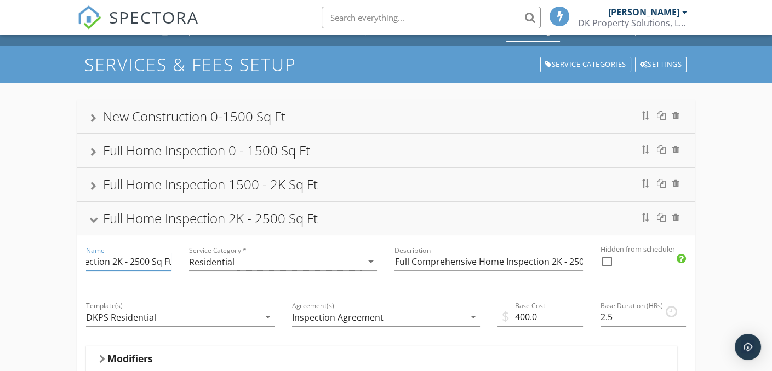
scroll to position [0, 0]
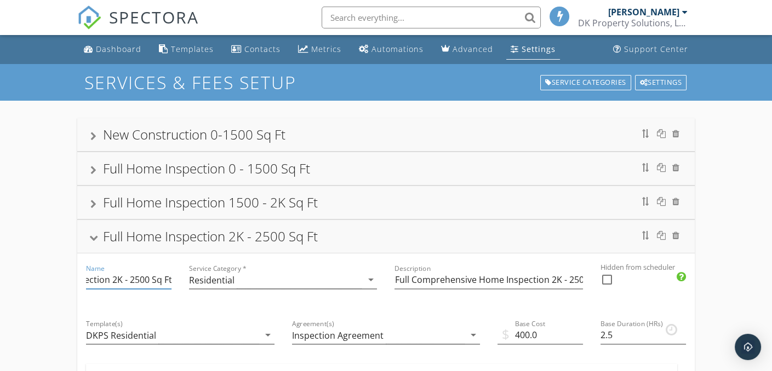
type input "Full Home Inspection 2K - 2500 Sq Ft"
click at [95, 239] on div at bounding box center [93, 239] width 9 height 6
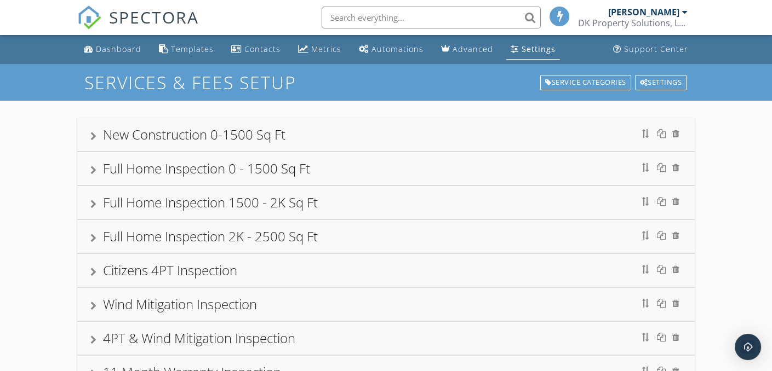
click at [93, 238] on div at bounding box center [93, 238] width 6 height 9
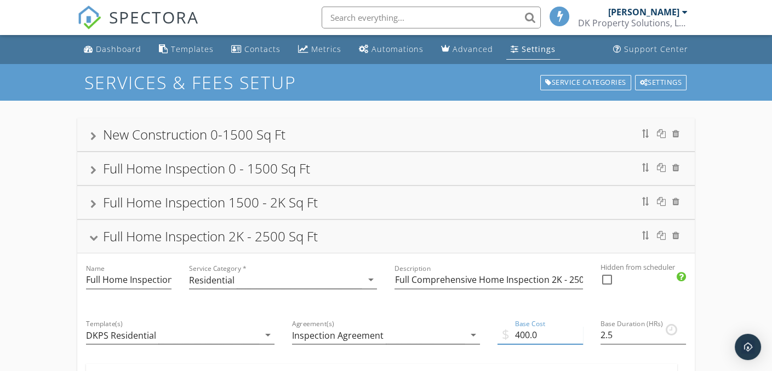
click at [528, 334] on input "400.0" at bounding box center [539, 336] width 85 height 18
type input "425.0"
click at [356, 239] on div "Full Home Inspection 2K - 2500 Sq Ft" at bounding box center [385, 237] width 591 height 20
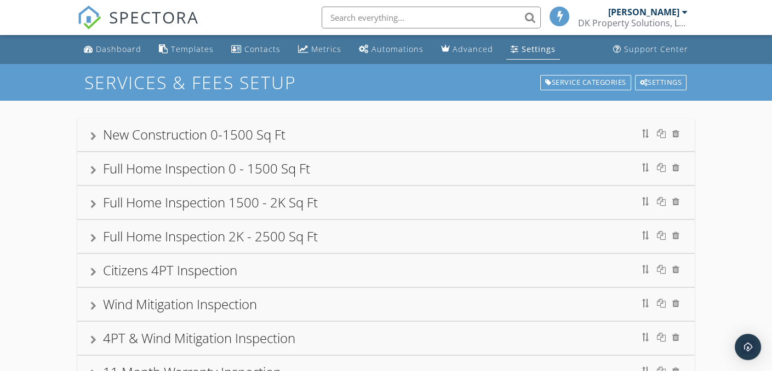
click at [286, 210] on div "Full Home Inspection 1500 - 2K Sq Ft" at bounding box center [210, 202] width 215 height 18
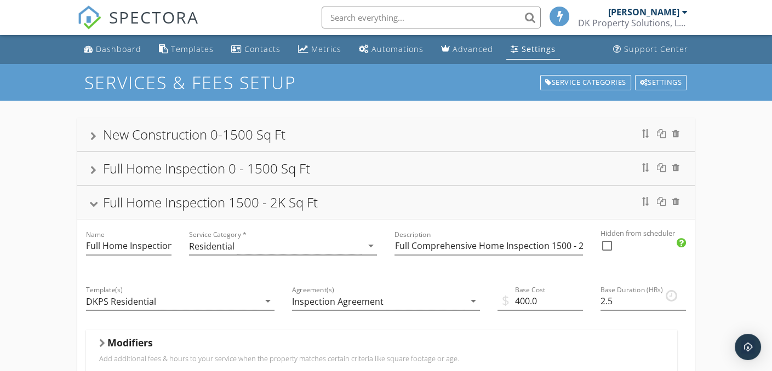
click at [286, 210] on div "Full Home Inspection 1500 - 2K Sq Ft" at bounding box center [210, 202] width 215 height 18
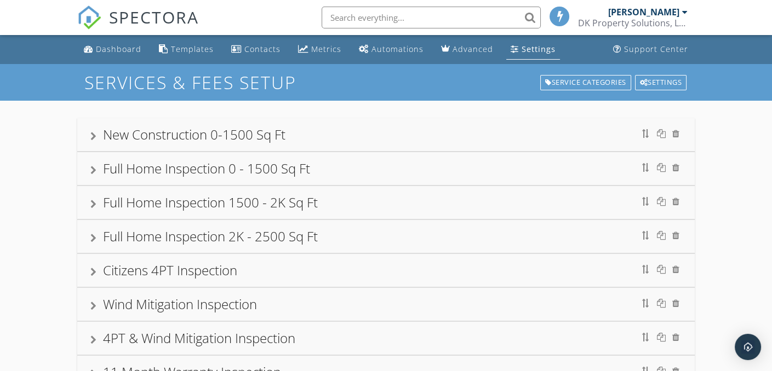
click at [289, 176] on div "Full Home Inspection 0 - 1500 Sq Ft" at bounding box center [206, 168] width 207 height 18
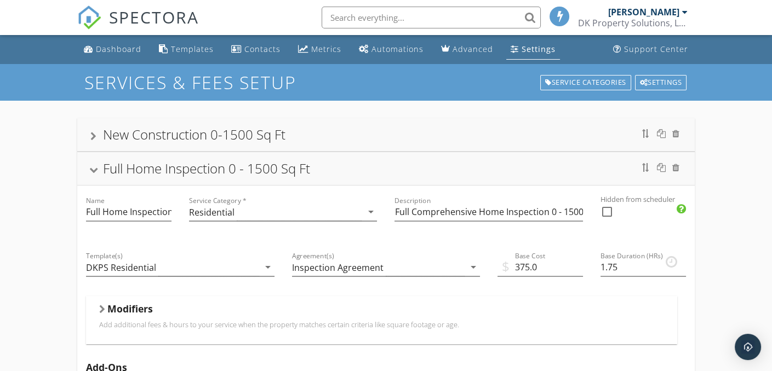
click at [289, 176] on div "Full Home Inspection 0 - 1500 Sq Ft" at bounding box center [206, 168] width 207 height 18
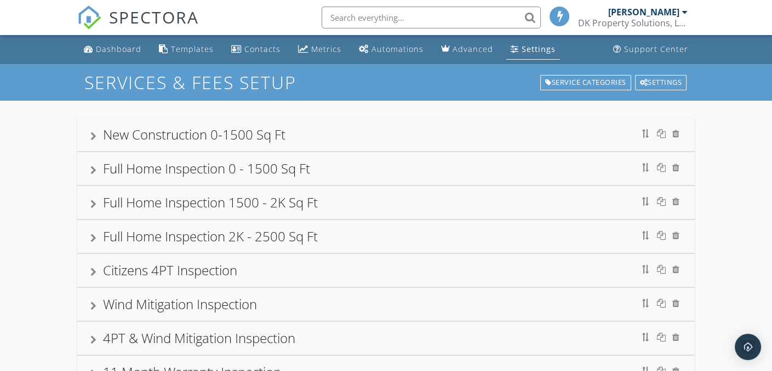
click at [522, 51] on div "Settings" at bounding box center [539, 49] width 34 height 10
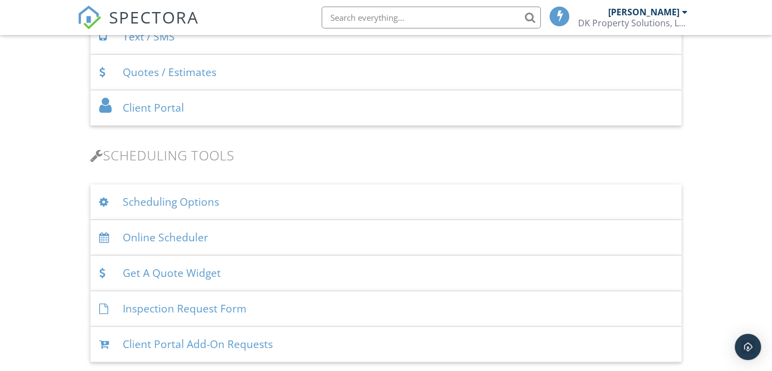
scroll to position [603, 0]
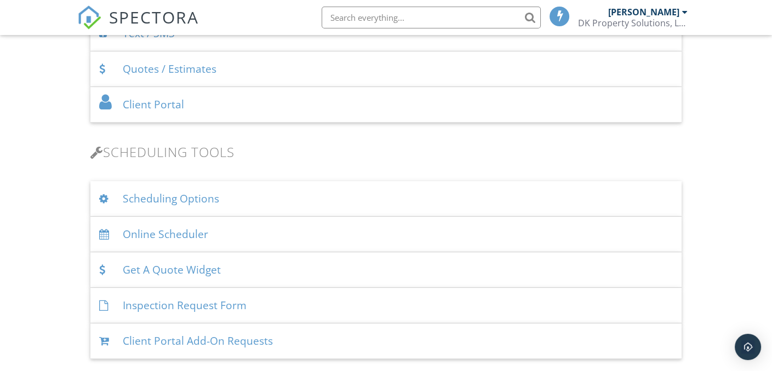
click at [196, 234] on div "Online Scheduler" at bounding box center [385, 235] width 591 height 36
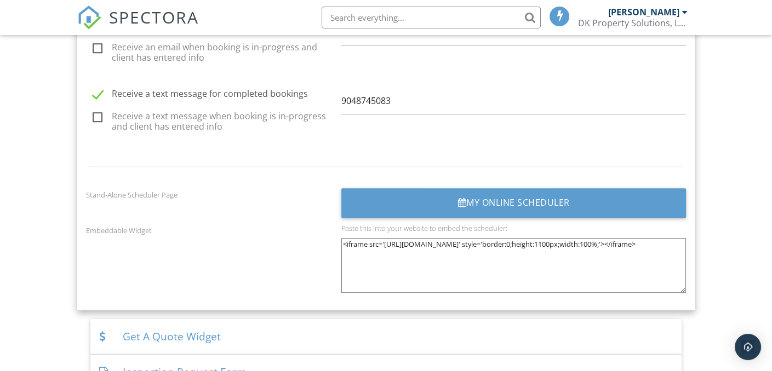
scroll to position [1534, 0]
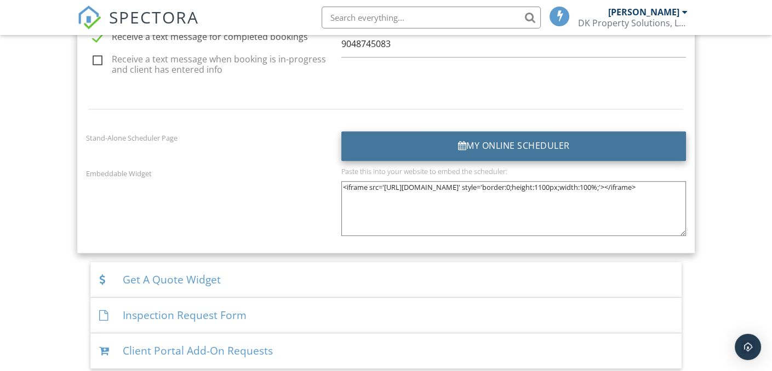
click at [531, 146] on div "My Online Scheduler" at bounding box center [513, 146] width 345 height 30
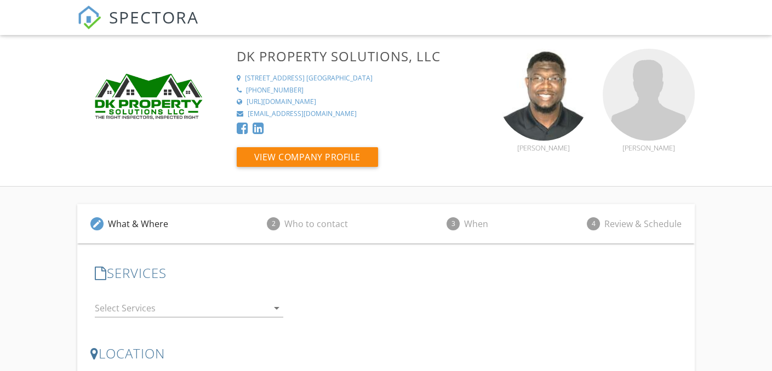
click at [86, 21] on img at bounding box center [89, 17] width 24 height 24
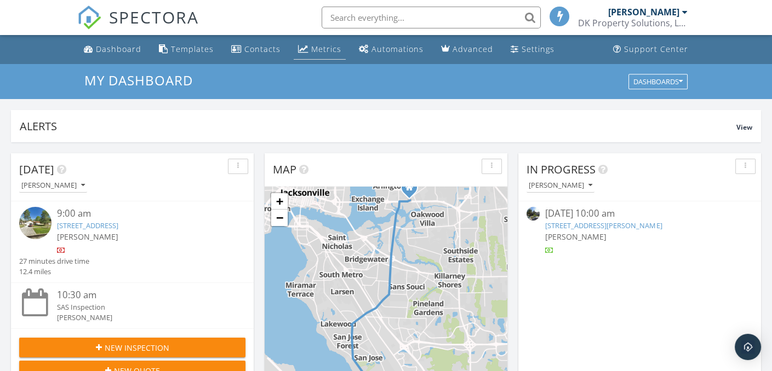
click at [328, 51] on div "Metrics" at bounding box center [326, 49] width 30 height 10
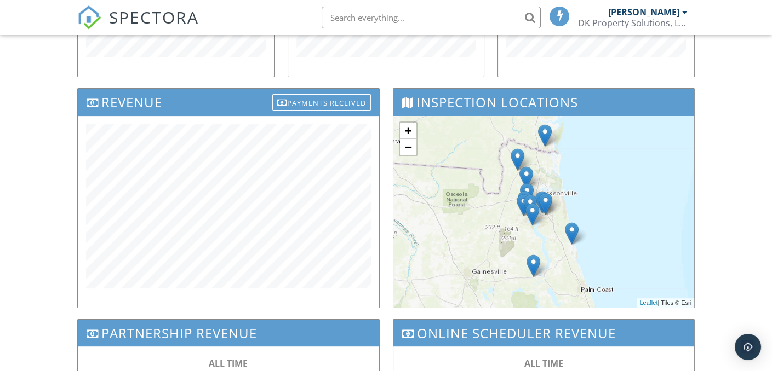
scroll to position [318, 0]
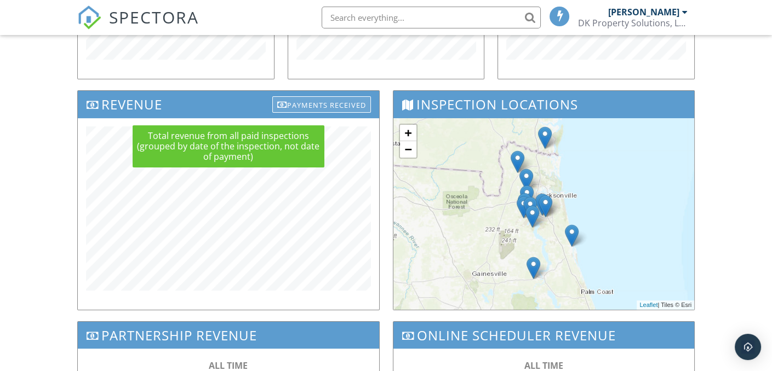
click at [330, 102] on div "Payments Received" at bounding box center [321, 104] width 99 height 16
